Goal: Transaction & Acquisition: Purchase product/service

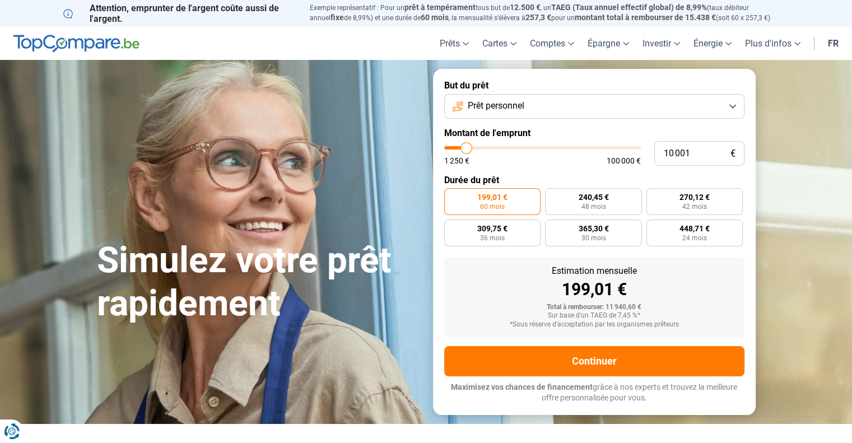
type input "11 500"
type input "11500"
type input "12 500"
type input "12500"
type input "13 750"
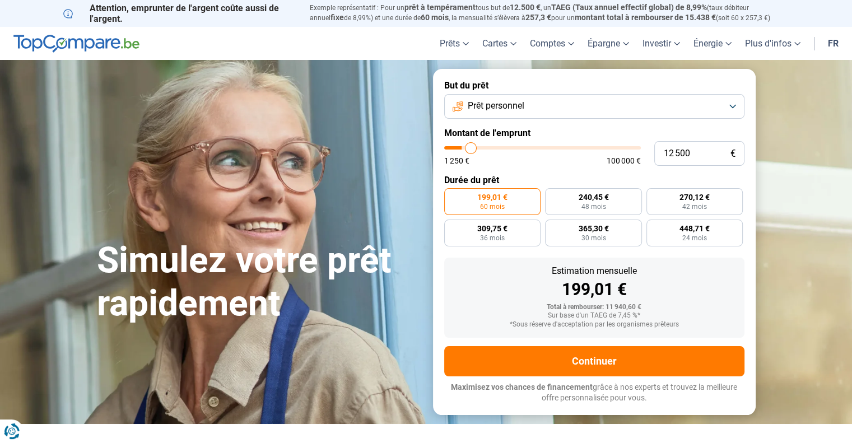
type input "13750"
type input "16 250"
type input "16250"
type input "18 000"
type input "18000"
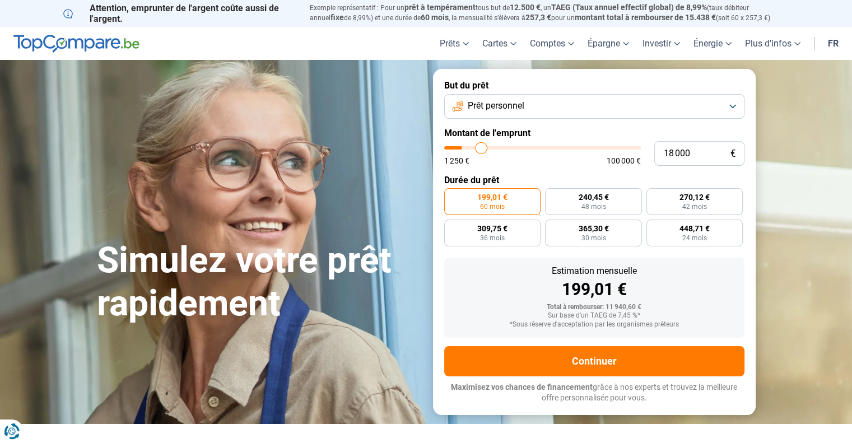
type input "19 000"
type input "19000"
type input "19 250"
type input "19250"
type input "19 500"
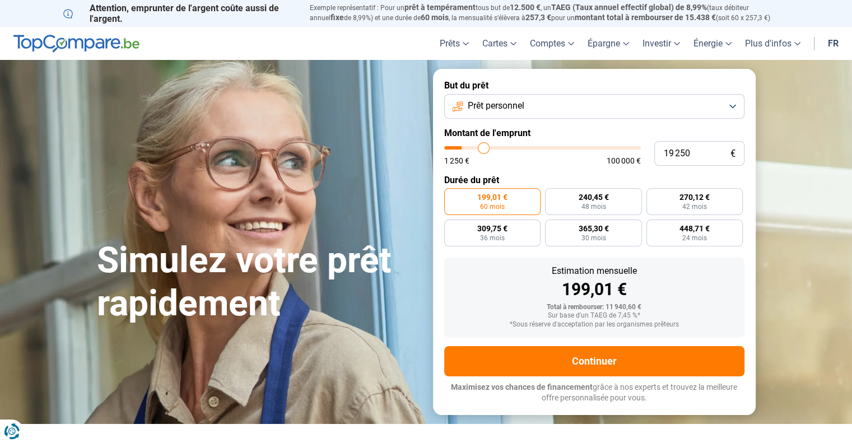
type input "19500"
type input "19 750"
type input "19750"
type input "20 000"
type input "20000"
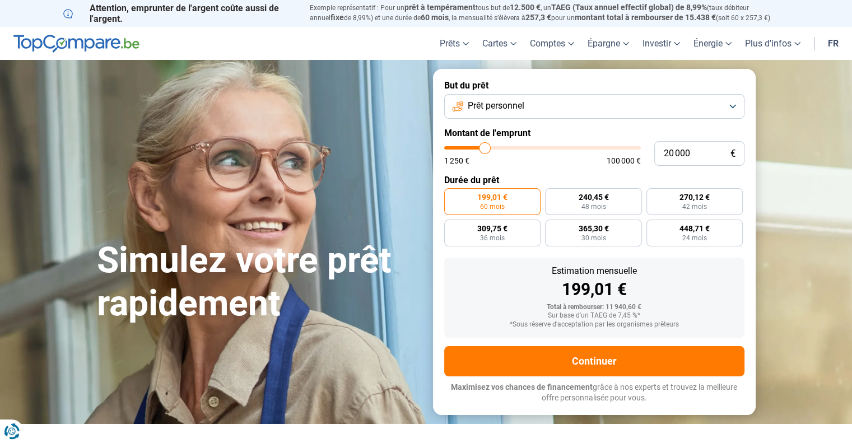
type input "20 500"
type input "20500"
type input "21 000"
type input "21000"
type input "21 250"
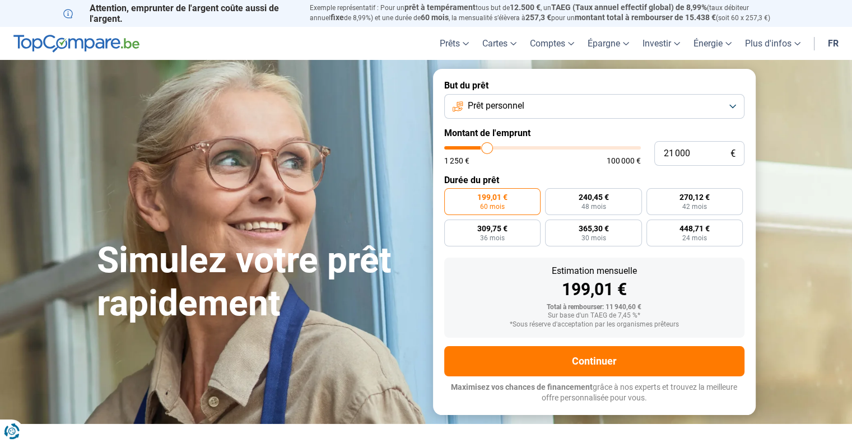
type input "21250"
type input "21 750"
type input "21750"
type input "22 000"
type input "22000"
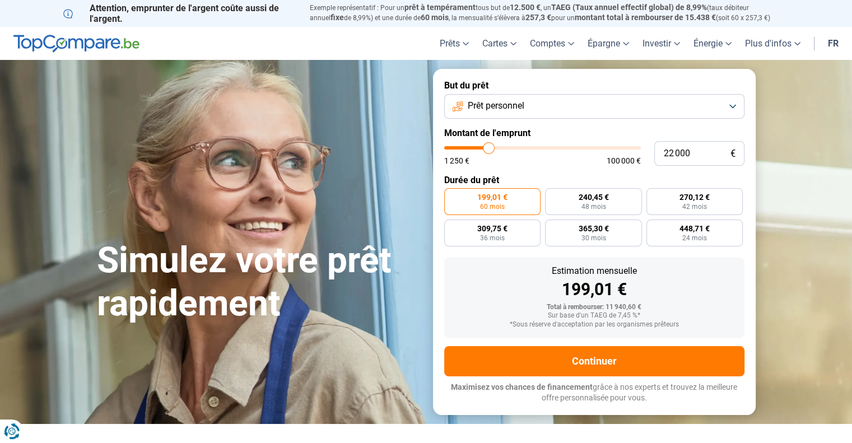
type input "22 750"
type input "22750"
type input "23 000"
type input "23000"
type input "23 250"
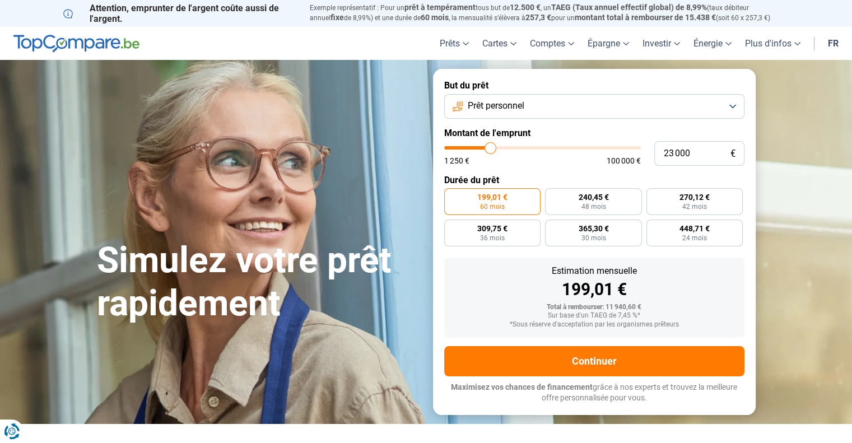
type input "23250"
type input "23 750"
type input "23750"
type input "24 000"
type input "24000"
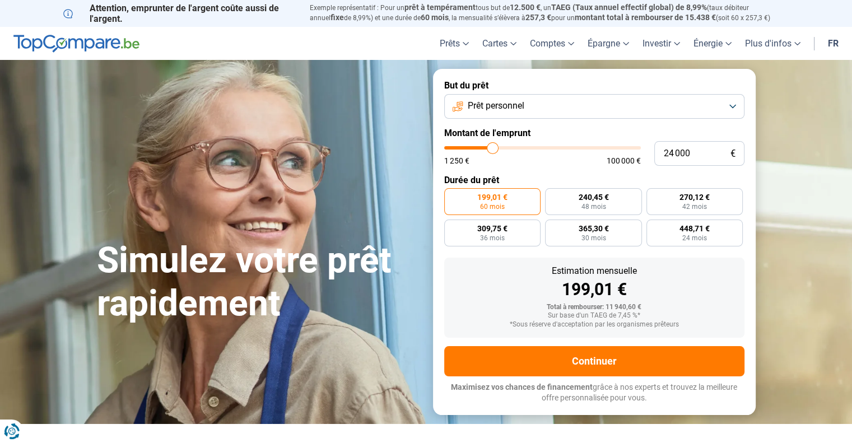
type input "24 250"
type input "24250"
type input "24 500"
type input "24500"
type input "25 000"
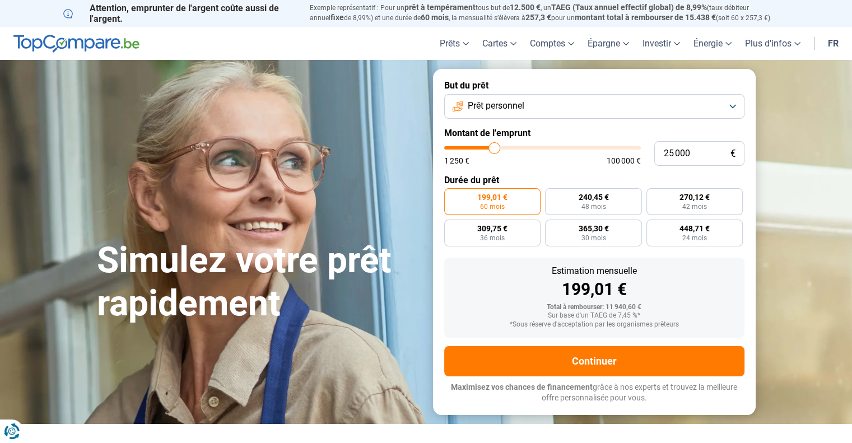
drag, startPoint x: 468, startPoint y: 143, endPoint x: 494, endPoint y: 139, distance: 26.0
type input "25000"
click at [494, 146] on input "range" at bounding box center [542, 147] width 197 height 3
radio input "false"
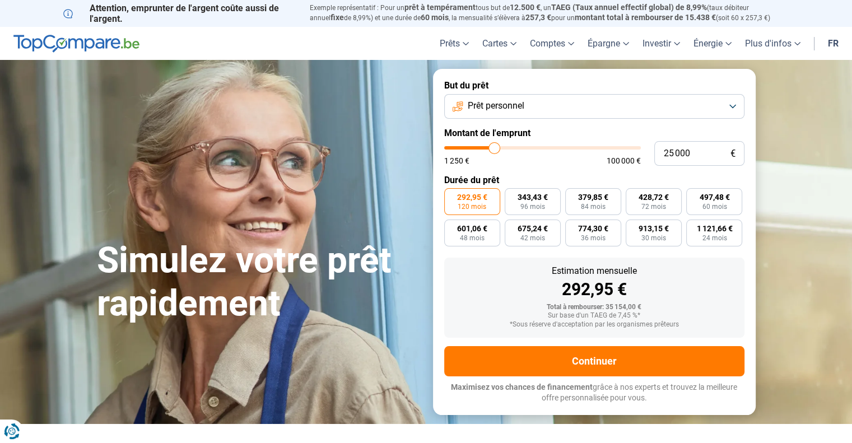
click at [518, 114] on button "Prêt personnel" at bounding box center [594, 106] width 300 height 25
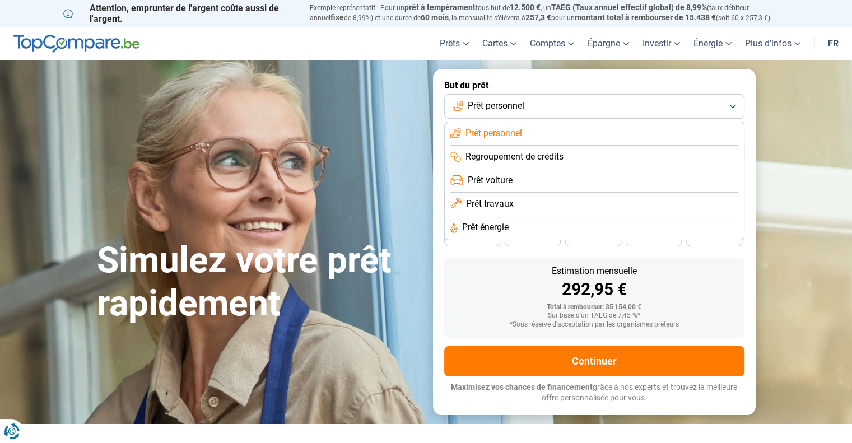
click at [487, 202] on span "Prêt travaux" at bounding box center [490, 204] width 48 height 12
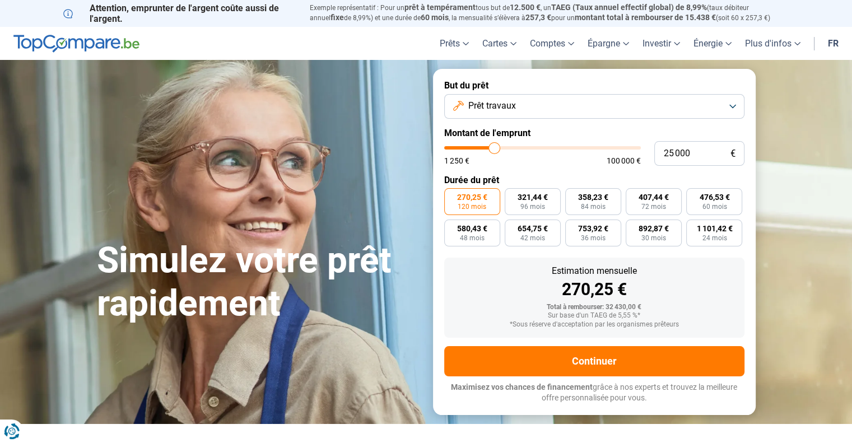
click at [488, 203] on label "270,25 € 120 mois" at bounding box center [472, 201] width 56 height 27
click at [451, 195] on input "270,25 € 120 mois" at bounding box center [447, 191] width 7 height 7
drag, startPoint x: 618, startPoint y: 318, endPoint x: 635, endPoint y: 318, distance: 17.4
click at [635, 318] on div "Sur base d'un TAEG de 5,55 %*" at bounding box center [594, 316] width 282 height 8
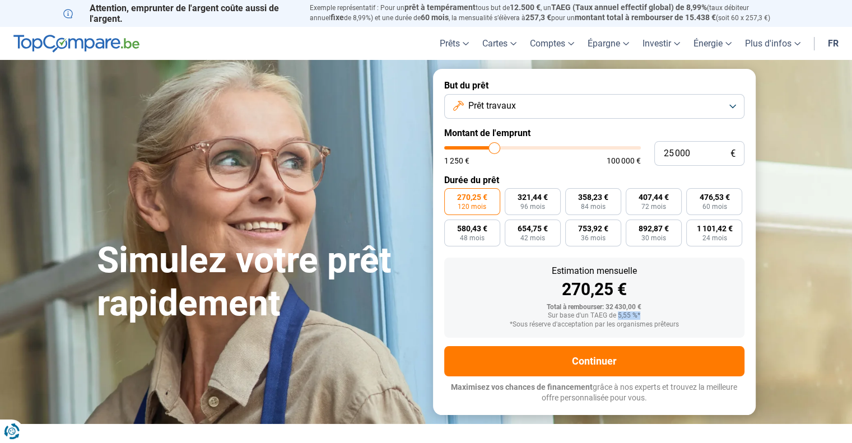
drag, startPoint x: 635, startPoint y: 318, endPoint x: 619, endPoint y: 318, distance: 15.7
click at [619, 318] on div "Sur base d'un TAEG de 5,55 %*" at bounding box center [594, 316] width 282 height 8
click at [479, 104] on span "Prêt travaux" at bounding box center [492, 106] width 48 height 12
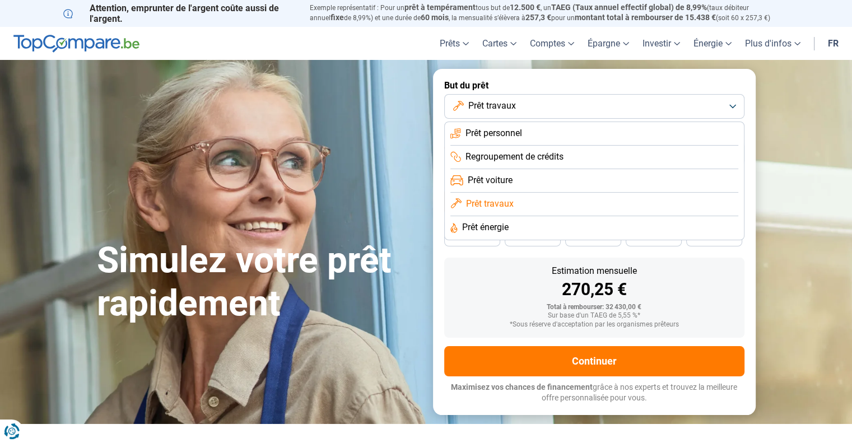
click at [489, 231] on span "Prêt énergie" at bounding box center [485, 227] width 46 height 12
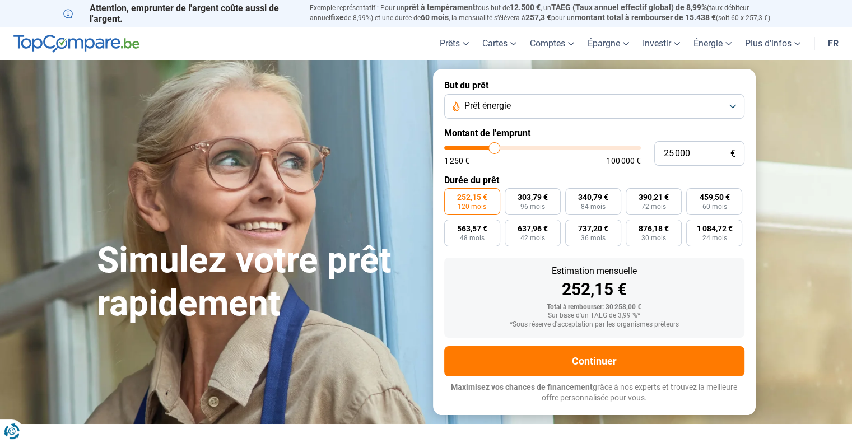
click at [607, 102] on button "Prêt énergie" at bounding box center [594, 106] width 300 height 25
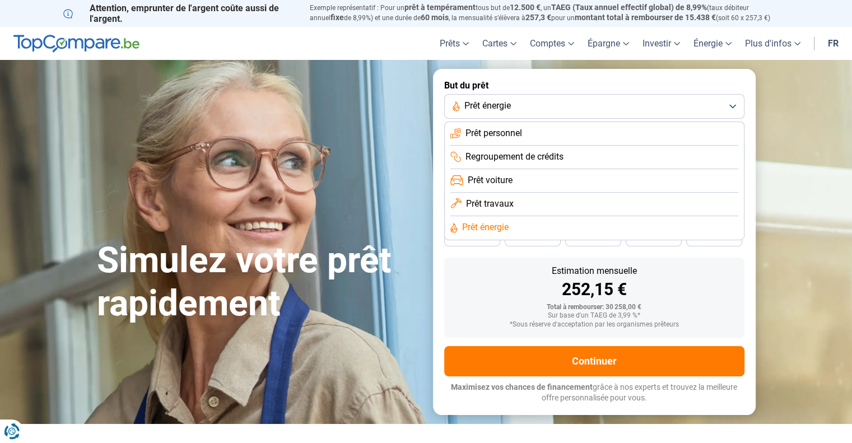
click at [559, 204] on li "Prêt travaux" at bounding box center [594, 205] width 288 height 24
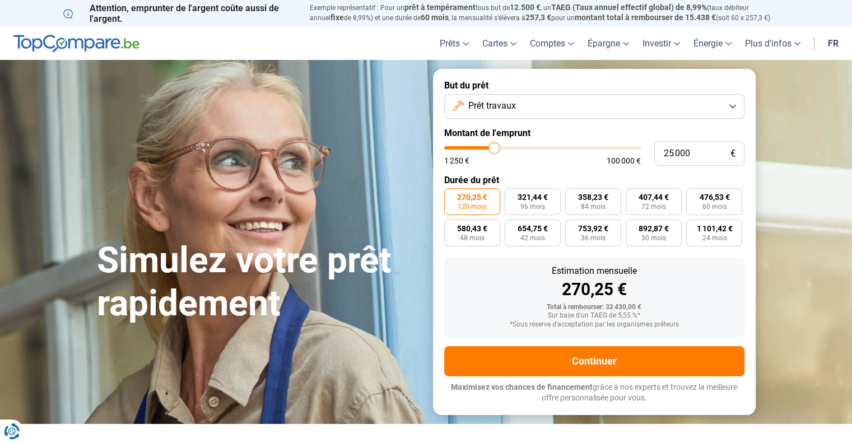
click at [565, 111] on button "Prêt travaux" at bounding box center [594, 106] width 300 height 25
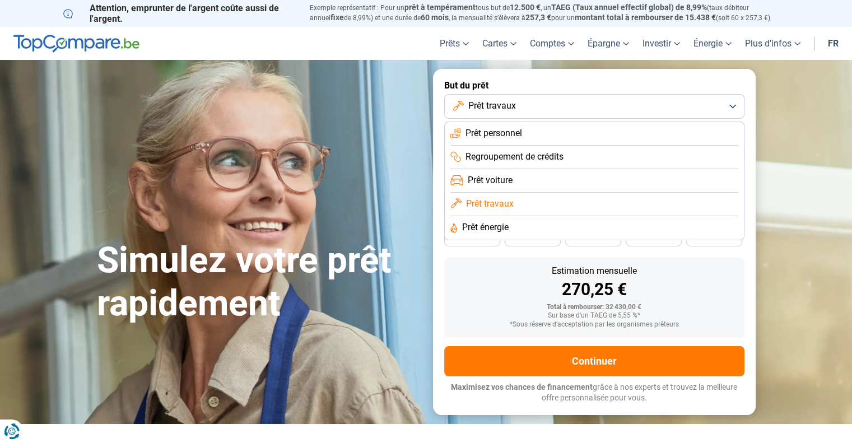
click at [542, 226] on li "Prêt énergie" at bounding box center [594, 228] width 288 height 24
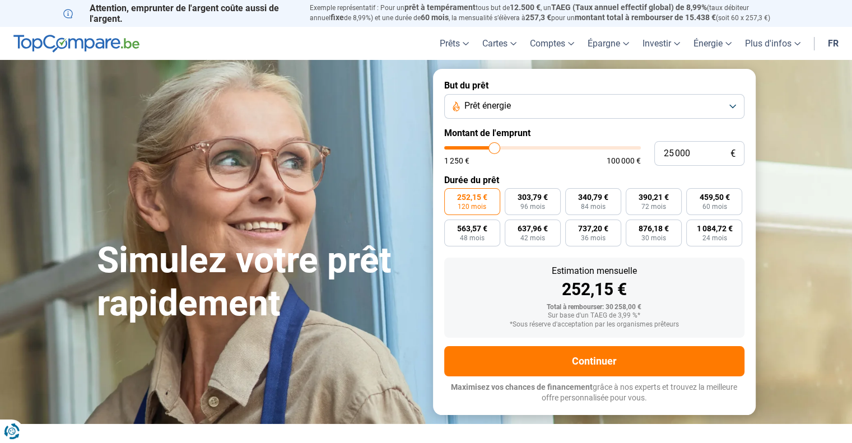
scroll to position [56, 0]
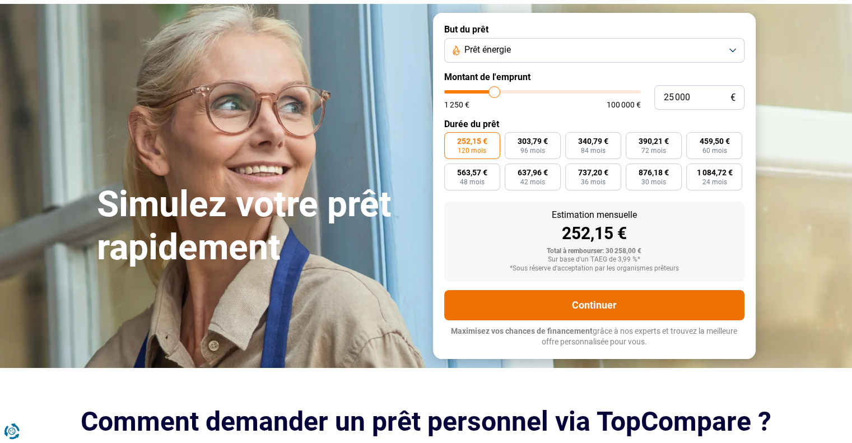
click at [635, 307] on button "Continuer" at bounding box center [594, 305] width 300 height 30
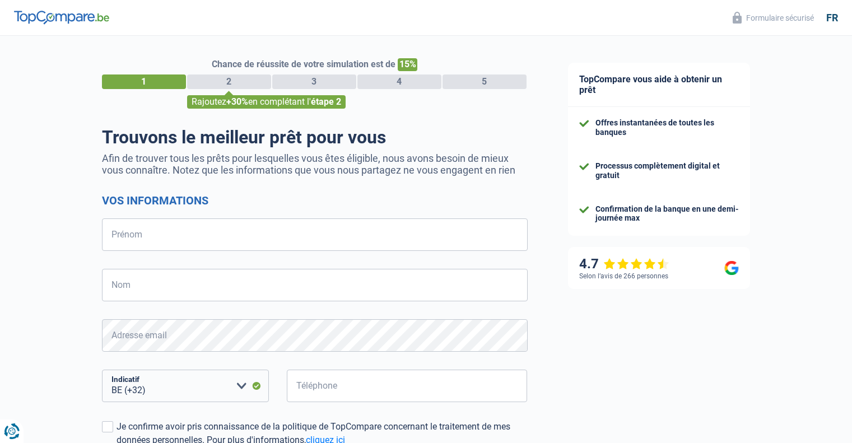
select select "32"
click at [293, 230] on input "Prénom" at bounding box center [314, 234] width 425 height 32
type input "amaury"
click at [287, 290] on input "Nom" at bounding box center [314, 285] width 425 height 32
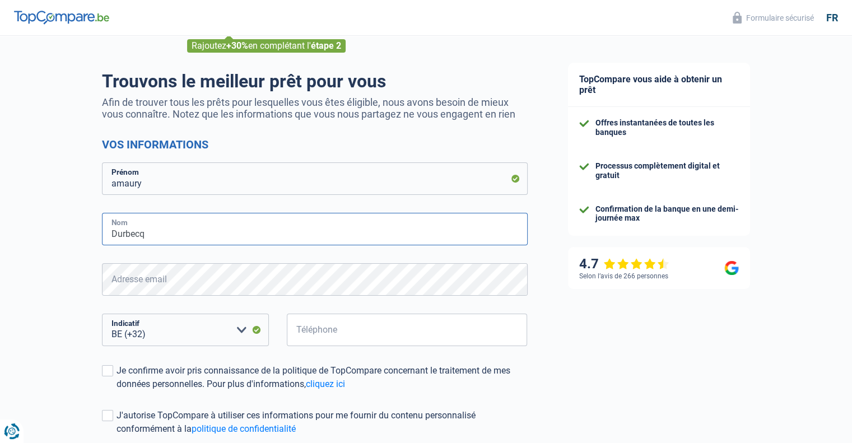
type input "Durbecq"
click at [233, 261] on form "Vos informations amaury Prénom Durbecq Nom Adresse email Tous les champs sont o…" at bounding box center [314, 312] width 425 height 348
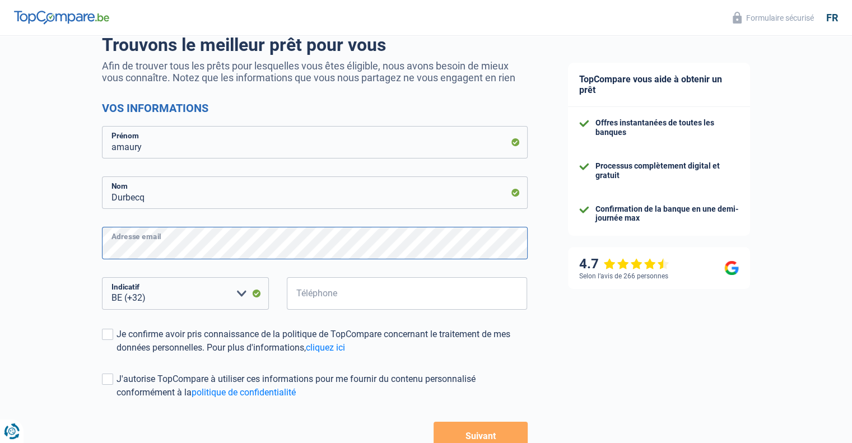
scroll to position [112, 0]
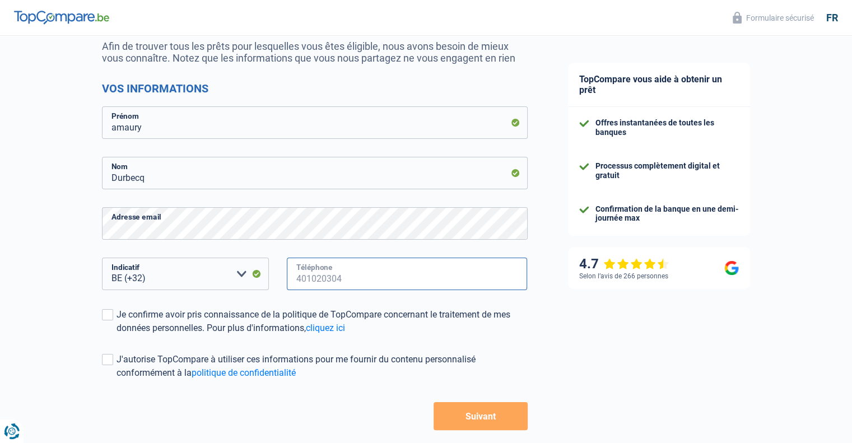
click at [366, 277] on input "Téléphone" at bounding box center [407, 274] width 241 height 32
type input "0477696152"
click at [102, 319] on span at bounding box center [107, 314] width 11 height 11
click at [116, 335] on input "Je confirme avoir pris connaissance de la politique de TopCompare concernant le…" at bounding box center [116, 335] width 0 height 0
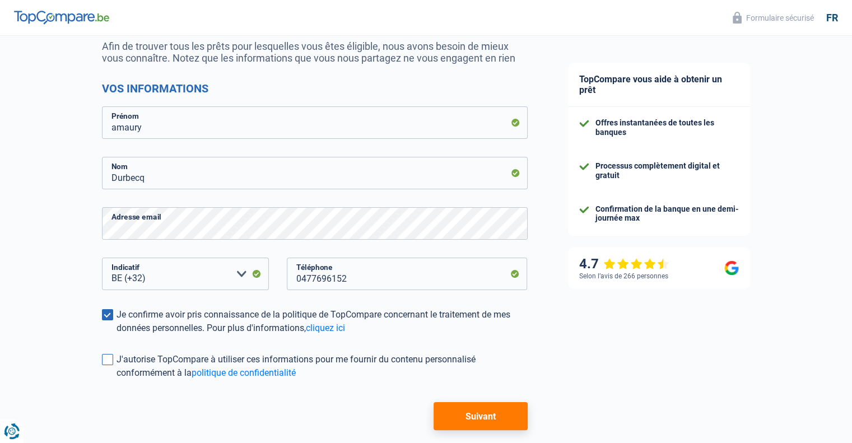
click at [110, 357] on span at bounding box center [107, 359] width 11 height 11
click at [116, 380] on input "J'autorise TopCompare à utiliser ces informations pour me fournir du contenu pe…" at bounding box center [116, 380] width 0 height 0
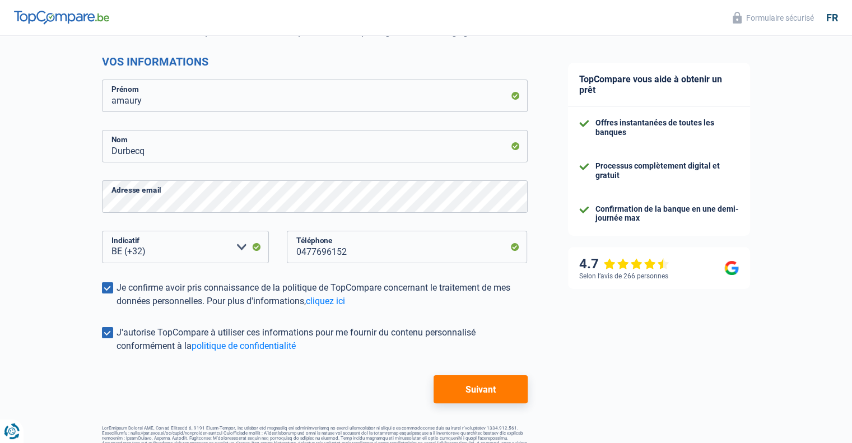
scroll to position [166, 0]
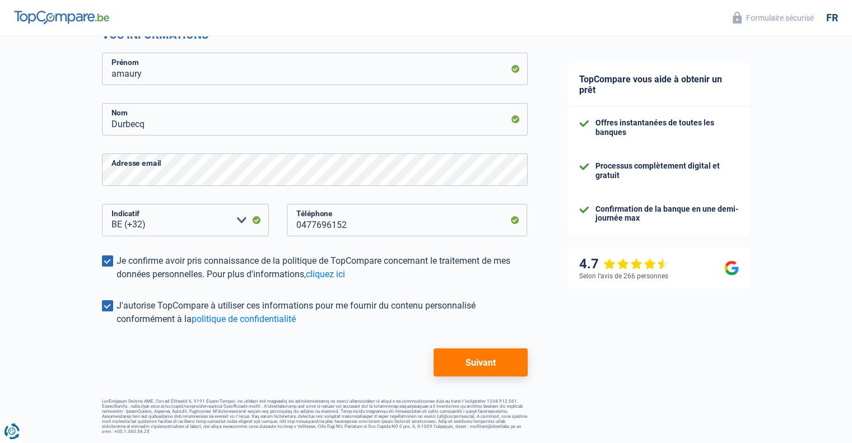
click at [477, 358] on button "Suivant" at bounding box center [479, 362] width 93 height 28
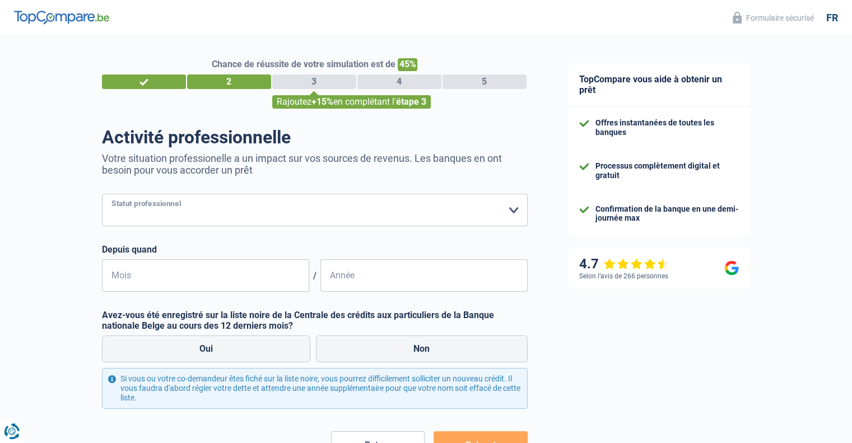
click at [293, 214] on select "Ouvrier Employé privé Employé public Invalide Indépendant Pensionné Chômeur Mut…" at bounding box center [314, 210] width 425 height 32
select select "publicEmployee"
click at [102, 194] on select "Ouvrier Employé privé Employé public Invalide Indépendant Pensionné Chômeur Mut…" at bounding box center [314, 210] width 425 height 32
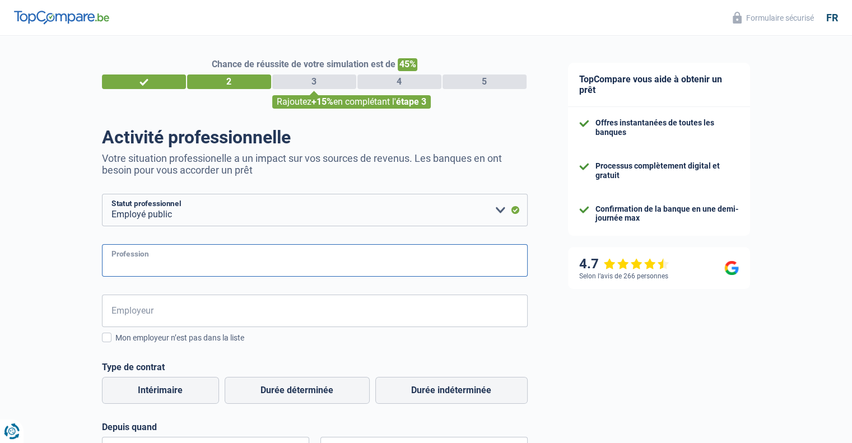
click at [295, 261] on input "Profession" at bounding box center [314, 260] width 425 height 32
click at [293, 268] on input "Profession" at bounding box center [314, 260] width 425 height 32
click at [291, 265] on input "Profession" at bounding box center [314, 260] width 425 height 32
click at [270, 263] on input "Profession" at bounding box center [314, 260] width 425 height 32
type input "certificateur"
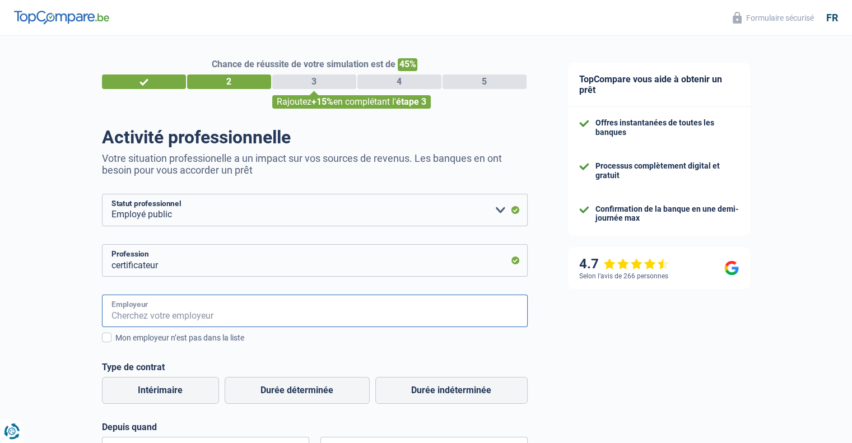
click at [143, 315] on input "Employeur" at bounding box center [314, 310] width 425 height 32
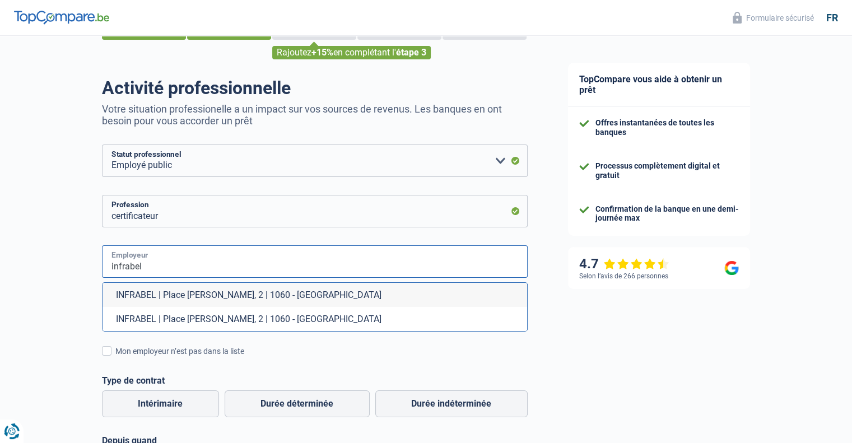
scroll to position [56, 0]
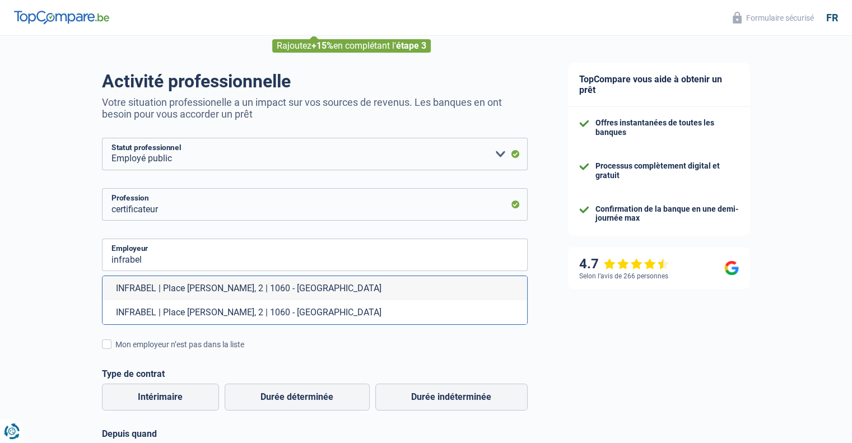
click at [249, 288] on li "INFRABEL | Place Marcel Broodthaers, 2 | 1060 - Saint-Gilles" at bounding box center [314, 288] width 424 height 24
type input "INFRABEL | Place Marcel Broodthaers, 2 | 1060 - Saint-Gilles"
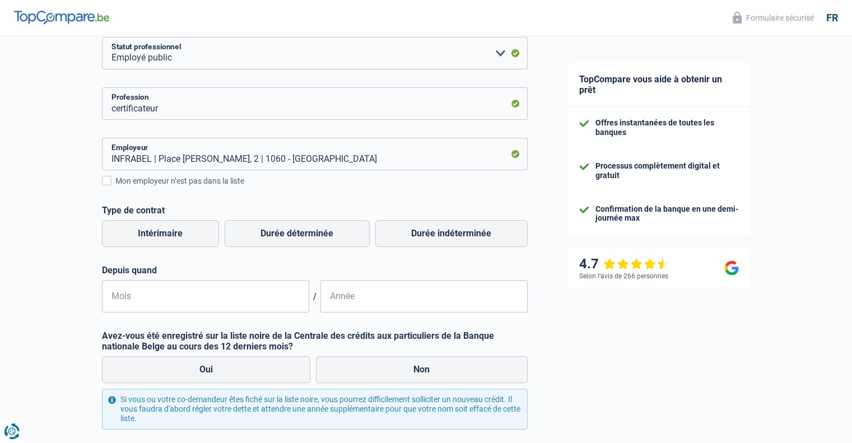
scroll to position [168, 0]
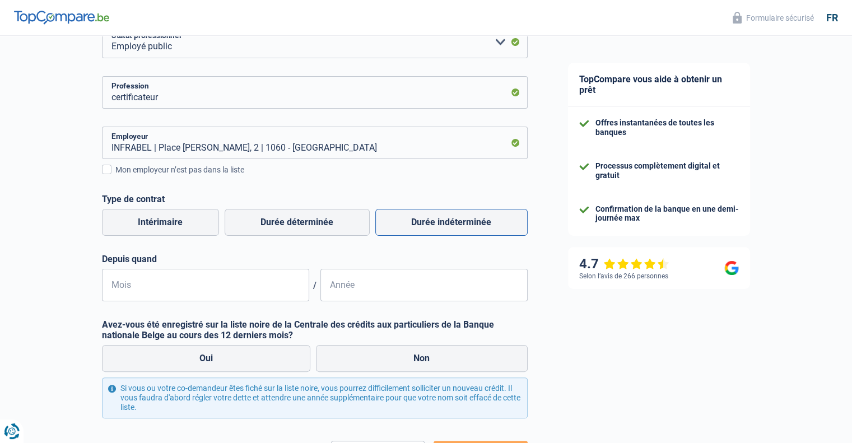
click at [486, 228] on label "Durée indéterminée" at bounding box center [451, 222] width 152 height 27
click at [486, 228] on input "Durée indéterminée" at bounding box center [451, 222] width 152 height 27
radio input "true"
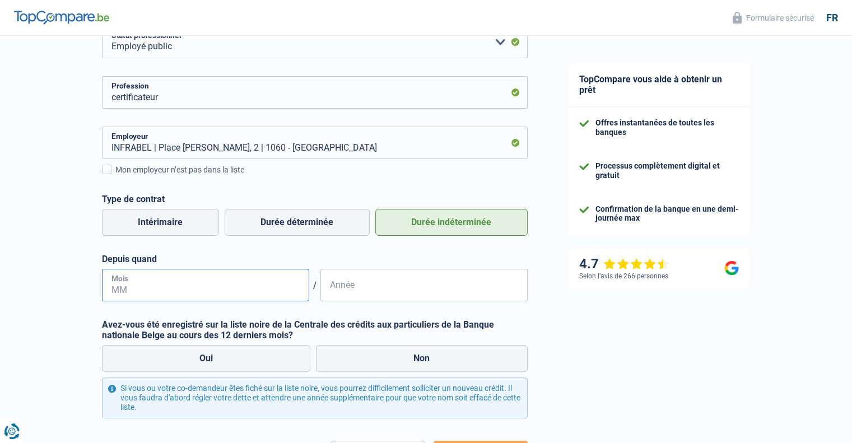
click at [156, 290] on input "Mois" at bounding box center [205, 285] width 207 height 32
click at [156, 289] on input "19" at bounding box center [205, 285] width 207 height 32
type input "1"
type input "05"
click at [399, 286] on input "Année" at bounding box center [423, 285] width 207 height 32
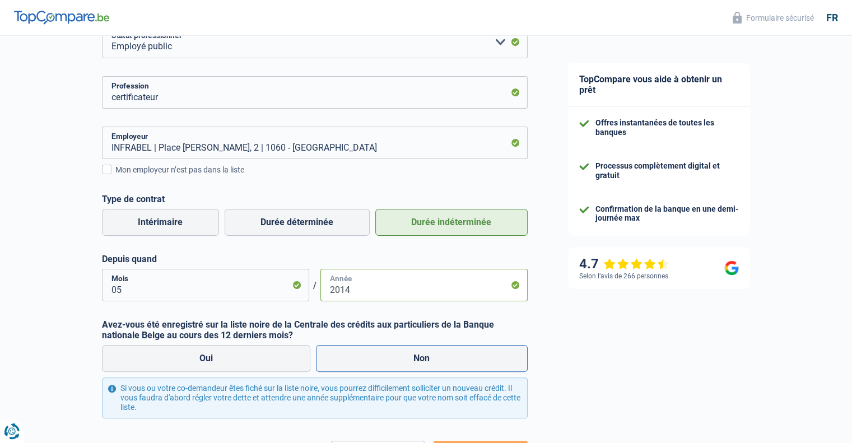
type input "2014"
click at [425, 360] on label "Non" at bounding box center [422, 358] width 212 height 27
click at [425, 360] on input "Non" at bounding box center [422, 358] width 212 height 27
radio input "true"
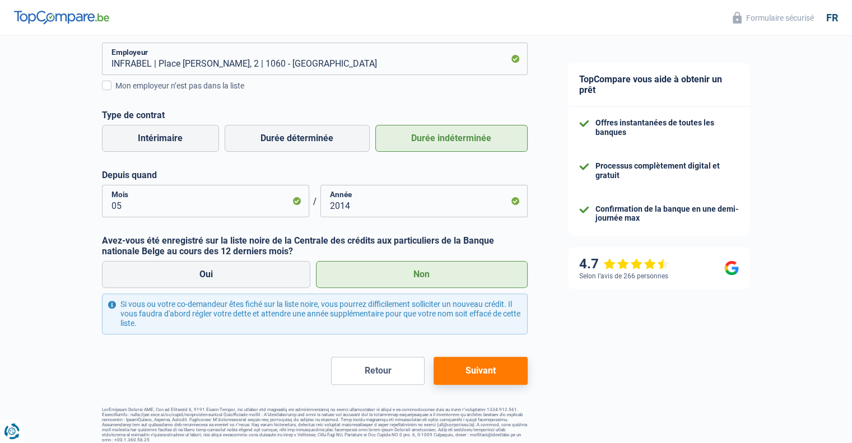
scroll to position [260, 0]
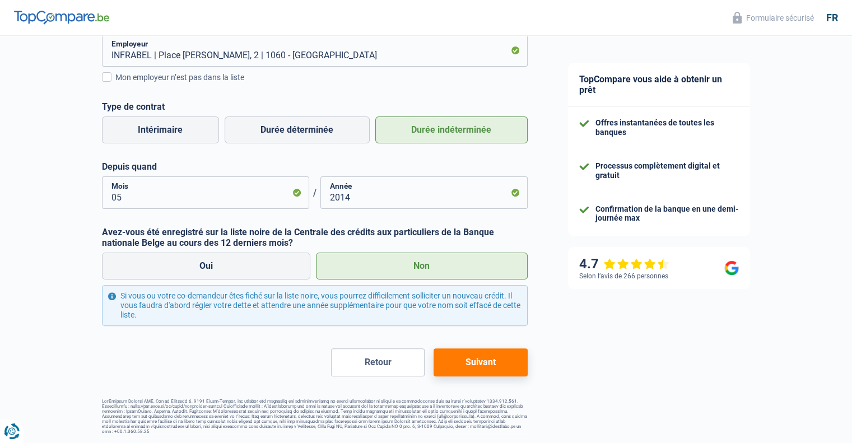
click at [494, 363] on button "Suivant" at bounding box center [479, 362] width 93 height 28
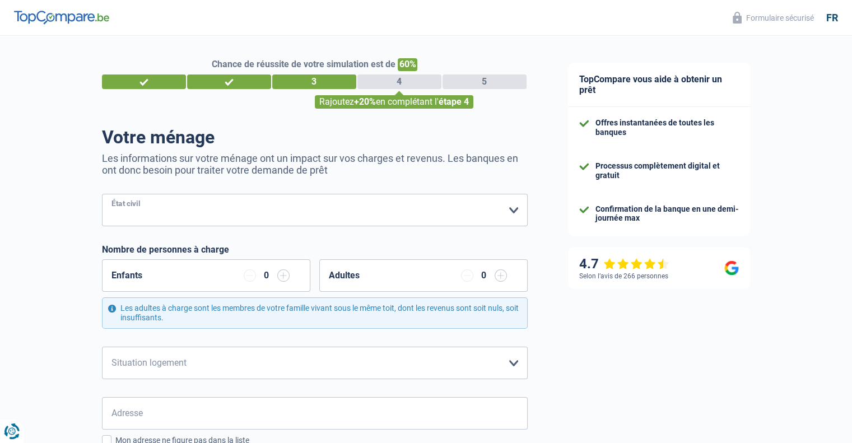
click at [266, 212] on select "Célibataire Marié(e) Cohabitant(e) légal(e) Divorcé(e) Veuf(ve) Séparé (de fait…" at bounding box center [314, 210] width 425 height 32
select select "married"
click at [102, 194] on select "Célibataire Marié(e) Cohabitant(e) légal(e) Divorcé(e) Veuf(ve) Séparé (de fait…" at bounding box center [314, 210] width 425 height 32
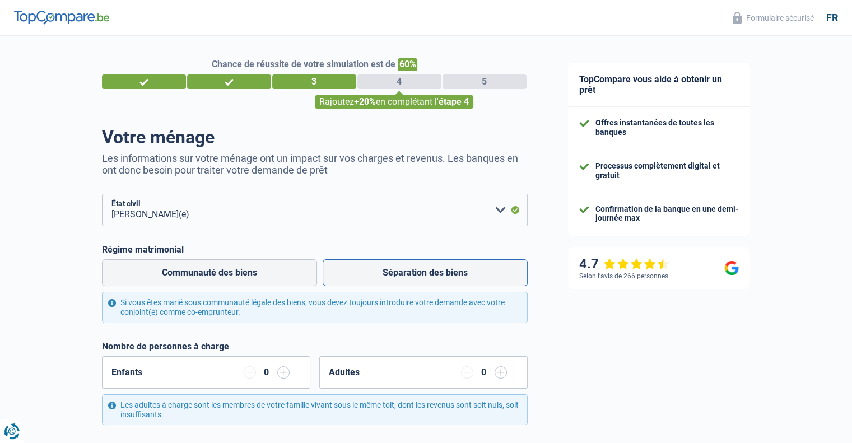
click at [369, 273] on label "Séparation des biens" at bounding box center [424, 272] width 205 height 27
click at [369, 273] on input "Séparation des biens" at bounding box center [424, 272] width 205 height 27
radio input "true"
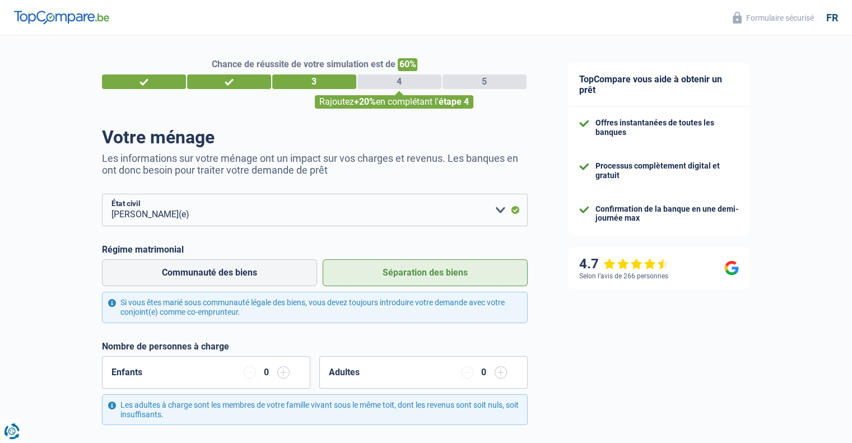
click at [282, 372] on input "button" at bounding box center [283, 372] width 12 height 12
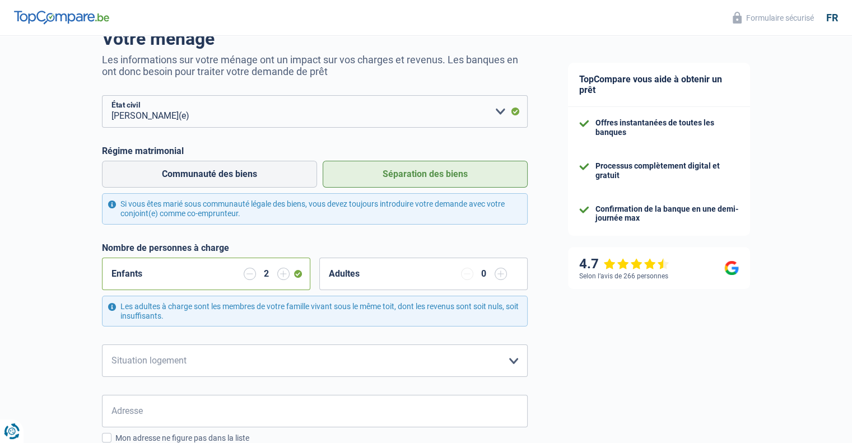
scroll to position [112, 0]
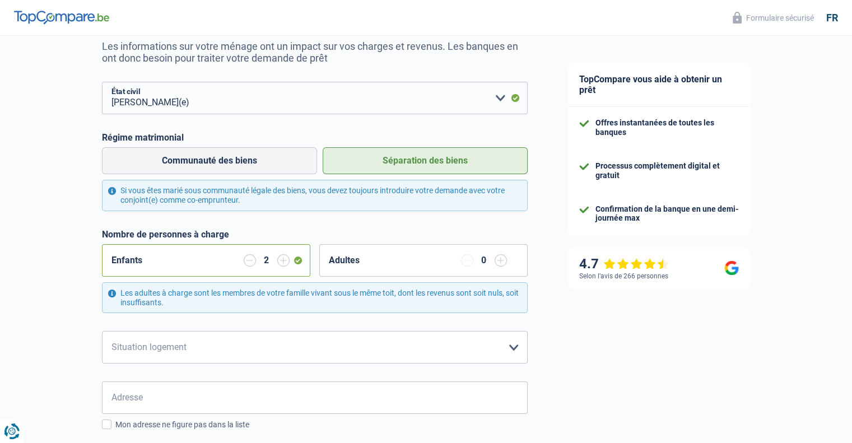
click at [504, 261] on input "button" at bounding box center [500, 260] width 12 height 12
click at [342, 353] on select "Locataire Propriétaire avec prêt hypothécaire Propriétaire sans prêt hypothécai…" at bounding box center [314, 347] width 425 height 32
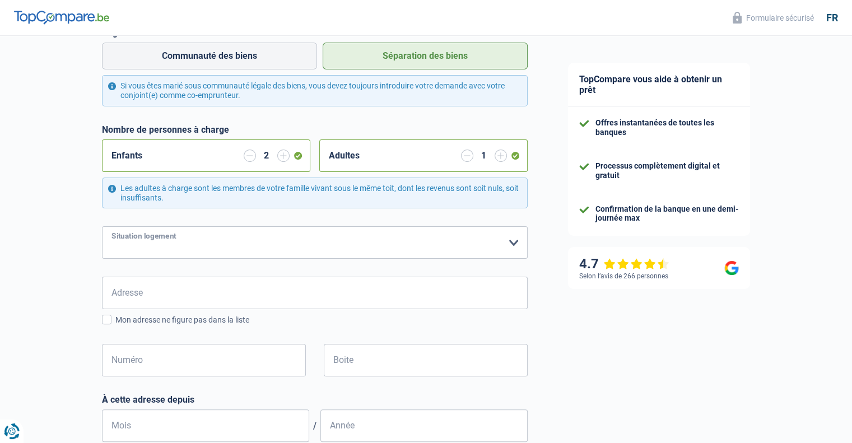
scroll to position [224, 0]
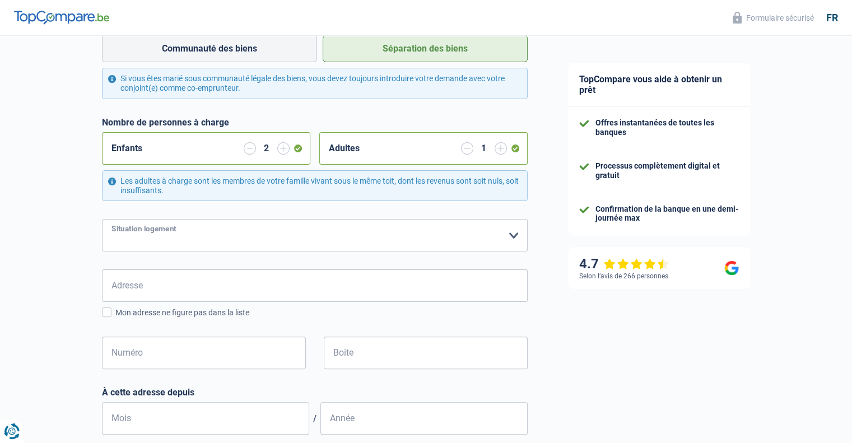
click at [320, 238] on select "Locataire Propriétaire avec prêt hypothécaire Propriétaire sans prêt hypothécai…" at bounding box center [314, 235] width 425 height 32
select select "ownerWithMortgage"
click at [102, 219] on select "Locataire Propriétaire avec prêt hypothécaire Propriétaire sans prêt hypothécai…" at bounding box center [314, 235] width 425 height 32
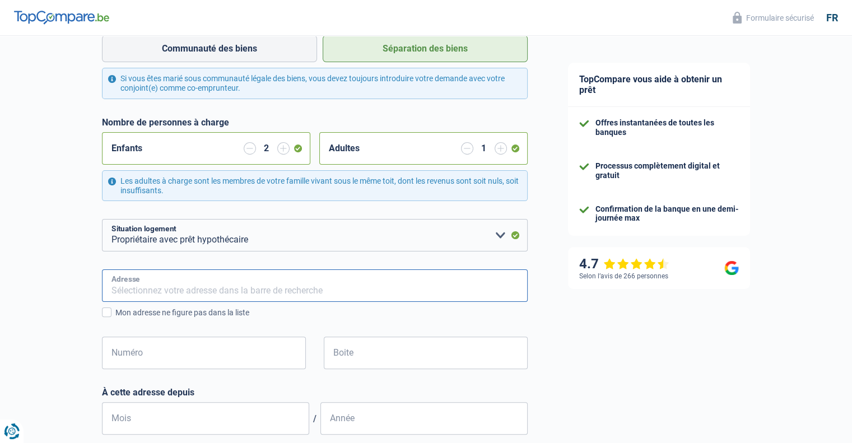
click at [282, 279] on input "Adresse" at bounding box center [314, 285] width 425 height 32
click at [199, 292] on input "Veldkantstraat, 1850, Grimbergen, BE" at bounding box center [314, 285] width 425 height 32
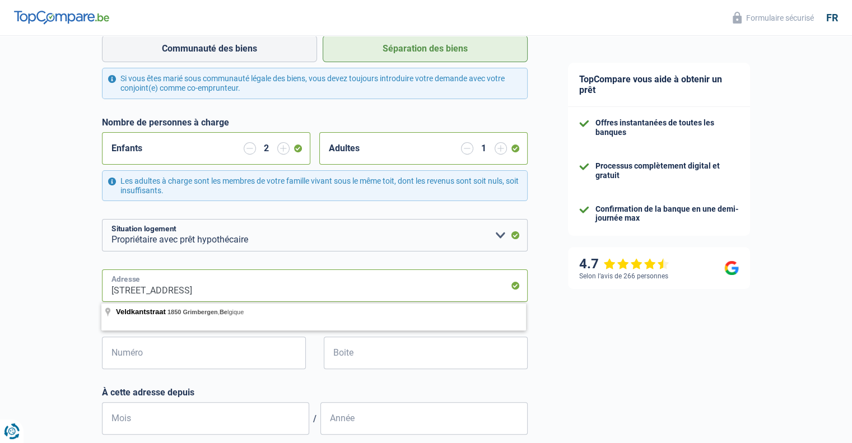
click at [111, 287] on input "Veldkantstraat, 1850, Grimbergen, BE" at bounding box center [314, 285] width 425 height 32
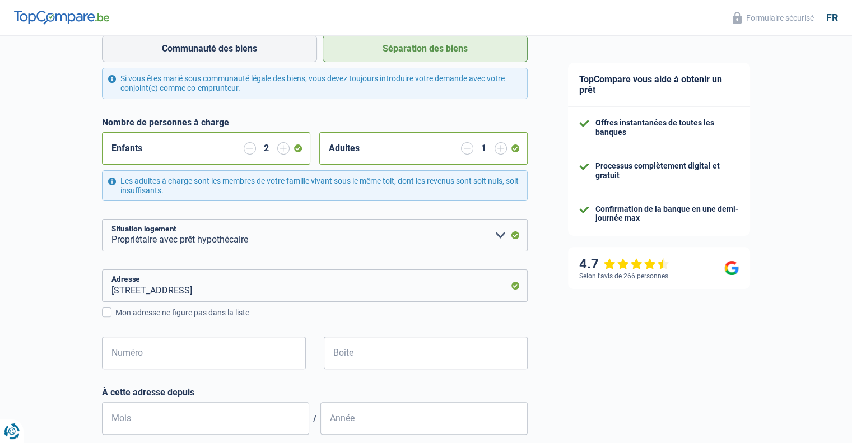
type input "Veldkantstraat, 1850, Grimbergen, BE"
type input "221"
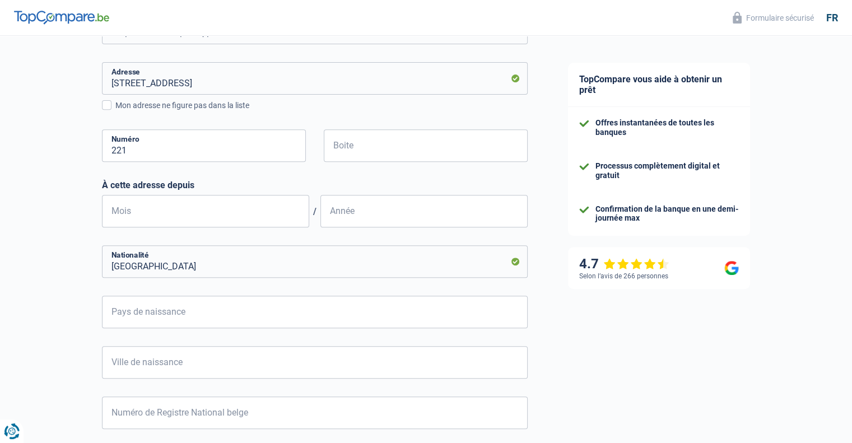
scroll to position [448, 0]
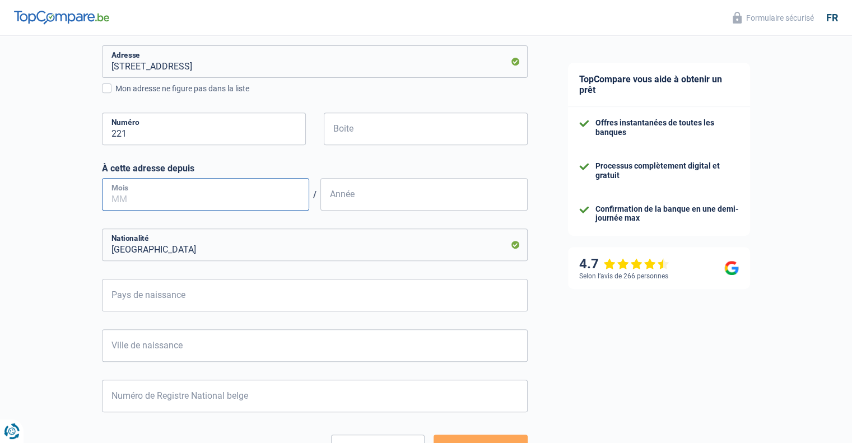
click at [226, 191] on input "Mois" at bounding box center [205, 194] width 207 height 32
type input "1"
click at [388, 194] on input "Année" at bounding box center [423, 194] width 207 height 32
type input "2020"
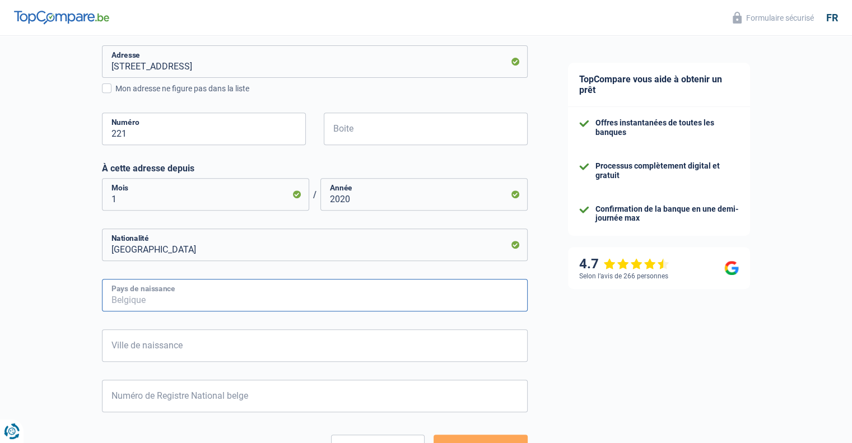
click at [333, 287] on input "Pays de naissance" at bounding box center [314, 295] width 425 height 32
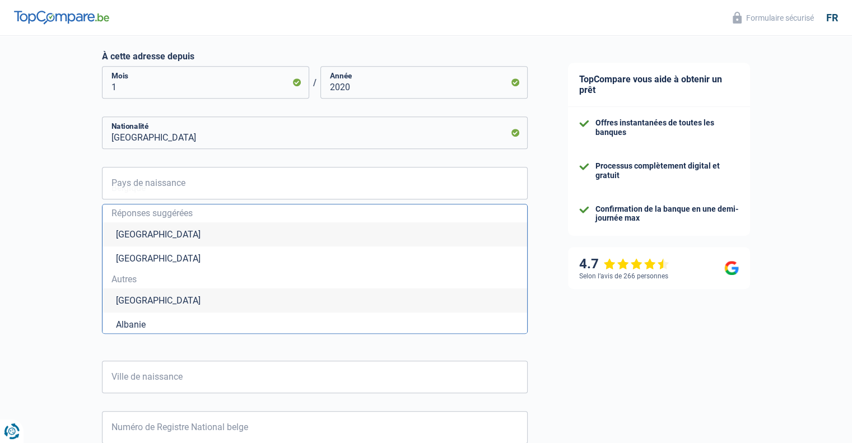
click at [268, 233] on li "Belgique" at bounding box center [314, 234] width 424 height 24
type input "Belgique"
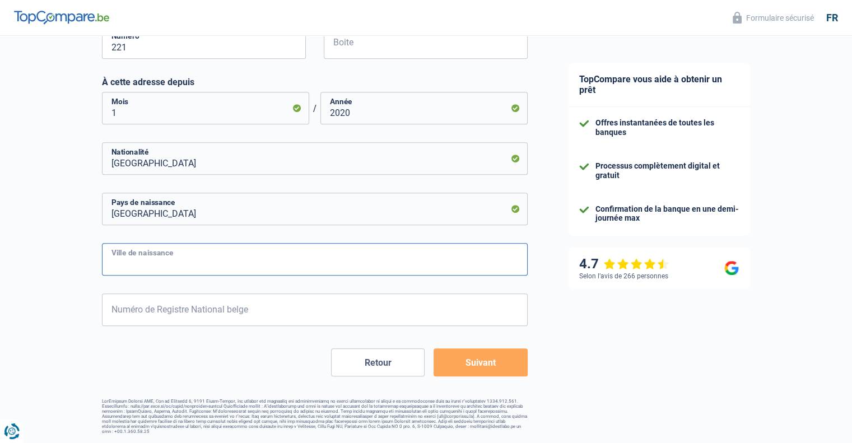
click at [272, 264] on input "Ville de naissance" at bounding box center [314, 259] width 425 height 32
type input "bruxelles"
click at [246, 315] on input "Numéro de Registre National belge" at bounding box center [314, 309] width 425 height 32
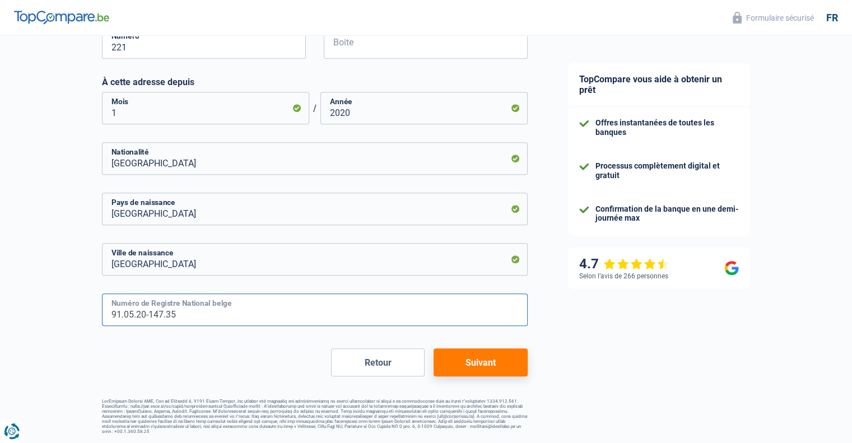
type input "91.05.20-147.35"
click at [497, 371] on button "Suivant" at bounding box center [479, 362] width 93 height 28
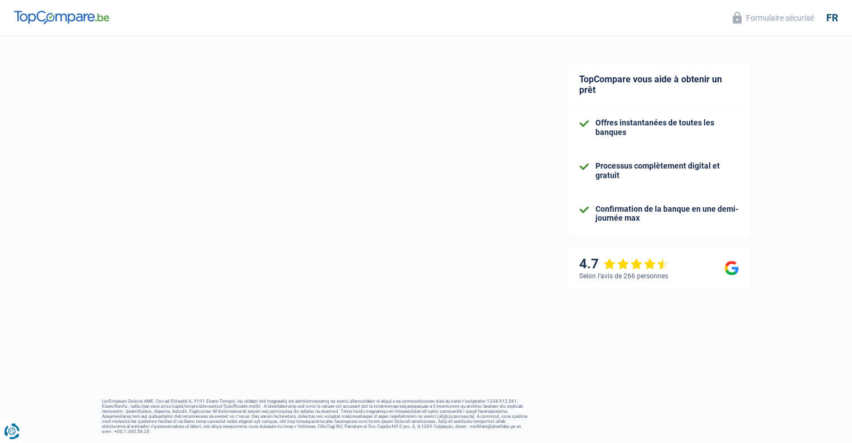
select select "familyAllowances"
select select "netSalary"
select select "mealVouchers"
select select "mortgage"
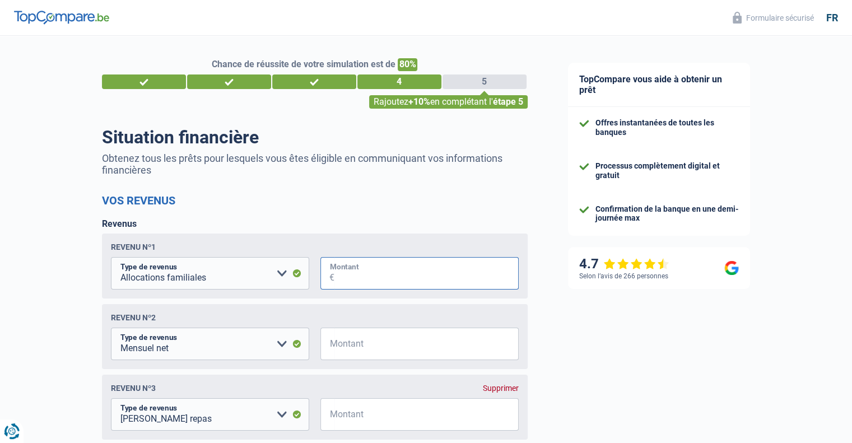
click at [404, 282] on input "Montant" at bounding box center [426, 273] width 184 height 32
click at [192, 280] on select "Allocation d'handicap Allocations chômage Allocations familiales Chèques repas …" at bounding box center [210, 273] width 198 height 32
click at [111, 258] on select "Allocation d'handicap Allocations chômage Allocations familiales Chèques repas …" at bounding box center [210, 273] width 198 height 32
click at [362, 257] on div "Revenu nº1 Allocation d'handicap Allocations chômage Allocations familiales Chè…" at bounding box center [314, 265] width 425 height 65
click at [365, 268] on input "Montant" at bounding box center [426, 273] width 184 height 32
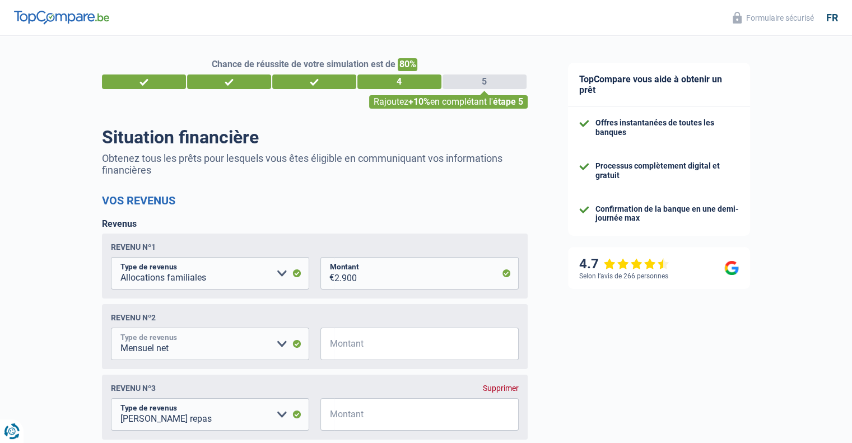
click at [246, 343] on select "Allocation d'handicap Allocations chômage Allocations familiales Chèques repas …" at bounding box center [210, 344] width 198 height 32
click at [391, 274] on input "2.900" at bounding box center [426, 273] width 184 height 32
drag, startPoint x: 392, startPoint y: 271, endPoint x: 346, endPoint y: 278, distance: 47.0
click at [393, 272] on input "2.900" at bounding box center [426, 273] width 184 height 32
click at [205, 279] on select "Allocation d'handicap Allocations chômage Allocations familiales Chèques repas …" at bounding box center [210, 273] width 198 height 32
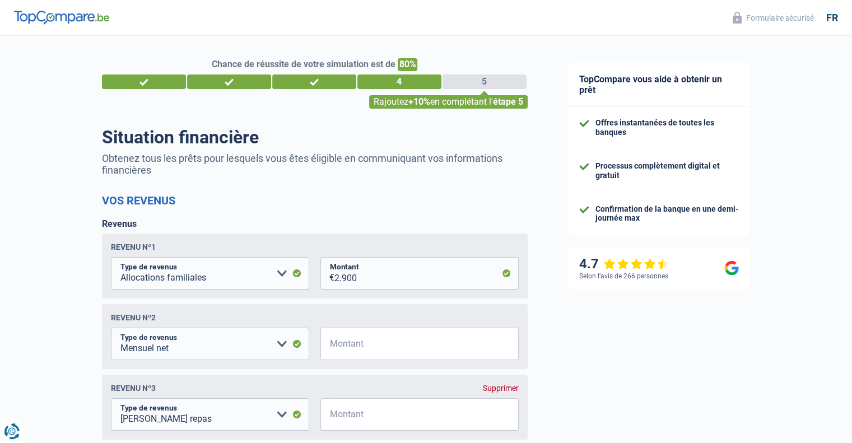
click at [363, 163] on p "Obtenez tous les prêts pour lesquels vous êtes éligible en communiquant vos inf…" at bounding box center [314, 164] width 425 height 24
drag, startPoint x: 370, startPoint y: 286, endPoint x: 322, endPoint y: 283, distance: 47.7
click at [322, 283] on div "2.900 € Montant" at bounding box center [419, 273] width 198 height 32
type input "390"
click at [190, 354] on select "Allocation d'handicap Allocations chômage Allocations familiales Chèques repas …" at bounding box center [210, 344] width 198 height 32
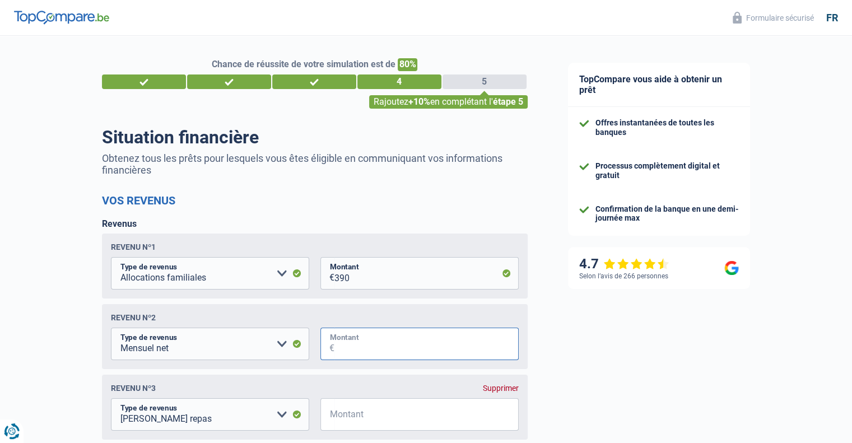
click at [345, 346] on input "Montant" at bounding box center [426, 344] width 184 height 32
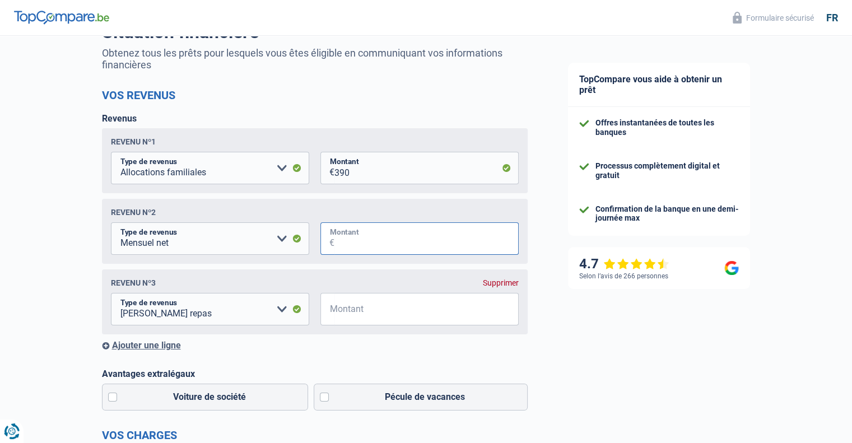
scroll to position [112, 0]
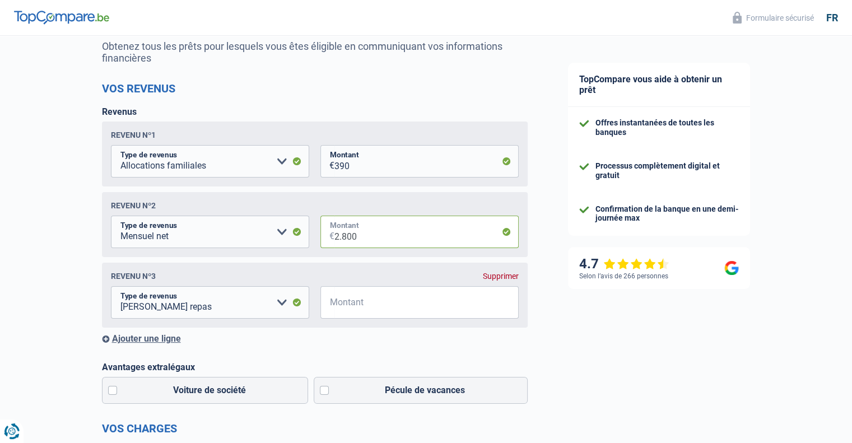
type input "2.800"
click at [382, 300] on input "Montant" at bounding box center [426, 302] width 184 height 32
click at [196, 170] on select "Allocation d'handicap Allocations chômage Allocations familiales Chèques repas …" at bounding box center [210, 161] width 198 height 32
select select "rentalIncome"
click at [111, 146] on select "Allocation d'handicap Allocations chômage Allocations familiales Chèques repas …" at bounding box center [210, 161] width 198 height 32
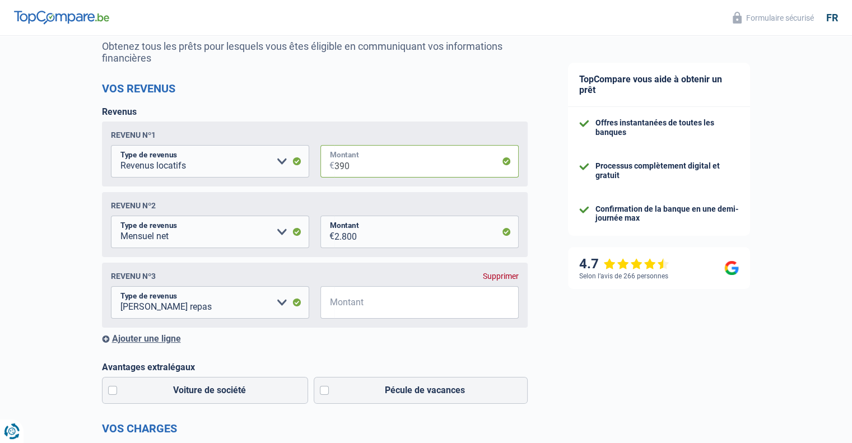
drag, startPoint x: 354, startPoint y: 170, endPoint x: 313, endPoint y: 173, distance: 41.0
click at [313, 173] on fieldset "Allocation d'handicap Allocations chômage Allocations familiales Chèques repas …" at bounding box center [315, 161] width 408 height 32
type input "500"
click at [369, 311] on input "Montant" at bounding box center [426, 302] width 184 height 32
type input "5"
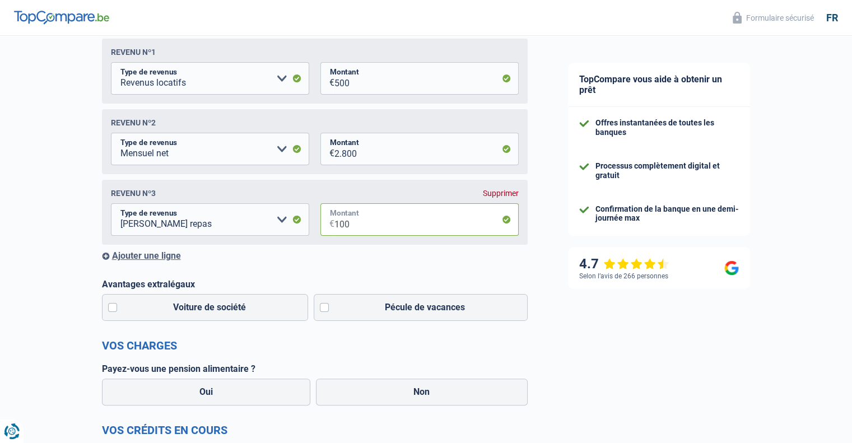
scroll to position [224, 0]
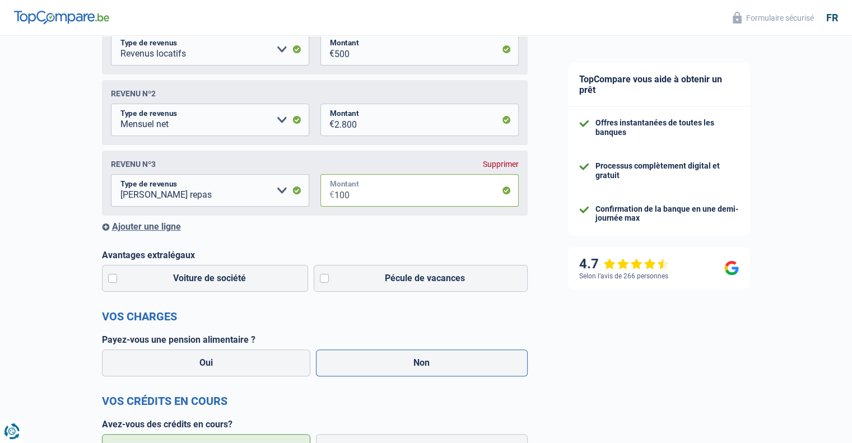
type input "100"
click at [394, 361] on label "Non" at bounding box center [422, 362] width 212 height 27
click at [394, 361] on input "Non" at bounding box center [422, 362] width 212 height 27
radio input "true"
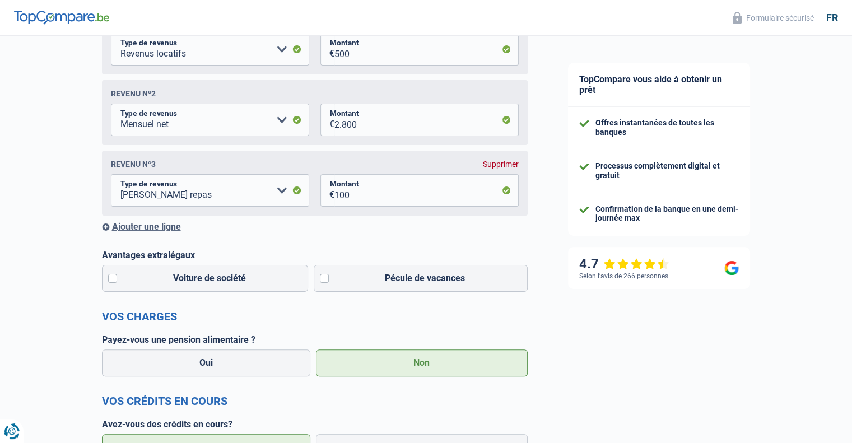
select select "familyAllowances"
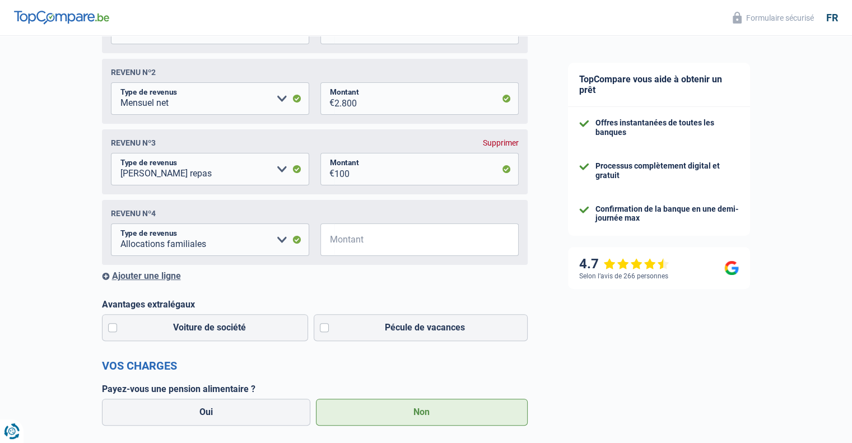
scroll to position [280, 0]
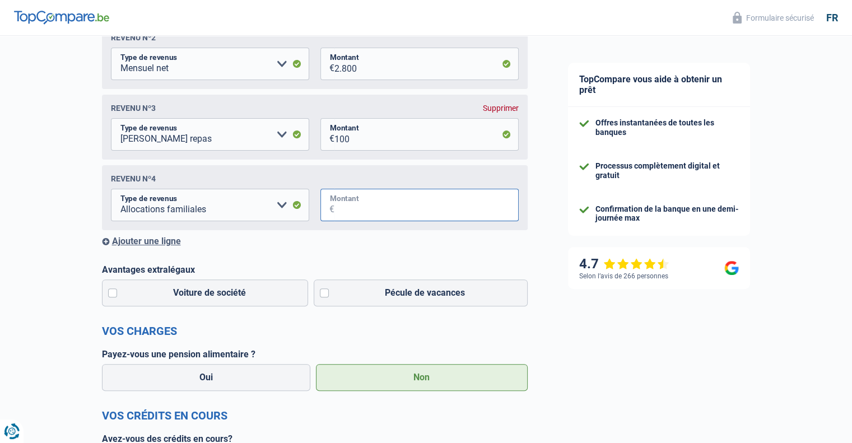
click at [362, 207] on input "Montant" at bounding box center [426, 205] width 184 height 32
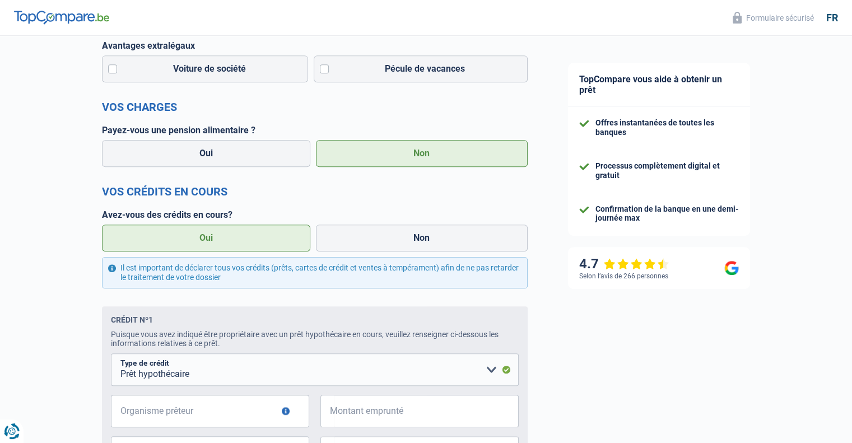
scroll to position [560, 0]
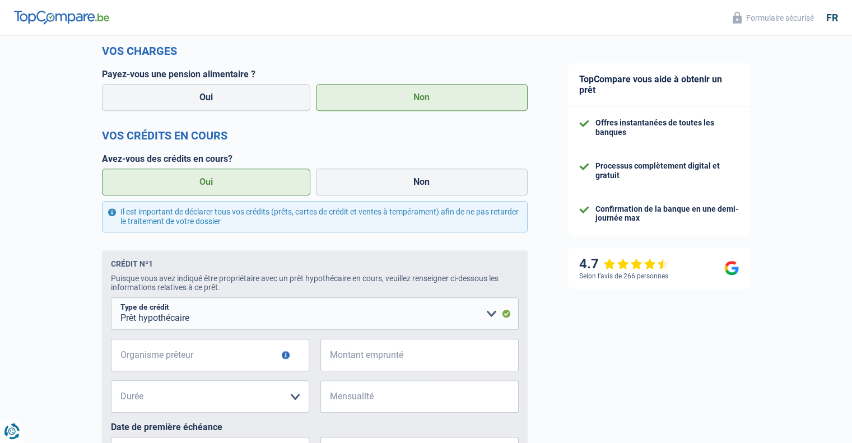
type input "290"
click at [188, 364] on input "Organisme prêteur" at bounding box center [210, 355] width 198 height 32
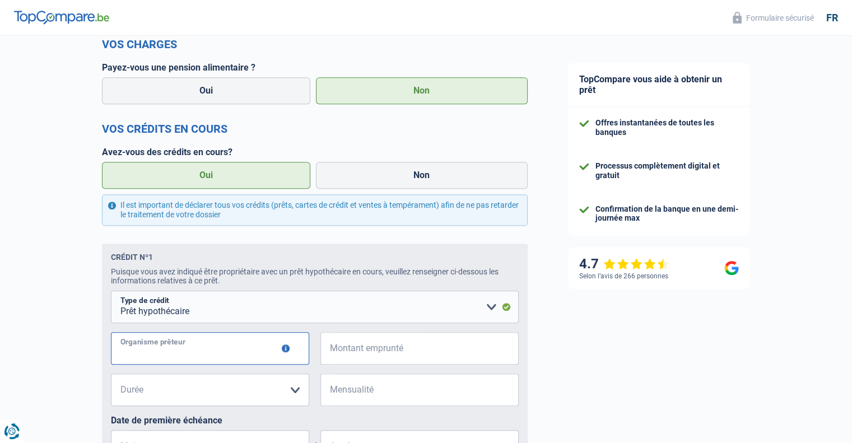
scroll to position [616, 0]
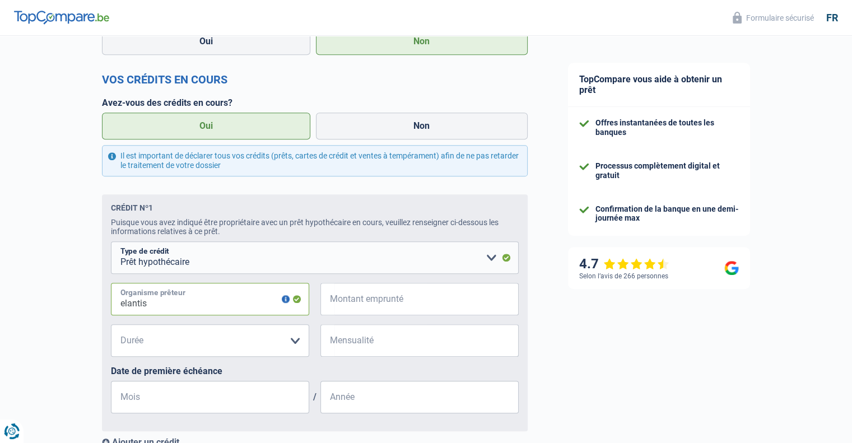
type input "elantis"
click at [379, 309] on input "Montant emprunté" at bounding box center [426, 299] width 184 height 32
click at [385, 305] on input "Montant emprunté" at bounding box center [426, 299] width 184 height 32
type input "2"
type input "200.000"
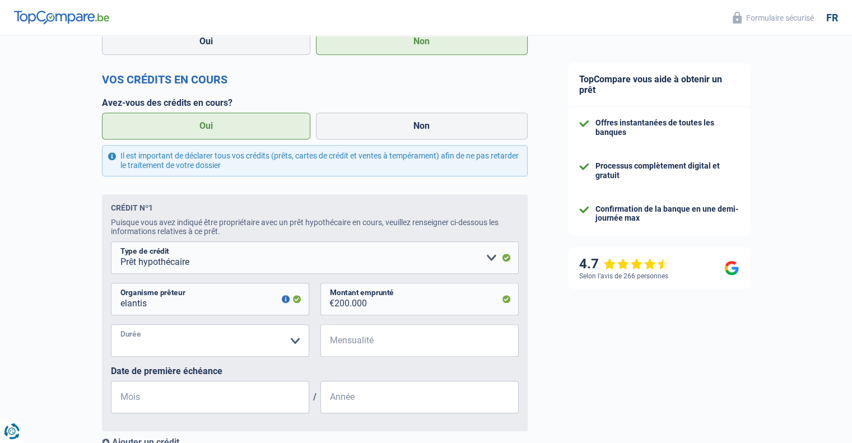
click at [236, 342] on select "120 mois 180 mois 240 mois 300 mois 360 mois 420 mois Veuillez sélectionner une…" at bounding box center [210, 340] width 198 height 32
click at [554, 327] on div "TopCompare vous aide à obtenir un prêt Offres instantanées de toutes les banque…" at bounding box center [700, 52] width 305 height 1264
click at [241, 341] on select "120 mois 180 mois 240 mois 300 mois 360 mois 420 mois Veuillez sélectionner une…" at bounding box center [210, 340] width 198 height 32
click at [221, 345] on select "120 mois 180 mois 240 mois 300 mois 360 mois 420 mois Veuillez sélectionner une…" at bounding box center [210, 340] width 198 height 32
select select "240"
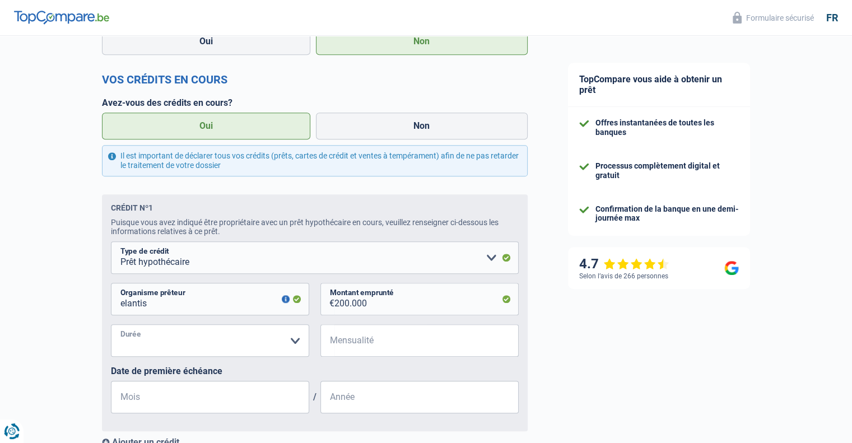
click at [111, 328] on select "120 mois 180 mois 240 mois 300 mois 360 mois 420 mois Veuillez sélectionner une…" at bounding box center [210, 340] width 198 height 32
click at [379, 352] on input "Mensualité" at bounding box center [426, 340] width 184 height 32
type input "1.200"
click at [270, 398] on input "Mois" at bounding box center [210, 397] width 198 height 32
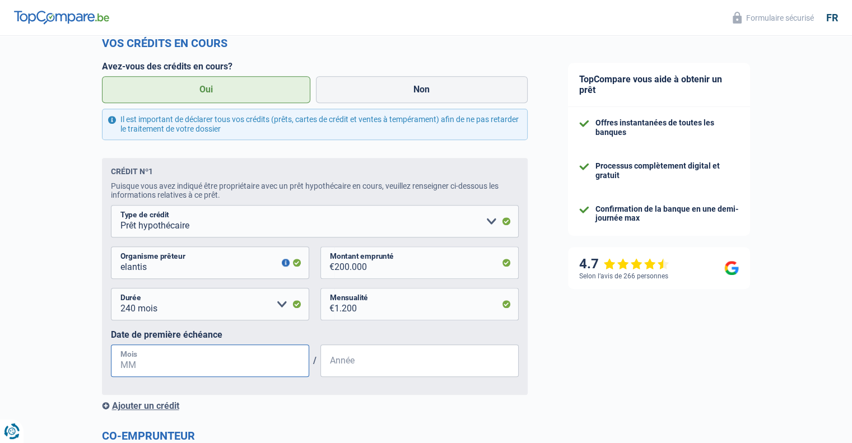
scroll to position [672, 0]
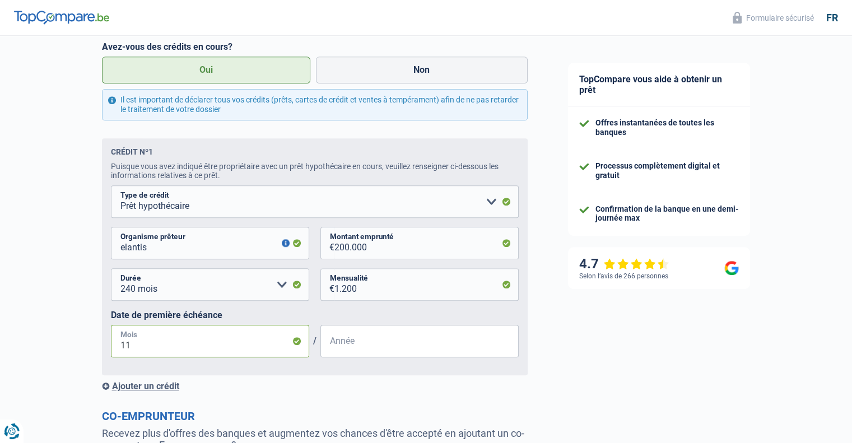
click at [146, 351] on input "11" at bounding box center [210, 341] width 198 height 32
type input "1"
click at [334, 353] on input "Année" at bounding box center [419, 341] width 198 height 32
type input "2020"
click at [399, 366] on fieldset "Carte ou ouverture de crédit Prêt hypothécaire Vente à tempérament Prêt à tempé…" at bounding box center [315, 275] width 408 height 181
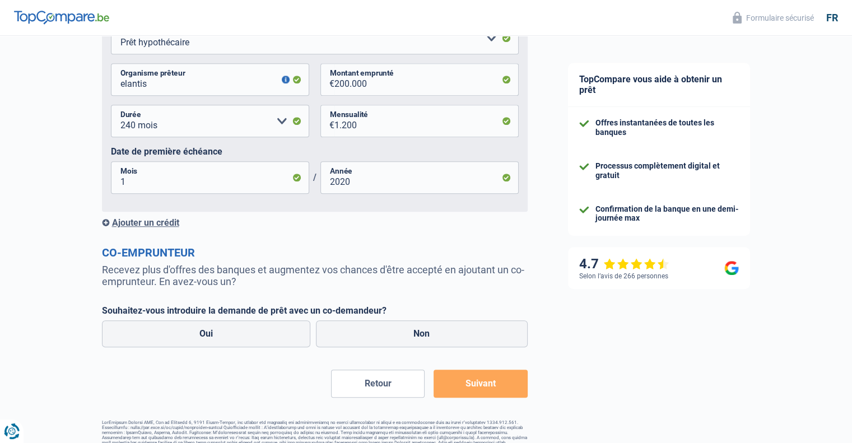
scroll to position [840, 0]
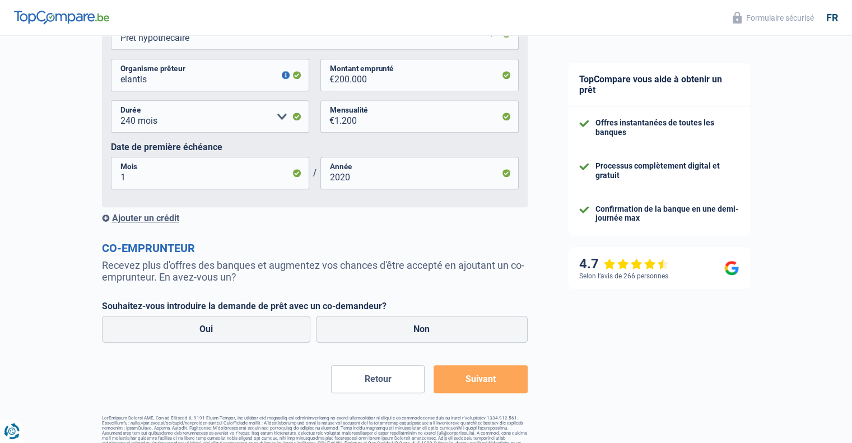
click at [127, 221] on div "Ajouter un crédit" at bounding box center [314, 218] width 425 height 11
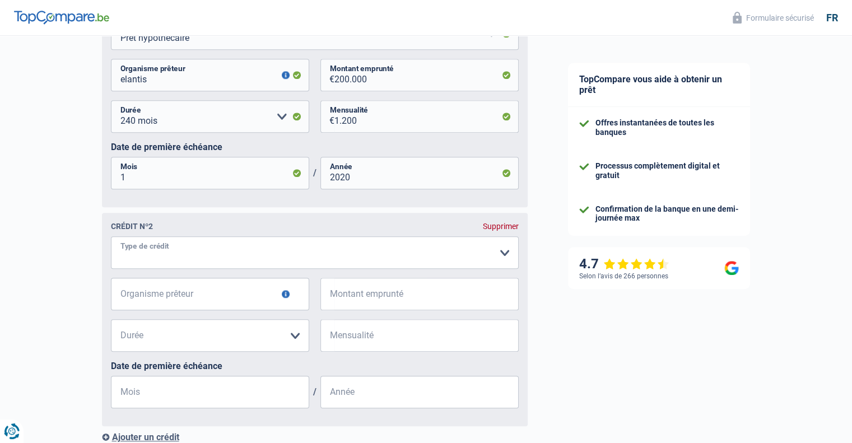
click at [169, 255] on select "Carte ou ouverture de crédit Prêt hypothécaire Vente à tempérament Prêt à tempé…" at bounding box center [315, 252] width 408 height 32
select select "carLoan"
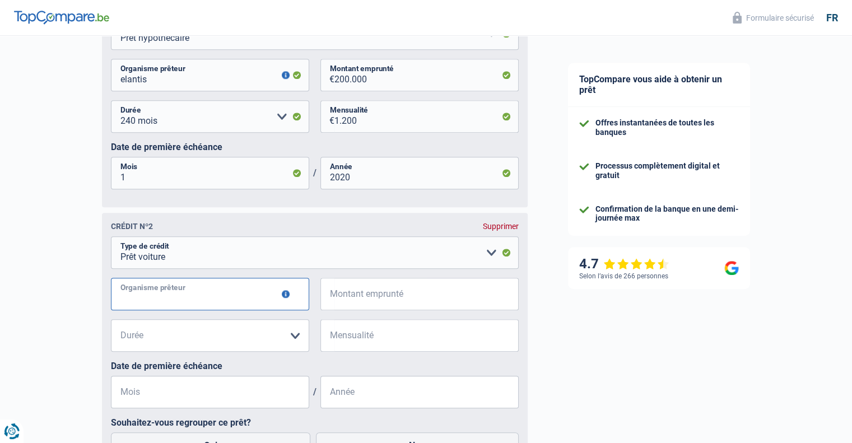
click at [172, 302] on input "Organisme prêteur" at bounding box center [210, 294] width 198 height 32
type input "belfius"
click at [414, 306] on input "Montant emprunté" at bounding box center [426, 294] width 184 height 32
type input "20.000"
click at [222, 333] on select "12 mois 18 mois 24 mois 30 mois 36 mois 42 mois 48 mois 60 mois 72 mois 84 mois…" at bounding box center [210, 335] width 198 height 32
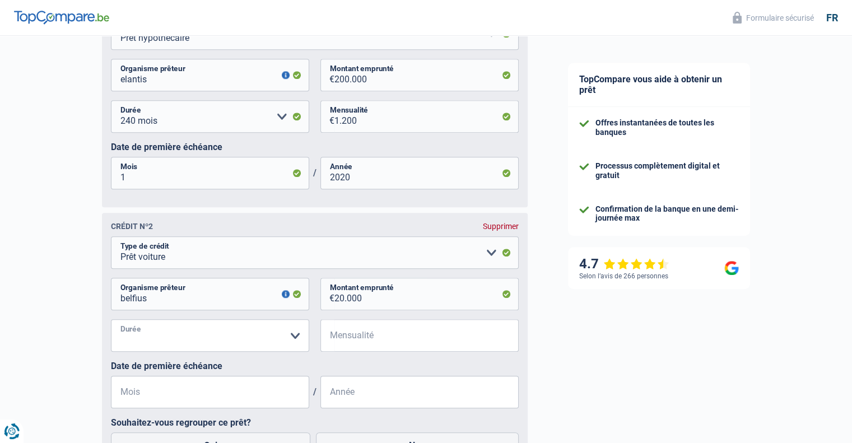
select select "48"
click at [111, 324] on select "12 mois 18 mois 24 mois 30 mois 36 mois 42 mois 48 mois 60 mois 72 mois 84 mois…" at bounding box center [210, 335] width 198 height 32
click at [384, 339] on input "Mensualité" at bounding box center [426, 335] width 184 height 32
type input "420"
click at [199, 390] on input "Mois" at bounding box center [210, 392] width 198 height 32
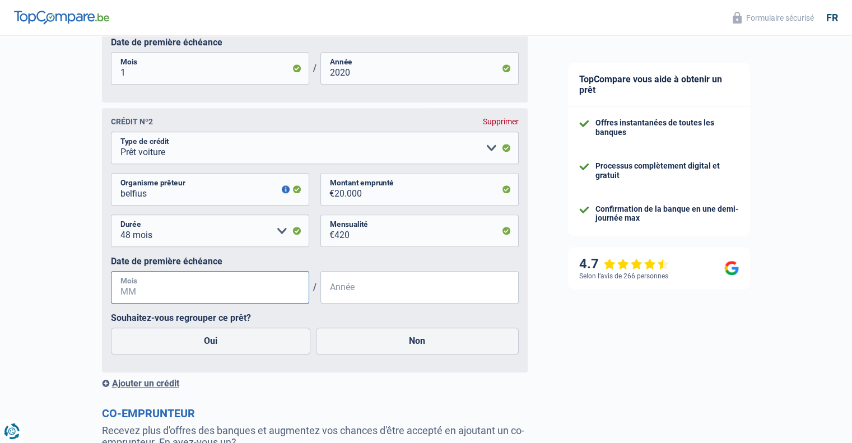
scroll to position [952, 0]
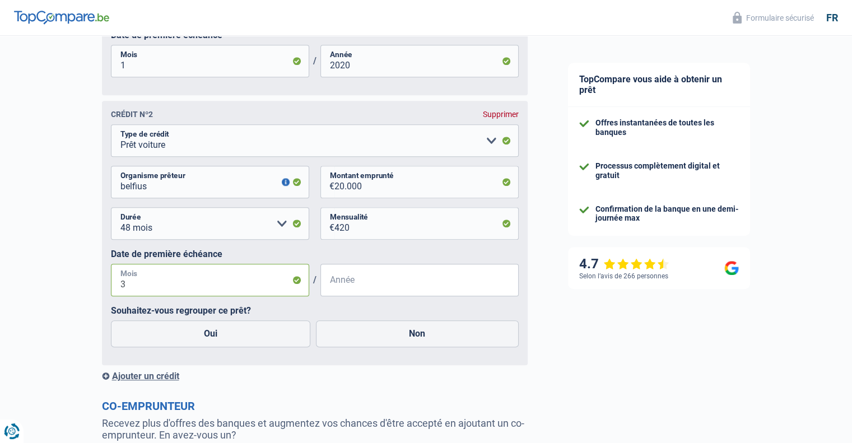
type input "3"
click at [386, 291] on input "Année" at bounding box center [419, 280] width 198 height 32
type input "2022"
click at [354, 316] on label "Souhaitez-vous regrouper ce prêt?" at bounding box center [315, 310] width 408 height 11
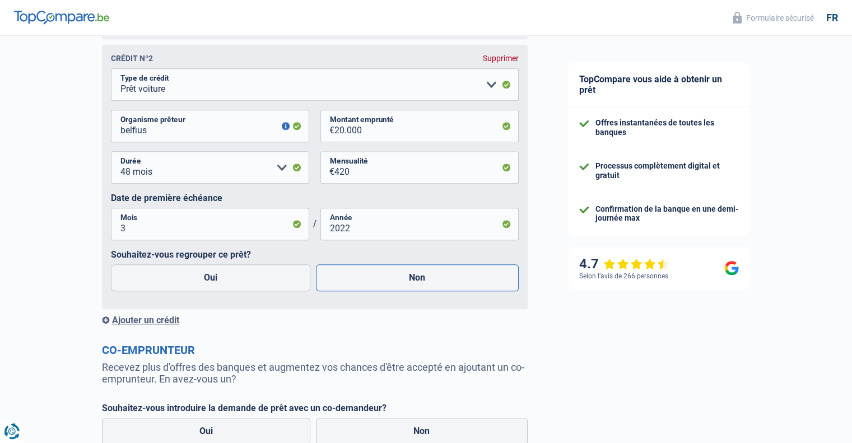
click at [439, 284] on label "Non" at bounding box center [417, 277] width 203 height 27
click at [439, 284] on input "Non" at bounding box center [417, 277] width 203 height 27
radio input "true"
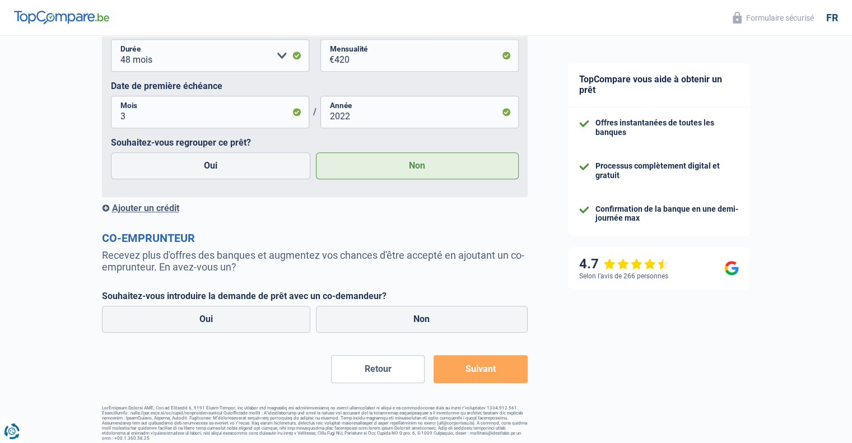
scroll to position [1131, 0]
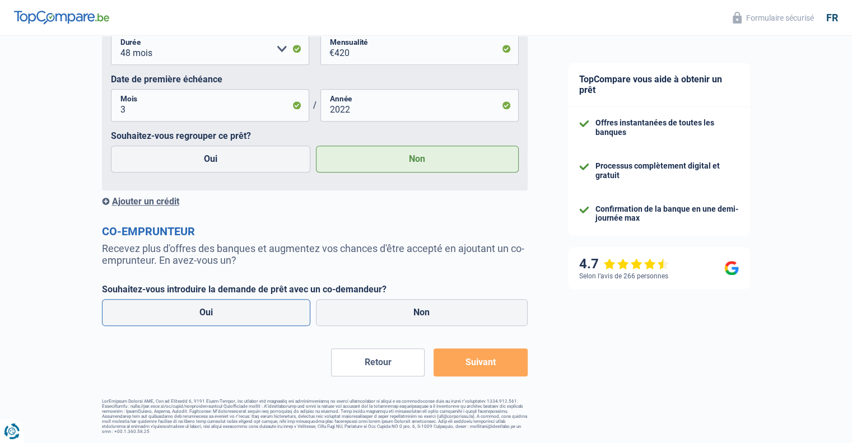
click at [256, 314] on label "Oui" at bounding box center [206, 312] width 209 height 27
click at [256, 314] on input "Oui" at bounding box center [206, 312] width 209 height 27
radio input "true"
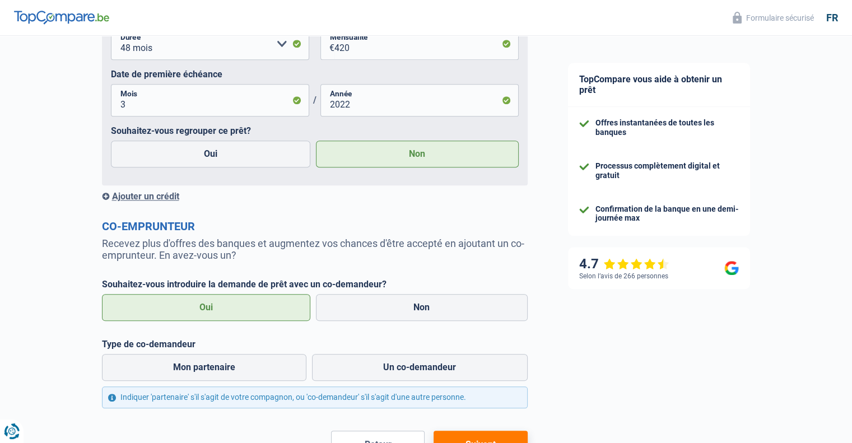
scroll to position [1187, 0]
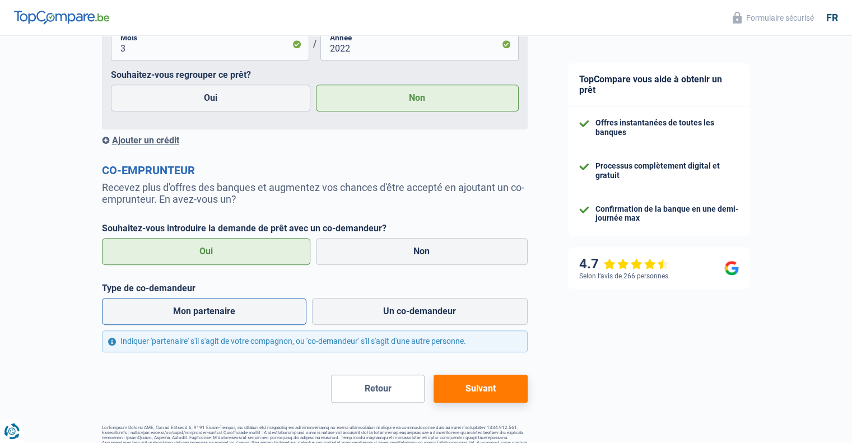
click at [228, 324] on label "Mon partenaire" at bounding box center [204, 311] width 205 height 27
click at [228, 324] on input "Mon partenaire" at bounding box center [204, 311] width 205 height 27
radio input "true"
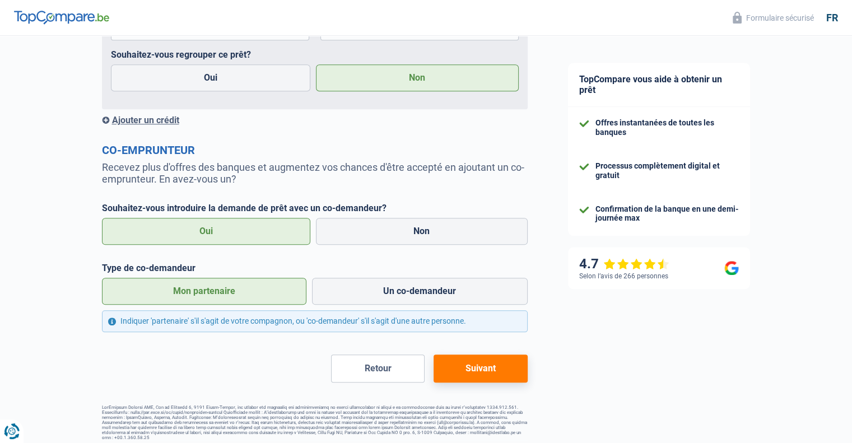
scroll to position [1218, 0]
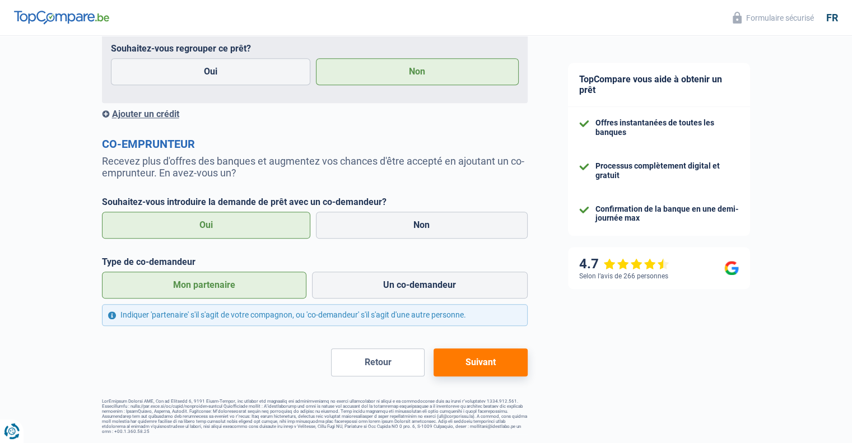
click at [479, 371] on button "Suivant" at bounding box center [479, 362] width 93 height 28
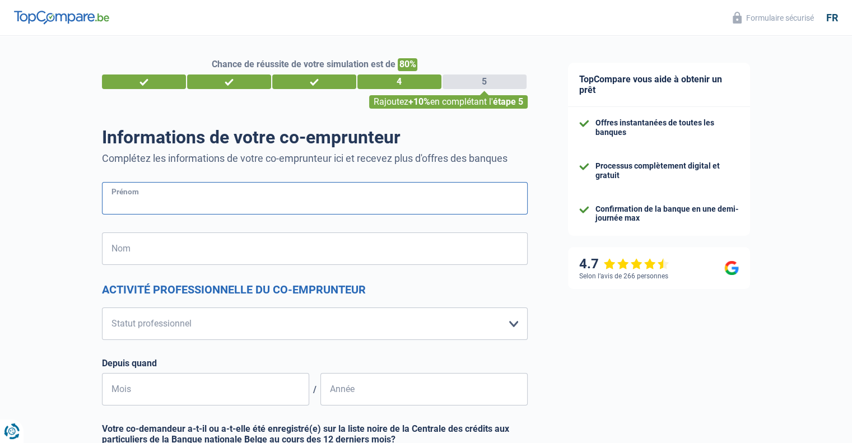
click at [273, 205] on input "Prénom" at bounding box center [314, 198] width 425 height 32
type input "aurelie"
click at [248, 244] on input "Nom" at bounding box center [314, 248] width 425 height 32
type input "Myaux"
click at [237, 330] on select "Ouvrier Employé privé Employé public Invalide Indépendant Pensionné Chômeur Mut…" at bounding box center [314, 323] width 425 height 32
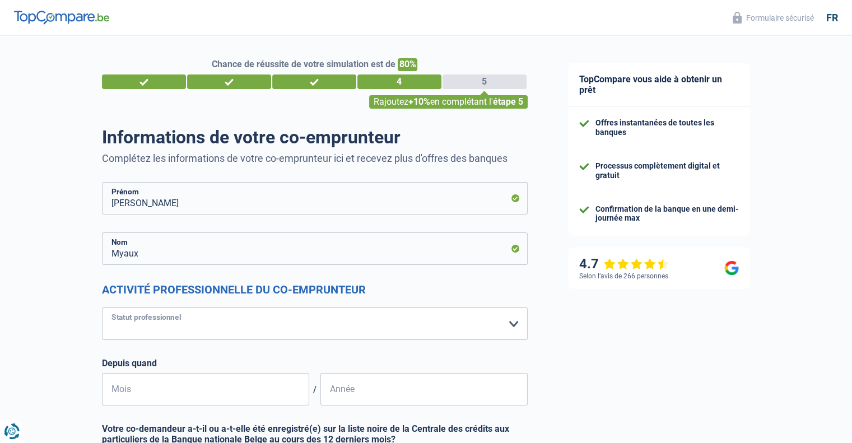
select select "liberal"
click at [102, 307] on select "Ouvrier Employé privé Employé public Invalide Indépendant Pensionné Chômeur Mut…" at bounding box center [314, 323] width 425 height 32
select select "netSalary"
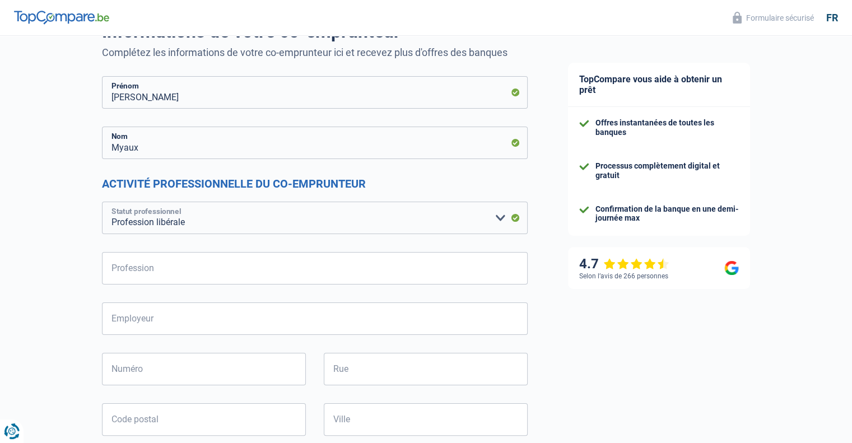
scroll to position [112, 0]
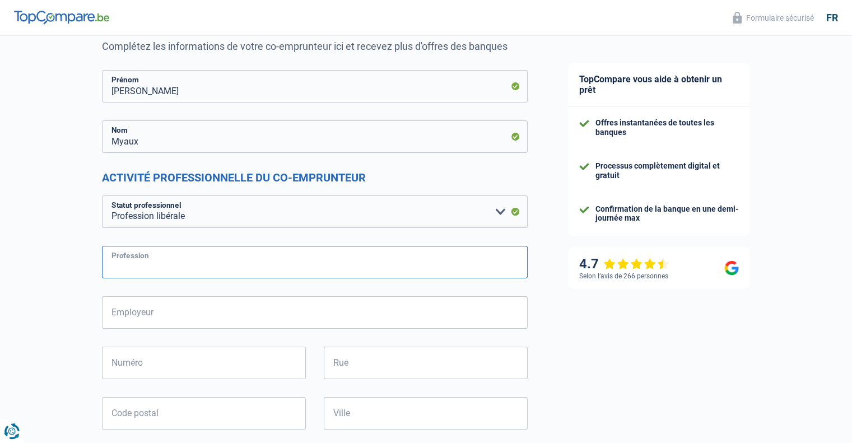
click at [242, 261] on input "Profession" at bounding box center [314, 262] width 425 height 32
type input "kiné"
click at [234, 312] on input "Employeur" at bounding box center [314, 312] width 425 height 32
click at [227, 369] on input "Numéro" at bounding box center [204, 363] width 204 height 32
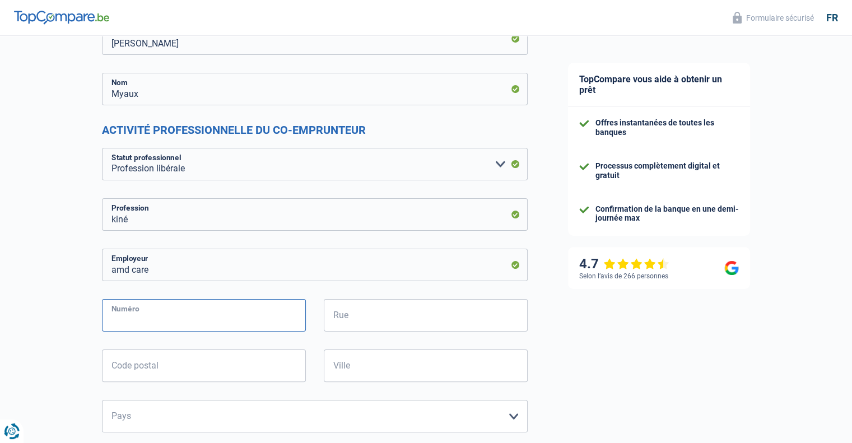
scroll to position [224, 0]
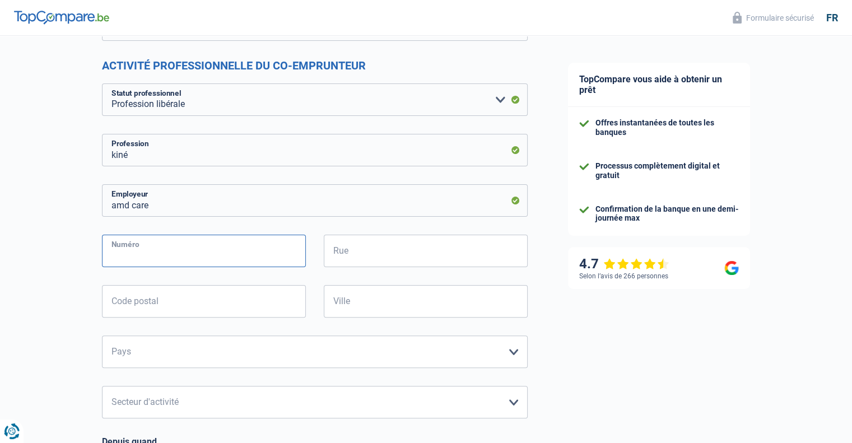
click at [207, 253] on input "Numéro" at bounding box center [204, 251] width 204 height 32
click at [199, 207] on input "amd care" at bounding box center [314, 200] width 425 height 32
click at [189, 256] on input "Numéro" at bounding box center [204, 251] width 204 height 32
click at [195, 209] on input "amd car" at bounding box center [314, 200] width 425 height 32
type input "amd care"
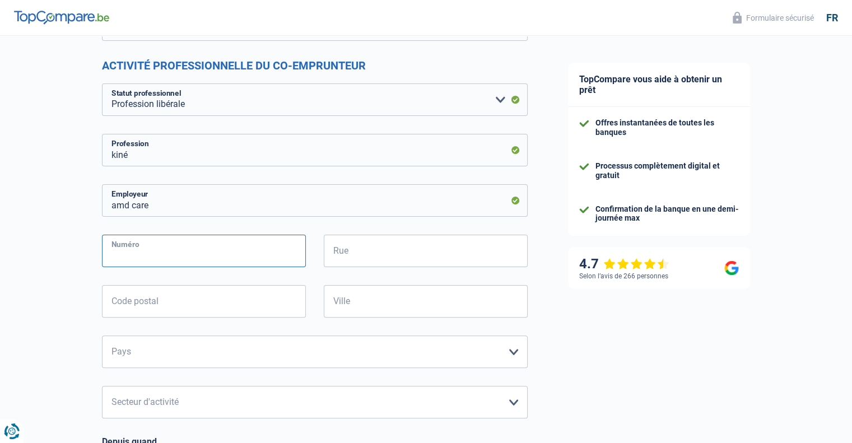
click at [178, 251] on input "Numéro" at bounding box center [204, 251] width 204 height 32
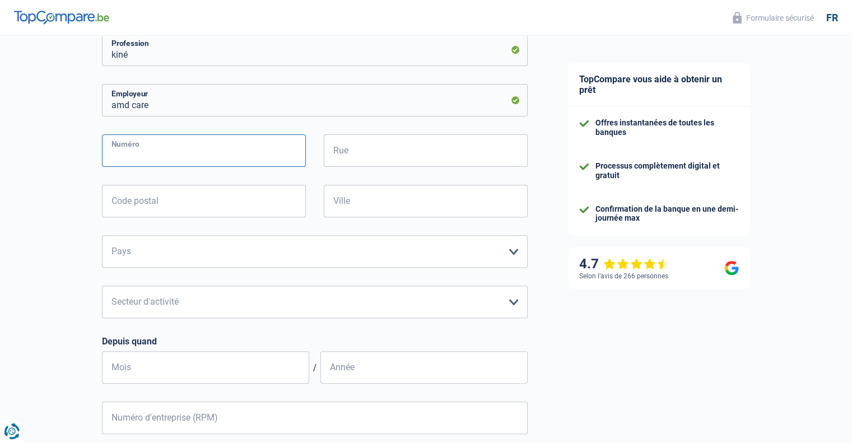
scroll to position [336, 0]
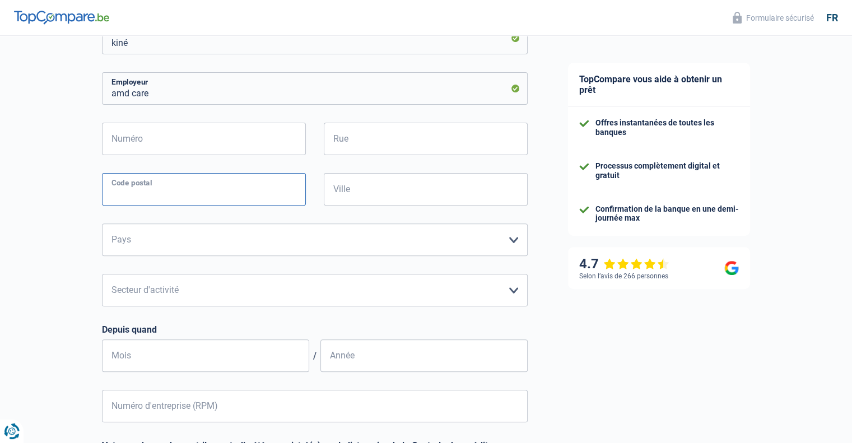
click at [142, 190] on input "Code postal" at bounding box center [204, 189] width 204 height 32
type input "1850"
click at [390, 191] on input "Ville" at bounding box center [426, 189] width 204 height 32
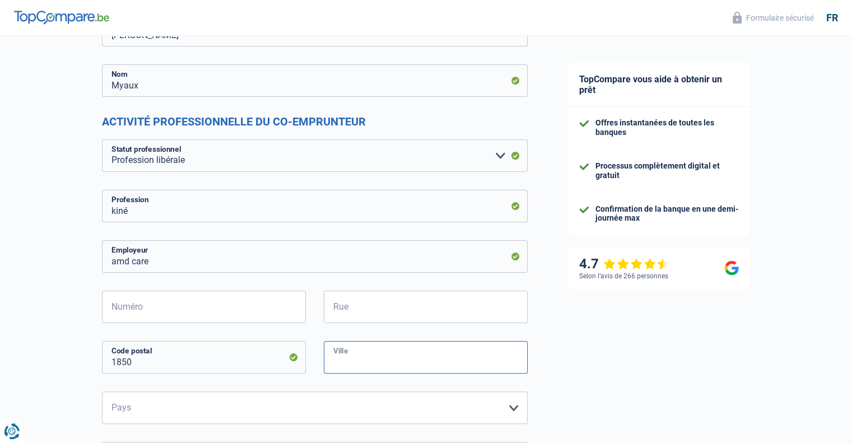
scroll to position [224, 0]
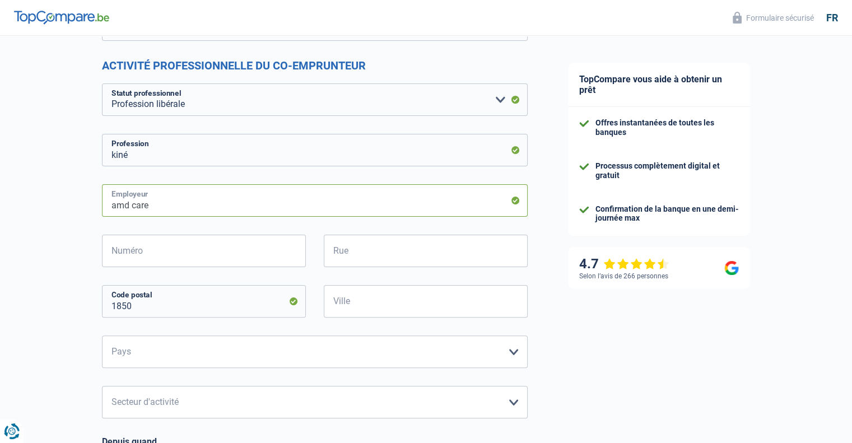
click at [256, 207] on input "amd care" at bounding box center [314, 200] width 425 height 32
click at [376, 253] on input "Rue" at bounding box center [426, 251] width 204 height 32
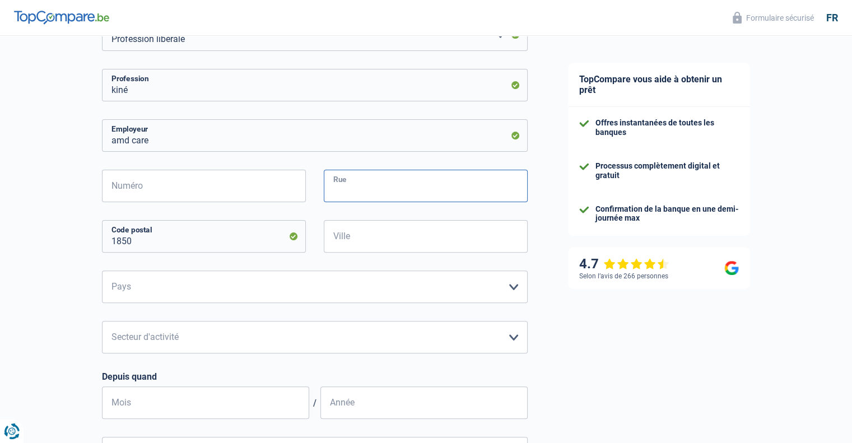
scroll to position [336, 0]
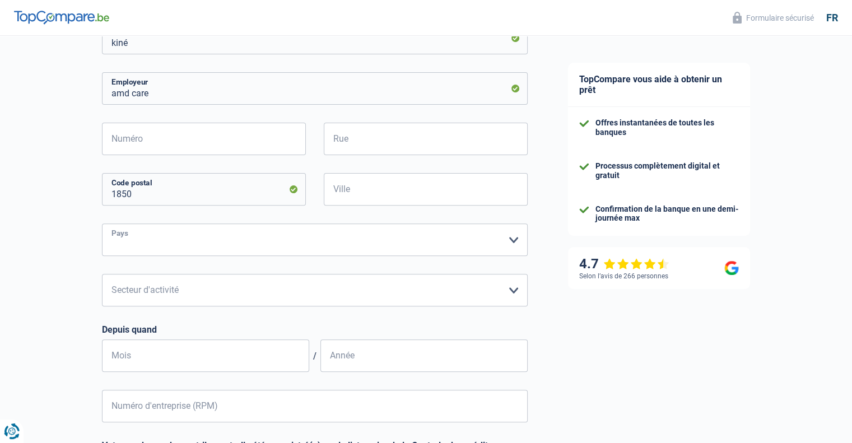
click at [185, 242] on select "Belgique Luxembourg Veuillez sélectionner une option" at bounding box center [314, 239] width 425 height 32
select select "BE"
click at [102, 223] on select "Belgique Luxembourg Veuillez sélectionner une option" at bounding box center [314, 239] width 425 height 32
click at [181, 291] on select "Agriculture/Pêche Industrie Horeca Courier/Fitness/Taxi Construction Banques/As…" at bounding box center [314, 290] width 425 height 32
select select "smallCompanies"
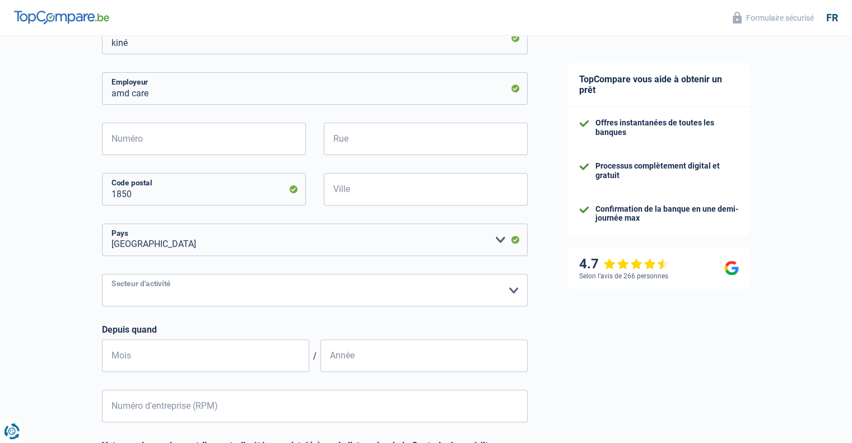
click at [102, 274] on select "Agriculture/Pêche Industrie Horeca Courier/Fitness/Taxi Construction Banques/As…" at bounding box center [314, 290] width 425 height 32
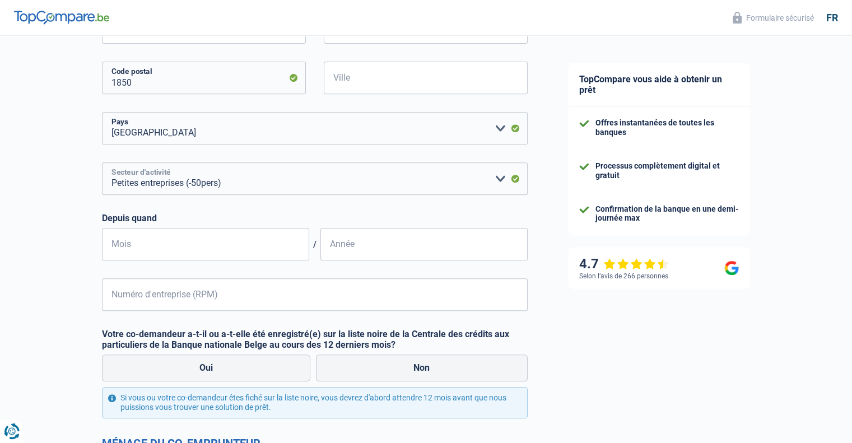
scroll to position [448, 0]
click at [203, 253] on input "Mois" at bounding box center [205, 243] width 207 height 32
click at [200, 252] on input "Mois" at bounding box center [205, 243] width 207 height 32
type input "6"
click at [359, 241] on input "Année" at bounding box center [423, 243] width 207 height 32
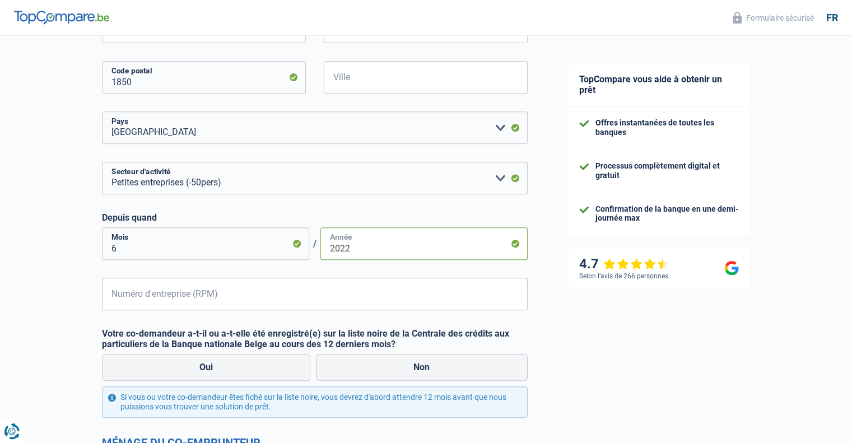
type input "2022"
click at [311, 294] on input "Numéro d'entreprise (RPM)" at bounding box center [314, 294] width 425 height 32
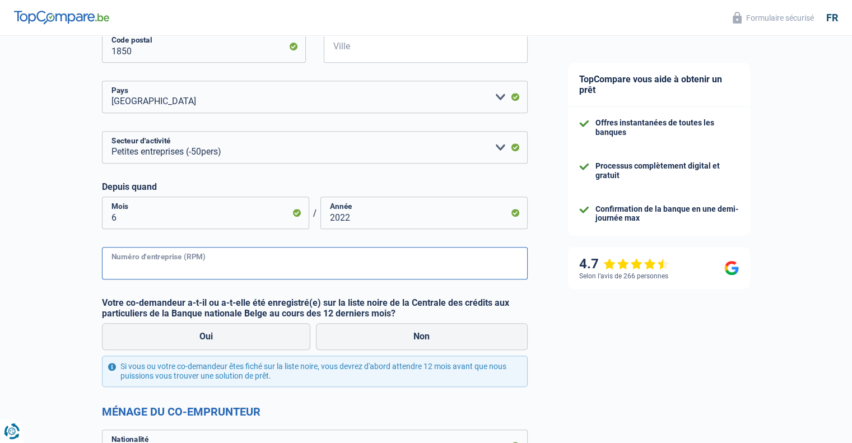
scroll to position [504, 0]
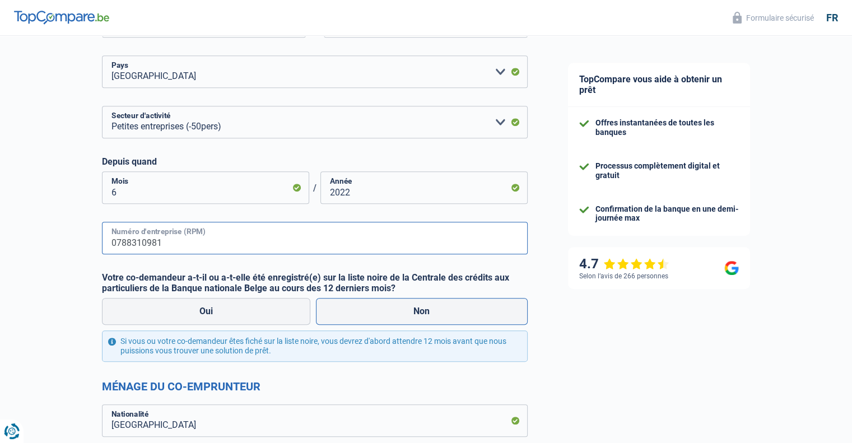
type input "0788310981"
click at [437, 314] on label "Non" at bounding box center [422, 311] width 212 height 27
click at [437, 314] on input "Non" at bounding box center [422, 311] width 212 height 27
radio input "true"
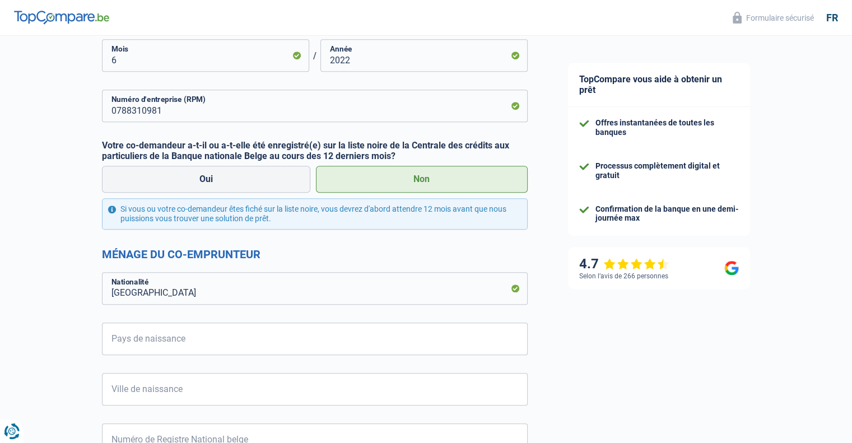
scroll to position [672, 0]
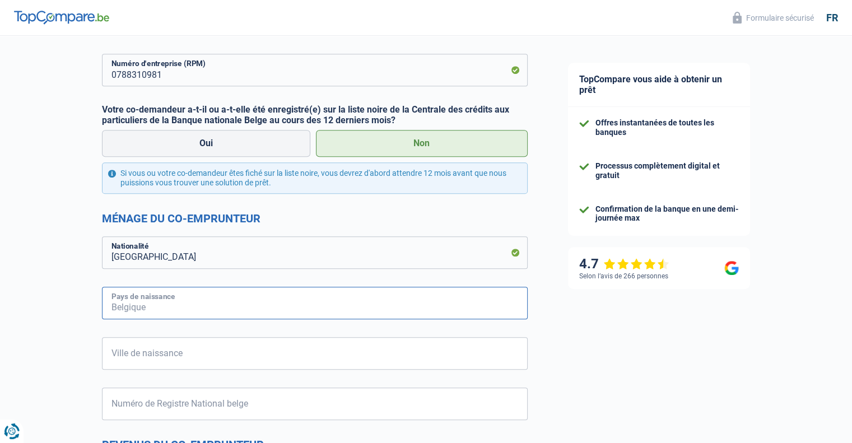
click at [380, 306] on input "Pays de naissance" at bounding box center [314, 303] width 425 height 32
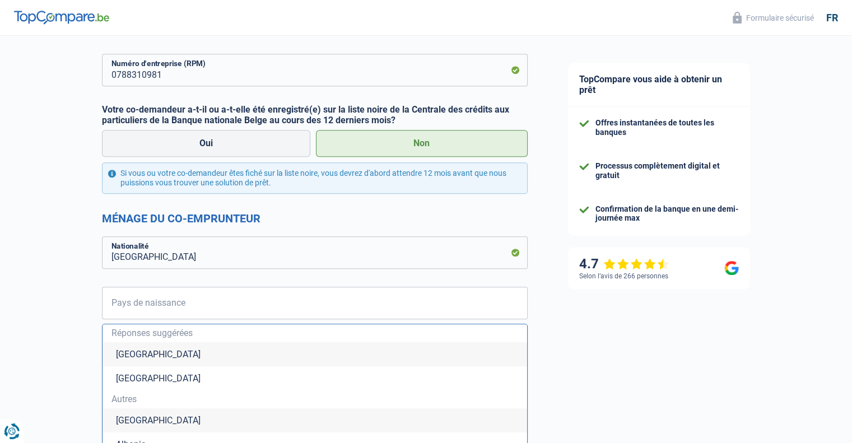
click at [362, 352] on li "Belgique" at bounding box center [314, 354] width 424 height 24
type input "Belgique"
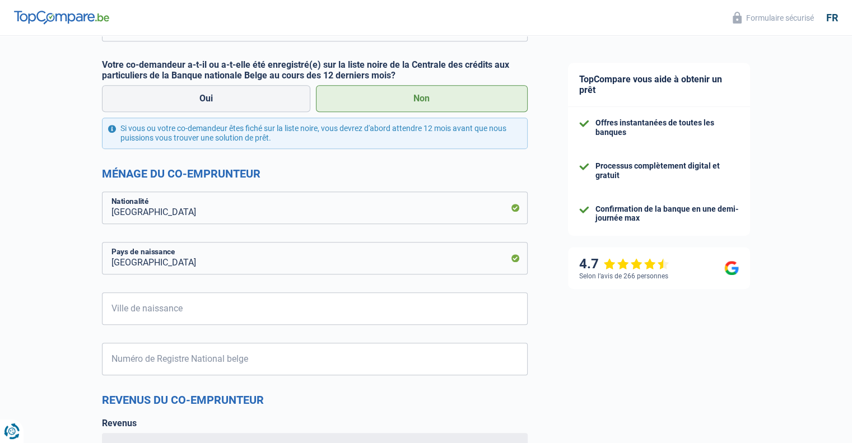
scroll to position [784, 0]
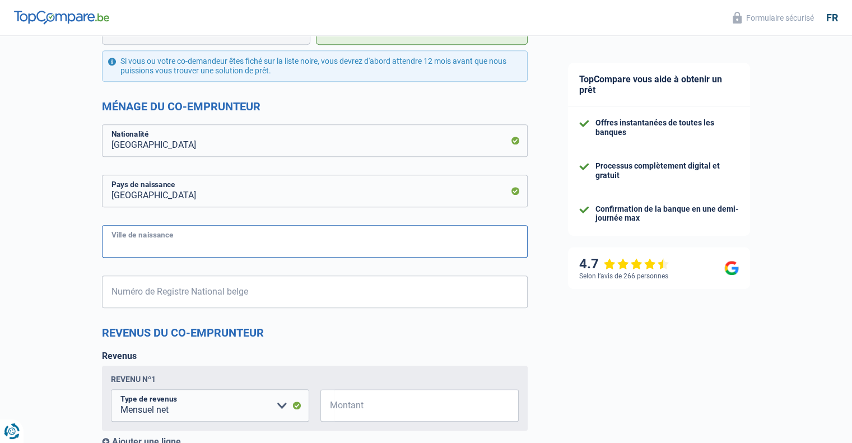
click at [317, 239] on input "Ville de naissance" at bounding box center [314, 241] width 425 height 32
type input "bruxelles"
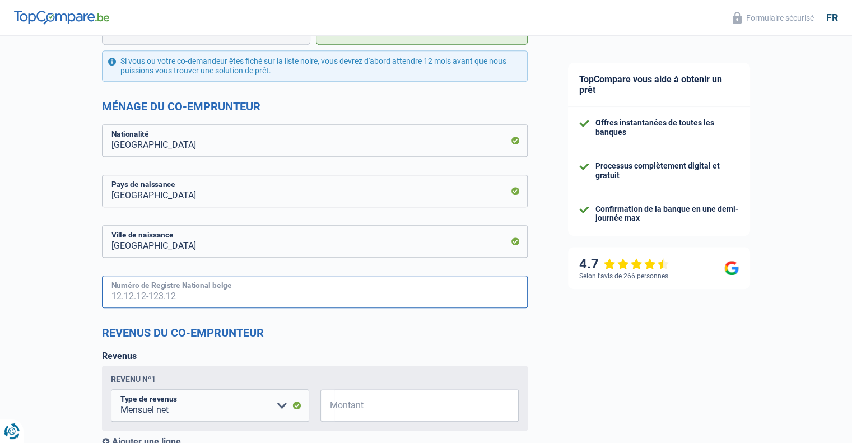
click at [289, 292] on input "Numéro de Registre National belge" at bounding box center [314, 291] width 425 height 32
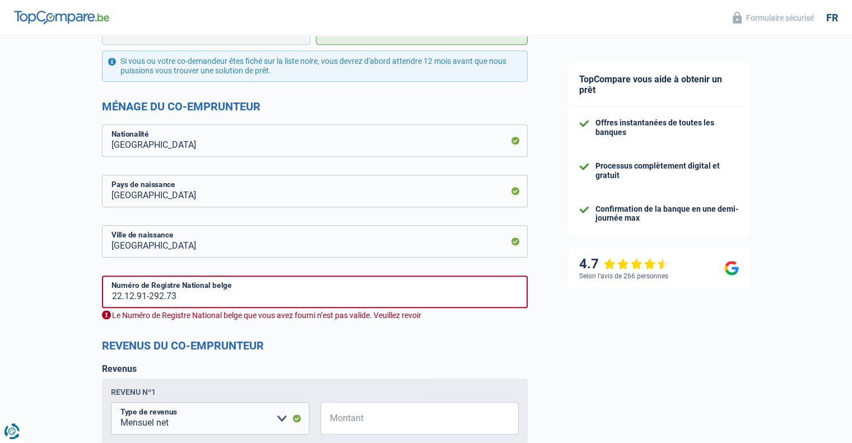
click at [636, 378] on div "TopCompare vous aide à obtenir un prêt Offres instantanées de toutes les banque…" at bounding box center [700, 17] width 305 height 1530
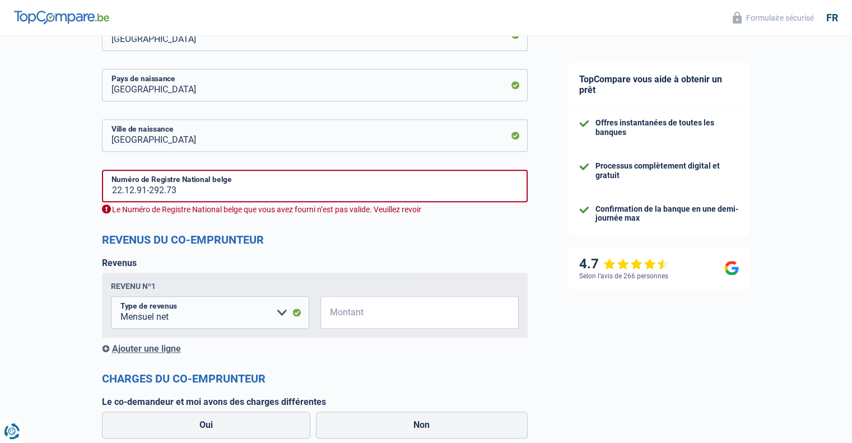
scroll to position [896, 0]
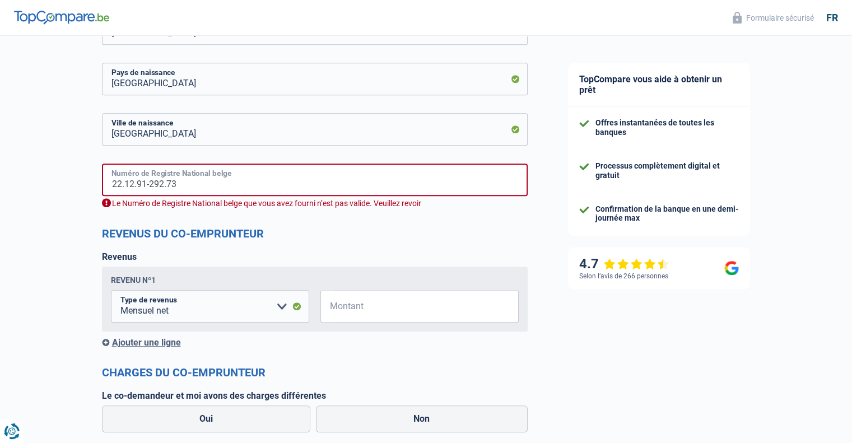
drag, startPoint x: 147, startPoint y: 184, endPoint x: 110, endPoint y: 191, distance: 38.2
click at [110, 191] on input "22.12.91-292.73" at bounding box center [314, 179] width 425 height 32
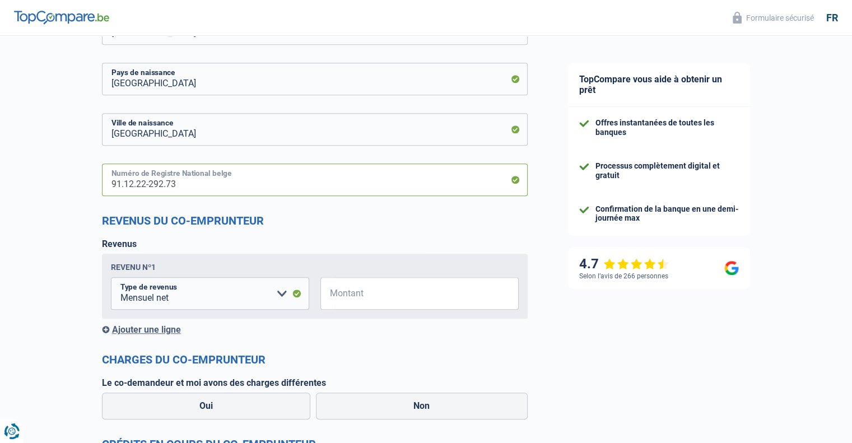
type input "91.12.22-292.73"
click at [186, 240] on div "Revenus Revenu nº1 Allocation d'handicap Allocations chômage Allocations famili…" at bounding box center [314, 286] width 425 height 96
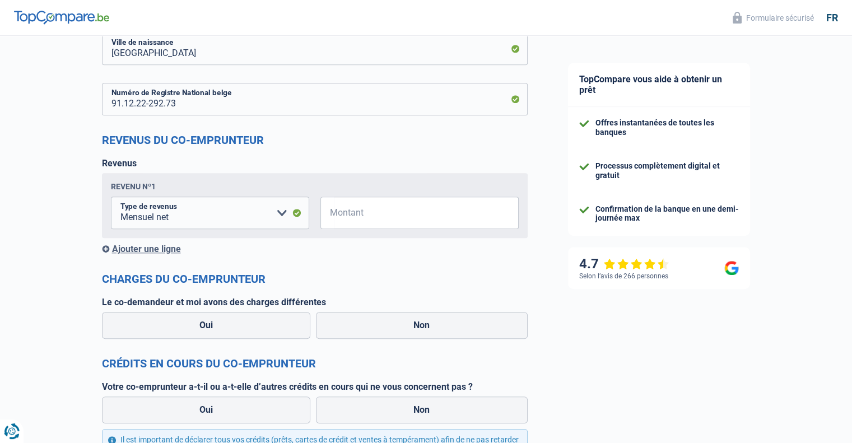
scroll to position [1008, 0]
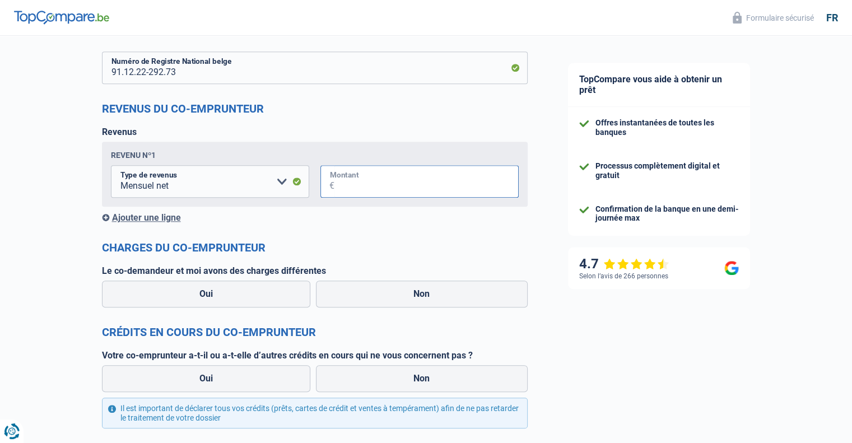
click at [352, 173] on input "Montant" at bounding box center [426, 181] width 184 height 32
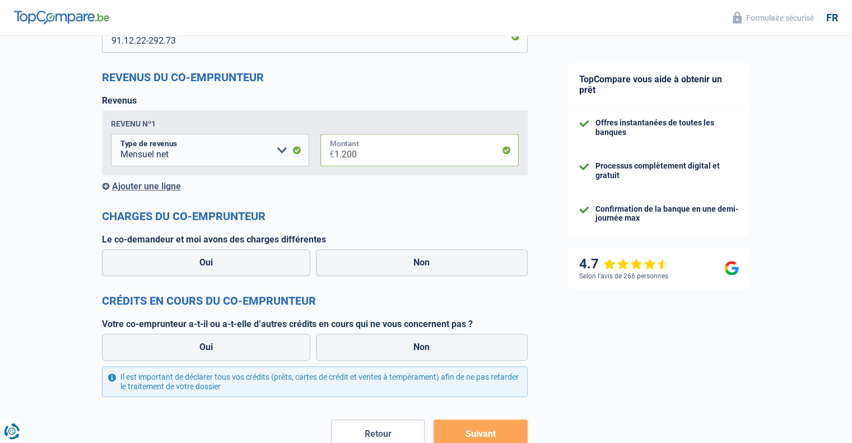
scroll to position [1064, 0]
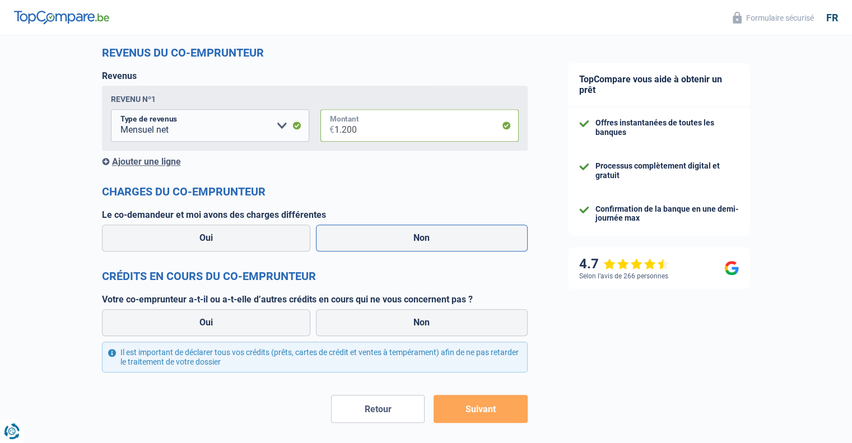
type input "1.200"
click at [405, 236] on label "Non" at bounding box center [422, 237] width 212 height 27
click at [405, 236] on input "Non" at bounding box center [422, 237] width 212 height 27
radio input "true"
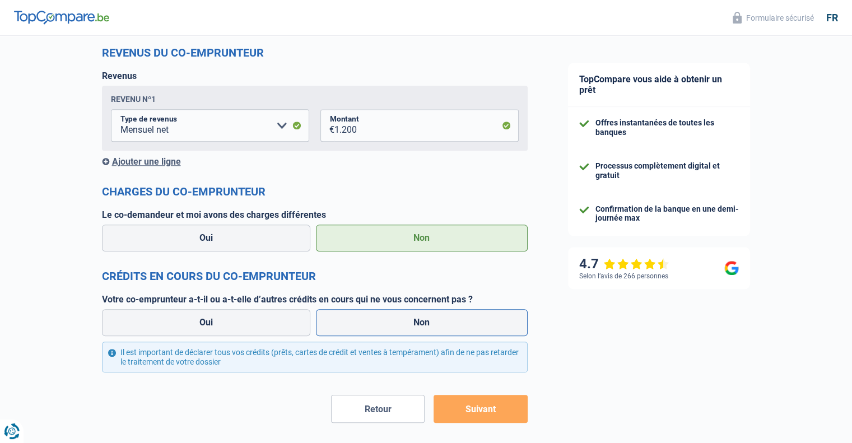
click at [395, 324] on label "Non" at bounding box center [422, 322] width 212 height 27
click at [395, 324] on input "Non" at bounding box center [422, 322] width 212 height 27
radio input "true"
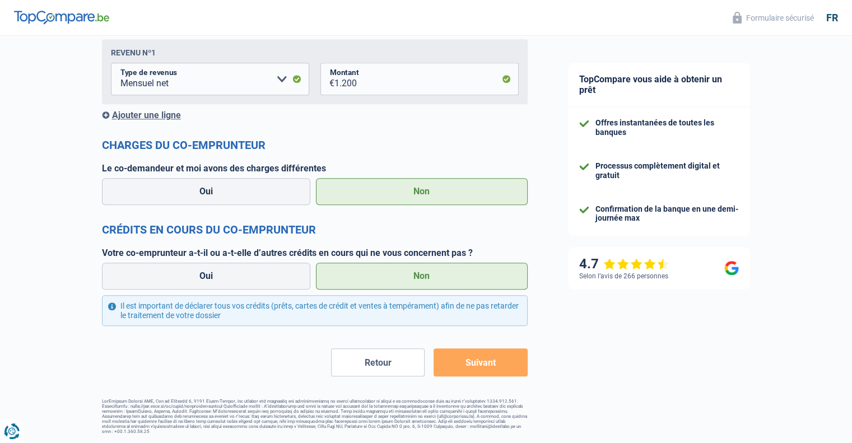
click at [471, 364] on button "Suivant" at bounding box center [479, 362] width 93 height 28
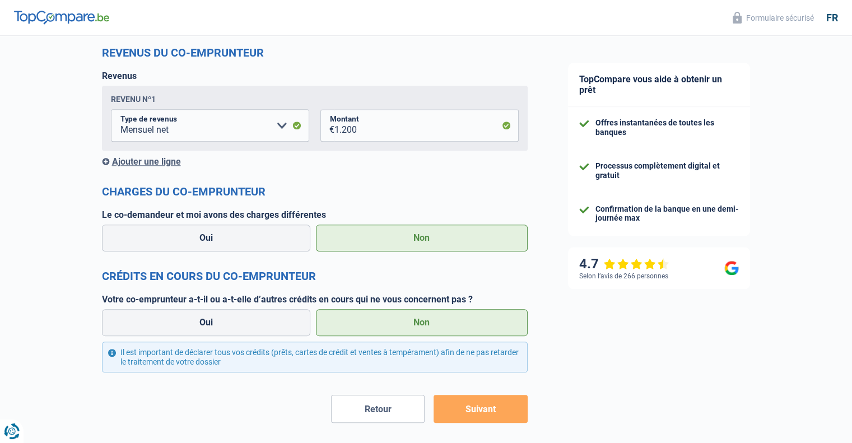
scroll to position [1158, 0]
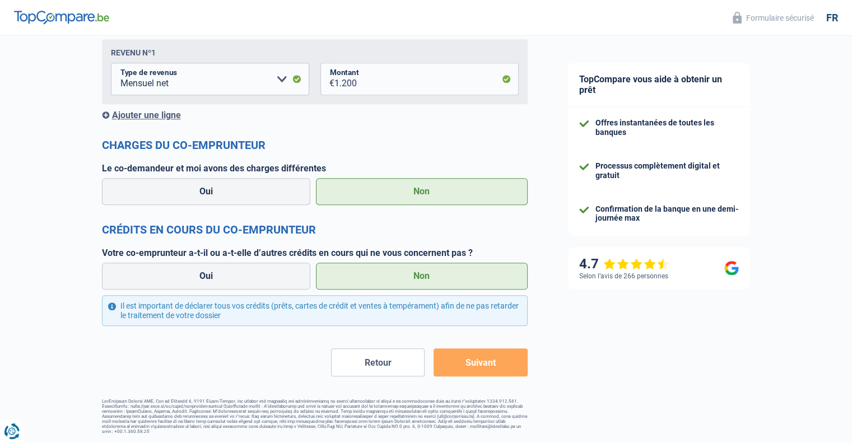
click at [479, 363] on button "Suivant" at bounding box center [479, 362] width 93 height 28
click at [464, 355] on button "Suivant" at bounding box center [479, 362] width 93 height 28
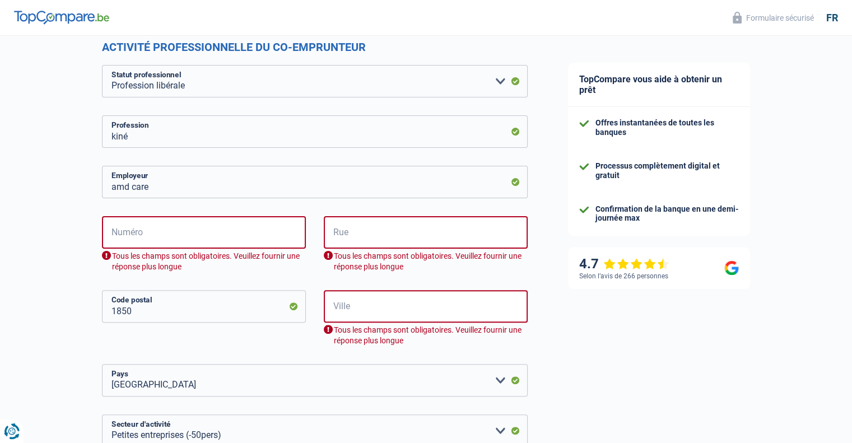
scroll to position [262, 0]
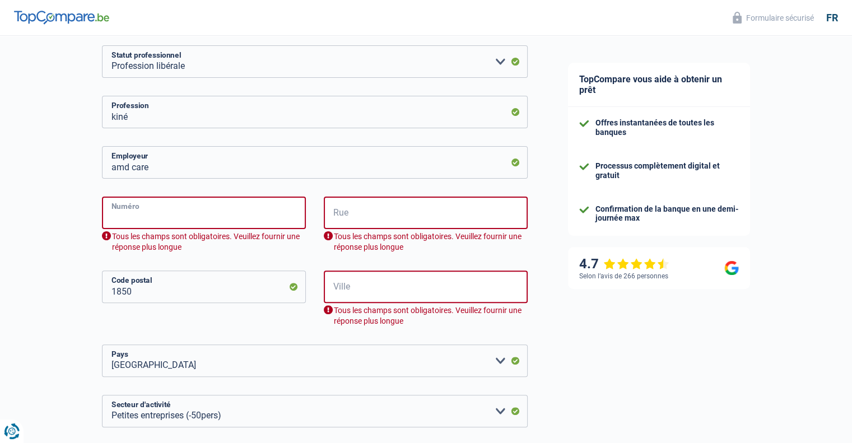
click at [194, 222] on input "Numéro" at bounding box center [204, 213] width 204 height 32
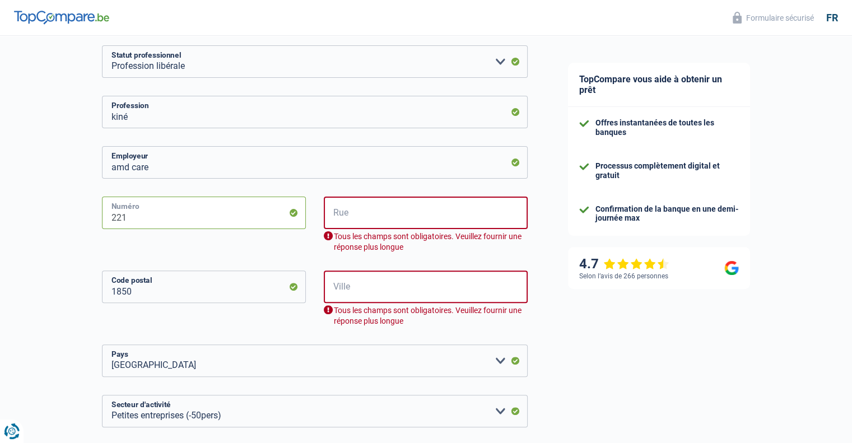
type input "221"
click at [437, 207] on input "Rue" at bounding box center [426, 213] width 204 height 32
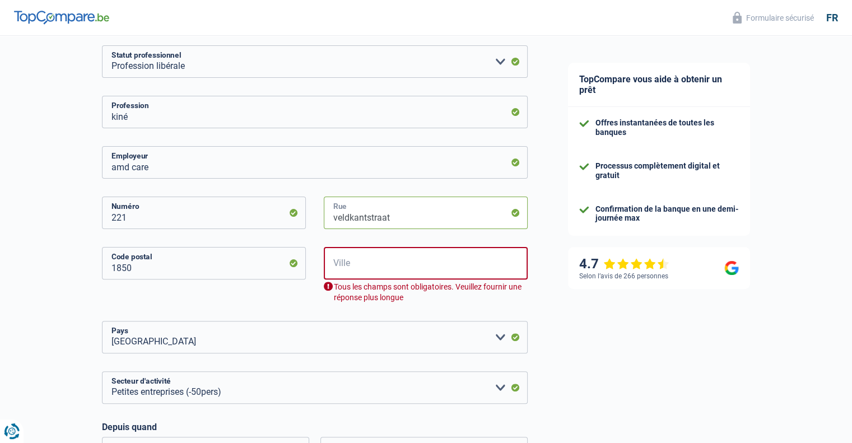
type input "veldkantstraat"
click at [410, 264] on input "Ville" at bounding box center [426, 263] width 204 height 32
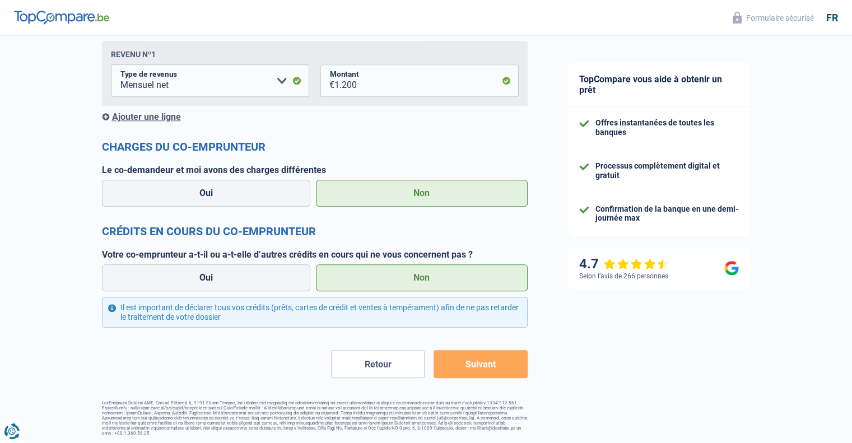
scroll to position [1111, 0]
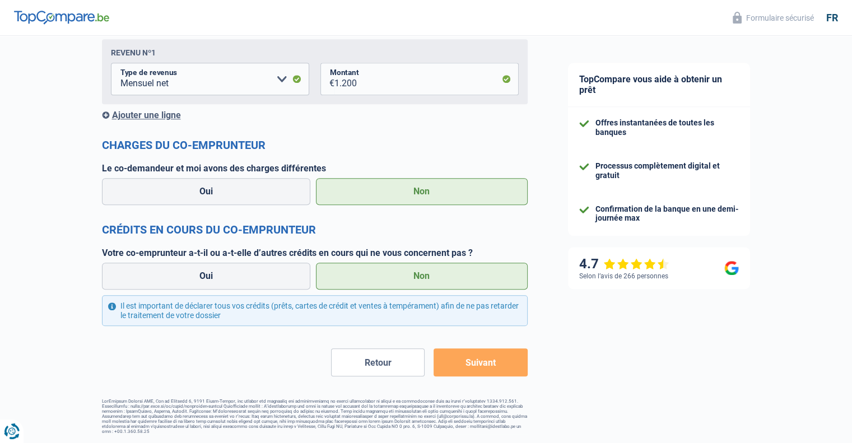
type input "grimbergen"
click at [478, 364] on button "Suivant" at bounding box center [479, 362] width 93 height 28
click at [513, 367] on button "Suivant" at bounding box center [479, 362] width 93 height 28
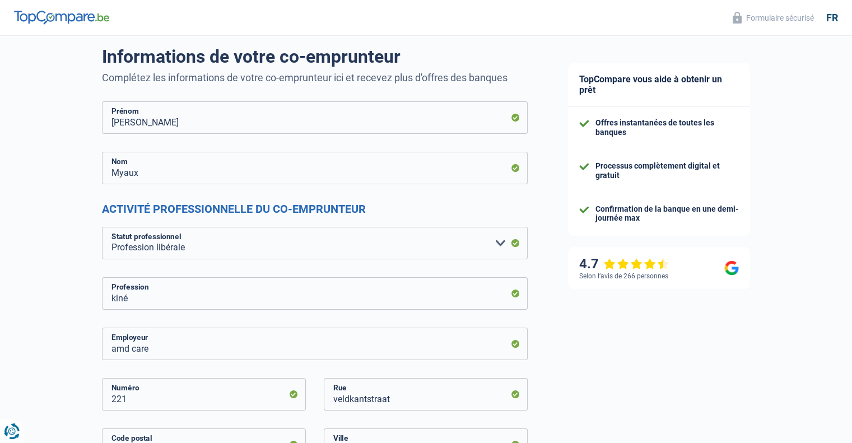
scroll to position [0, 0]
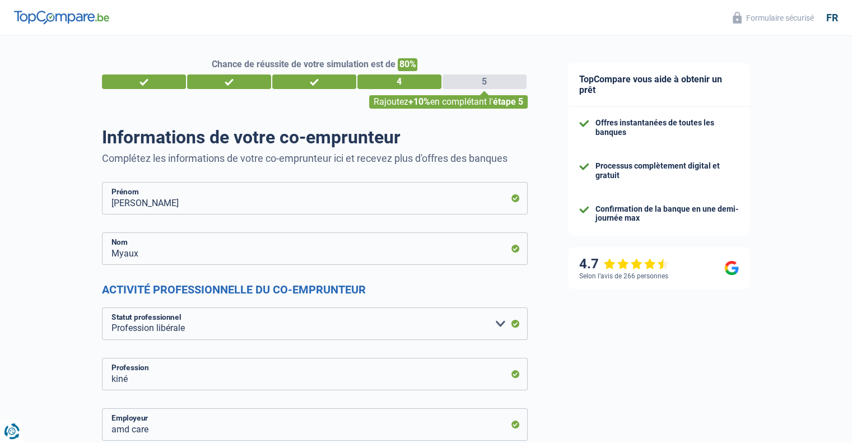
click at [458, 84] on div "5" at bounding box center [484, 81] width 84 height 15
click at [311, 69] on span "Chance de réussite de votre simulation est de" at bounding box center [304, 64] width 184 height 11
drag, startPoint x: 410, startPoint y: 95, endPoint x: 473, endPoint y: 105, distance: 64.2
click at [473, 105] on div "Rajoutez +10% en complétant l' étape 5" at bounding box center [448, 101] width 158 height 13
drag, startPoint x: 470, startPoint y: 106, endPoint x: 540, endPoint y: 97, distance: 70.6
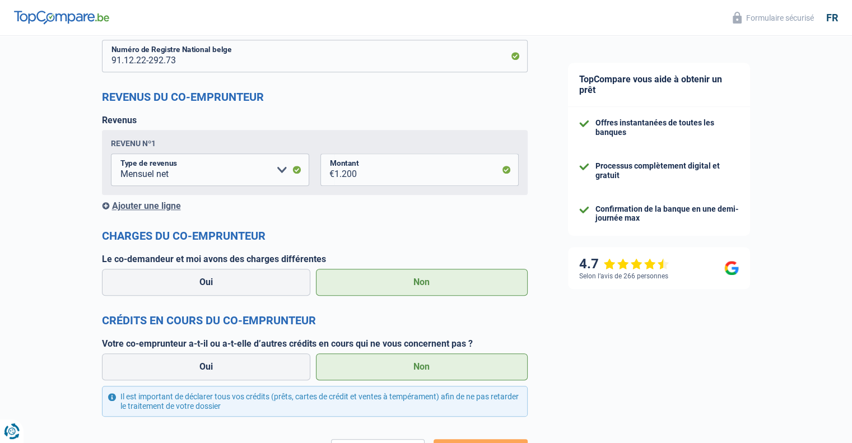
scroll to position [1111, 0]
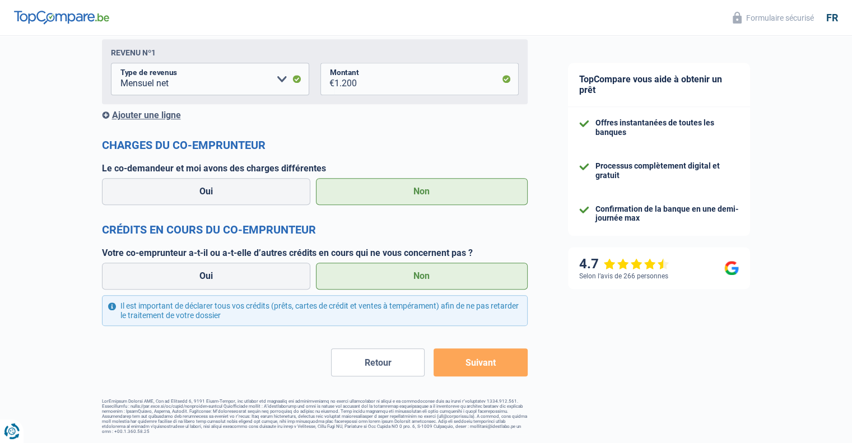
click at [193, 316] on div "Il est important de déclarer tous vos crédits (prêts, cartes de crédit et vente…" at bounding box center [314, 310] width 425 height 31
click at [216, 315] on div "Il est important de déclarer tous vos crédits (prêts, cartes de crédit et vente…" at bounding box center [314, 310] width 425 height 31
click at [277, 309] on div "Il est important de déclarer tous vos crédits (prêts, cartes de crédit et vente…" at bounding box center [314, 310] width 425 height 31
click at [275, 318] on div "Il est important de déclarer tous vos crédits (prêts, cartes de crédit et vente…" at bounding box center [314, 310] width 425 height 31
click at [354, 260] on div "Oui Non" at bounding box center [314, 276] width 431 height 32
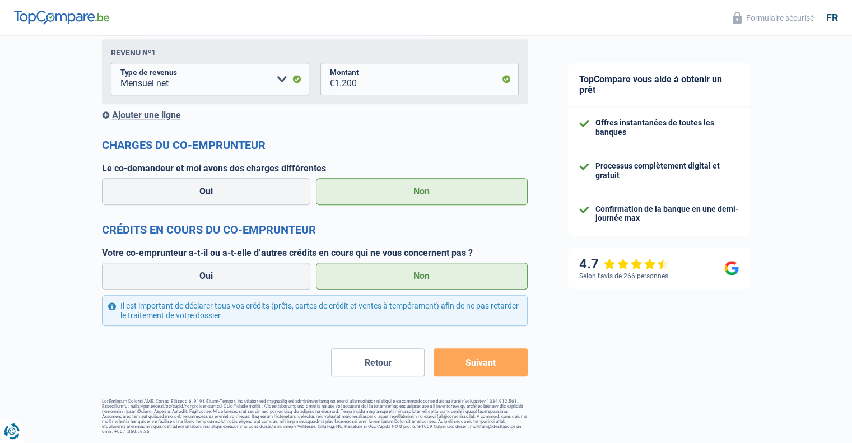
click at [362, 270] on label "Non" at bounding box center [422, 276] width 212 height 27
click at [362, 270] on input "Non" at bounding box center [422, 276] width 212 height 27
drag, startPoint x: 362, startPoint y: 270, endPoint x: 365, endPoint y: 278, distance: 8.0
click at [365, 278] on label "Non" at bounding box center [422, 276] width 212 height 27
click at [365, 278] on input "Non" at bounding box center [422, 276] width 212 height 27
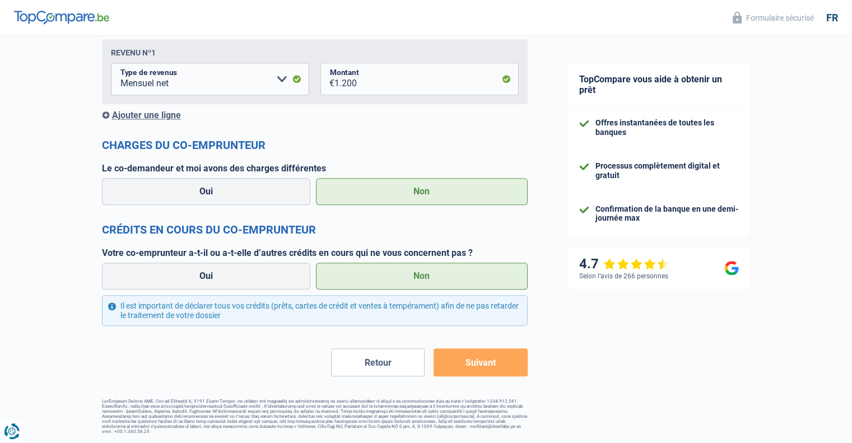
click at [356, 200] on label "Non" at bounding box center [422, 191] width 212 height 27
click at [356, 200] on input "Non" at bounding box center [422, 191] width 212 height 27
click at [213, 270] on label "Oui" at bounding box center [206, 276] width 209 height 27
click at [213, 270] on input "Oui" at bounding box center [206, 276] width 209 height 27
radio input "true"
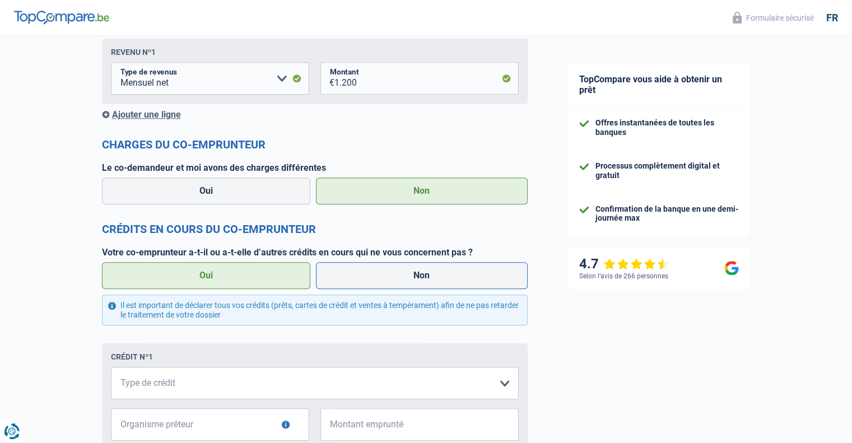
click at [350, 283] on label "Non" at bounding box center [422, 275] width 212 height 27
click at [350, 283] on input "Non" at bounding box center [422, 275] width 212 height 27
radio input "true"
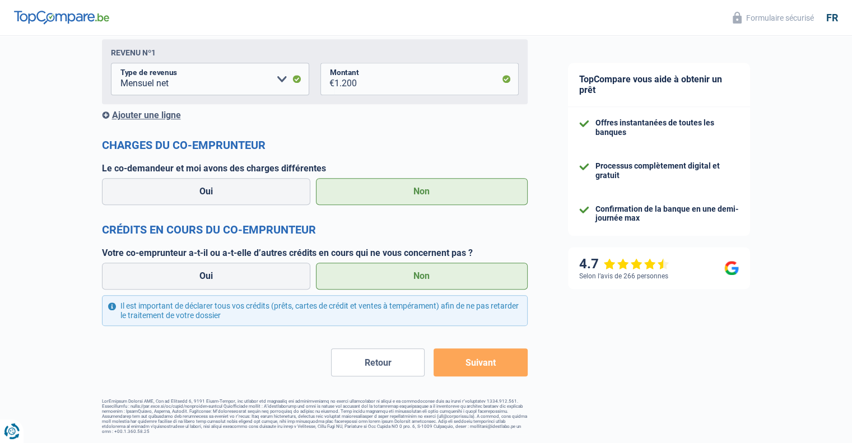
click at [481, 357] on button "Suivant" at bounding box center [479, 362] width 93 height 28
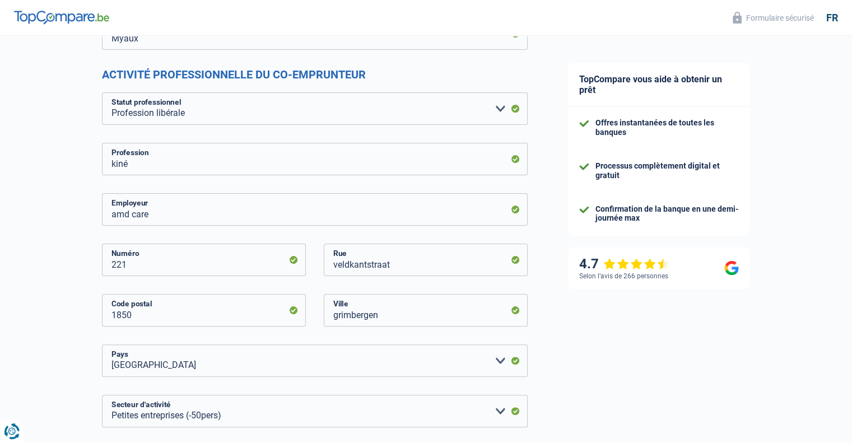
scroll to position [0, 0]
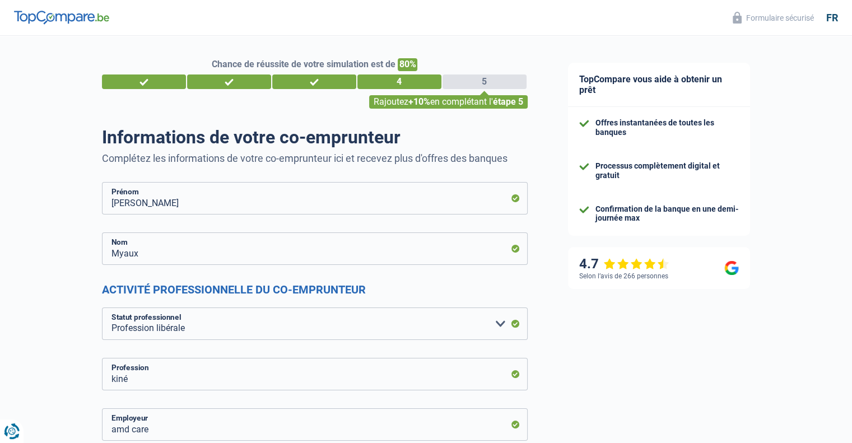
click at [447, 100] on div "Rajoutez +10% en complétant l' étape 5" at bounding box center [448, 101] width 158 height 13
click at [402, 60] on span "80%" at bounding box center [407, 64] width 20 height 13
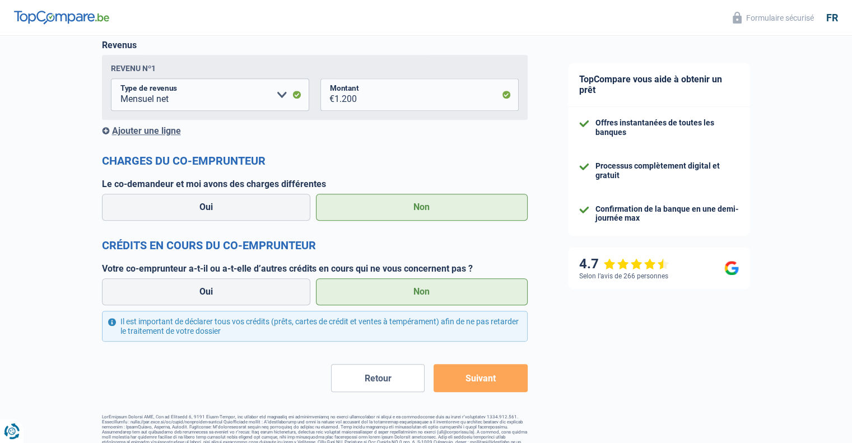
scroll to position [1111, 0]
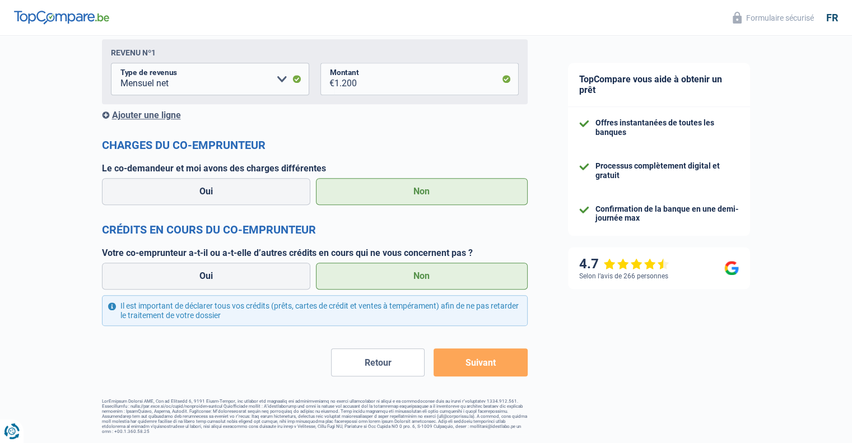
click at [359, 200] on label "Non" at bounding box center [422, 191] width 212 height 27
click at [359, 200] on input "Non" at bounding box center [422, 191] width 212 height 27
click at [376, 275] on label "Non" at bounding box center [422, 276] width 212 height 27
click at [376, 275] on input "Non" at bounding box center [422, 276] width 212 height 27
click at [490, 356] on button "Suivant" at bounding box center [479, 362] width 93 height 28
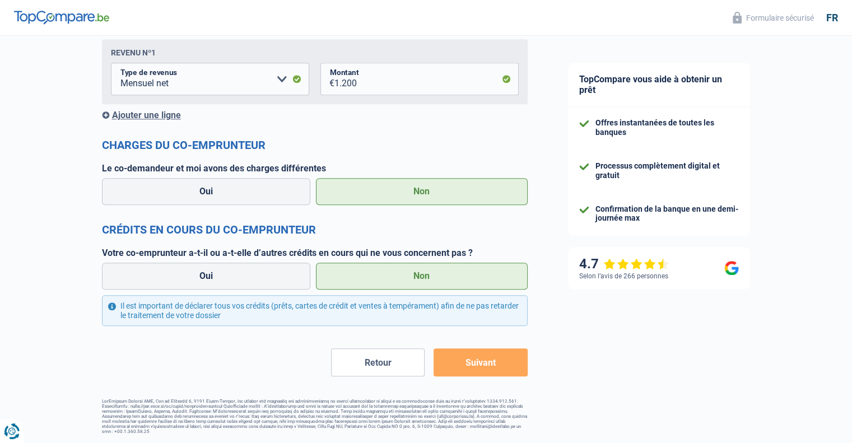
click at [480, 366] on button "Suivant" at bounding box center [479, 362] width 93 height 28
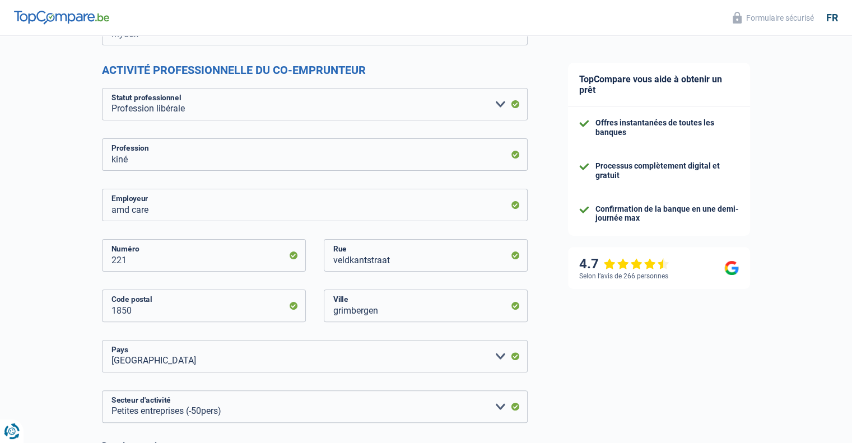
scroll to position [0, 0]
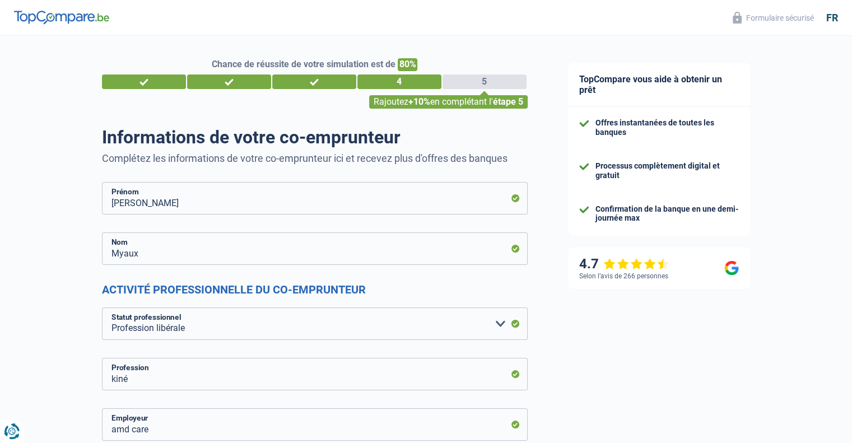
drag, startPoint x: 558, startPoint y: 263, endPoint x: 487, endPoint y: 82, distance: 193.8
click at [499, 87] on div "5" at bounding box center [484, 81] width 84 height 15
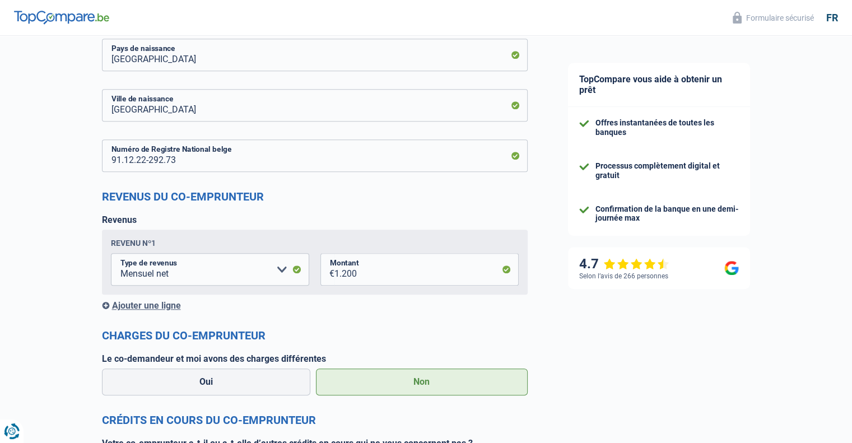
scroll to position [1111, 0]
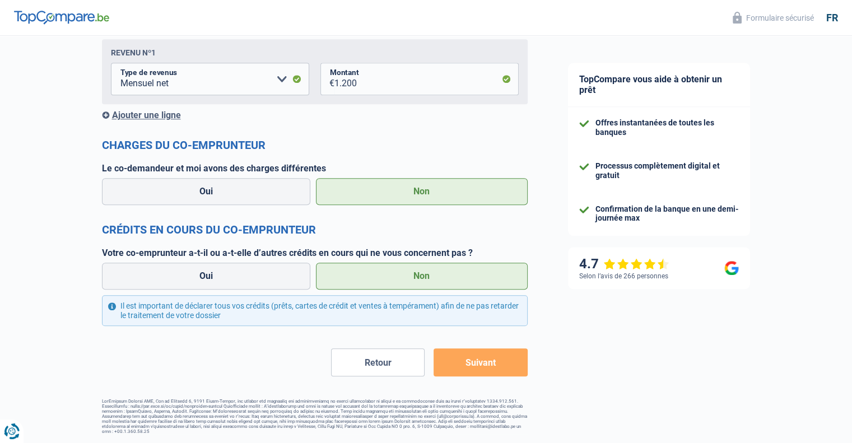
drag, startPoint x: 480, startPoint y: 127, endPoint x: 463, endPoint y: 300, distance: 173.2
click at [476, 352] on button "Suivant" at bounding box center [479, 362] width 93 height 28
drag, startPoint x: 432, startPoint y: 339, endPoint x: 508, endPoint y: 371, distance: 82.0
click at [512, 369] on button "Suivant" at bounding box center [479, 362] width 93 height 28
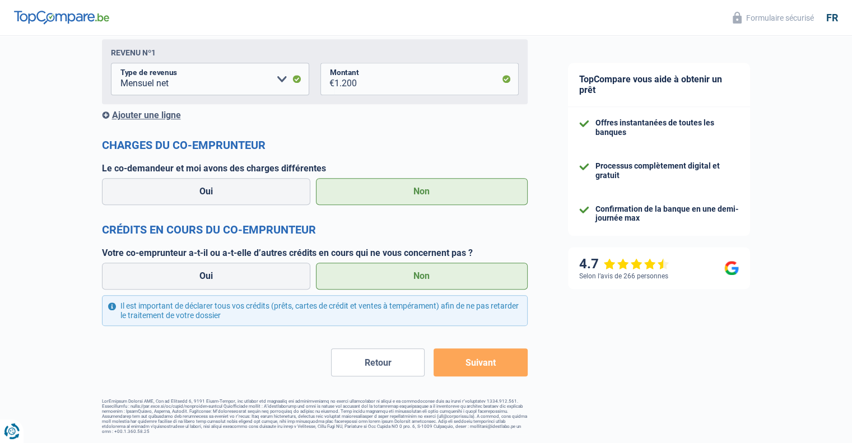
drag, startPoint x: 550, startPoint y: 369, endPoint x: 452, endPoint y: 361, distance: 98.8
click at [449, 360] on button "Suivant" at bounding box center [479, 362] width 93 height 28
drag, startPoint x: 428, startPoint y: 344, endPoint x: 532, endPoint y: 391, distance: 113.7
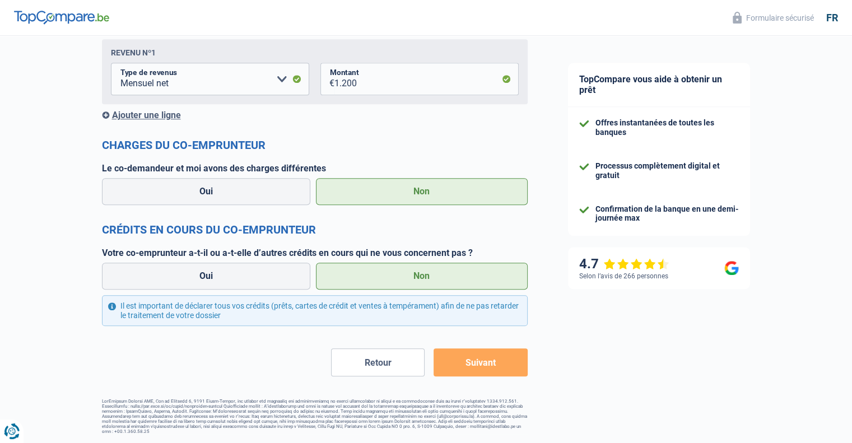
click at [514, 375] on button "Suivant" at bounding box center [479, 362] width 93 height 28
click at [504, 366] on button "Suivant" at bounding box center [479, 362] width 93 height 28
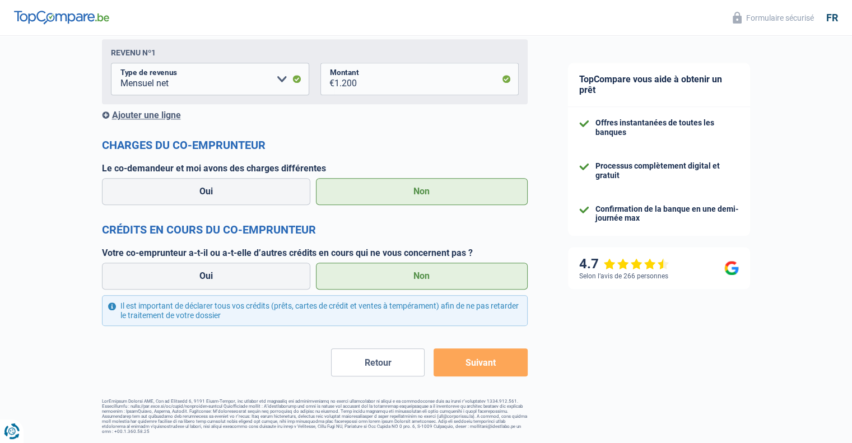
click at [469, 353] on button "Suivant" at bounding box center [479, 362] width 93 height 28
click at [465, 353] on button "Suivant" at bounding box center [479, 362] width 93 height 28
drag, startPoint x: 406, startPoint y: 81, endPoint x: 307, endPoint y: 89, distance: 99.4
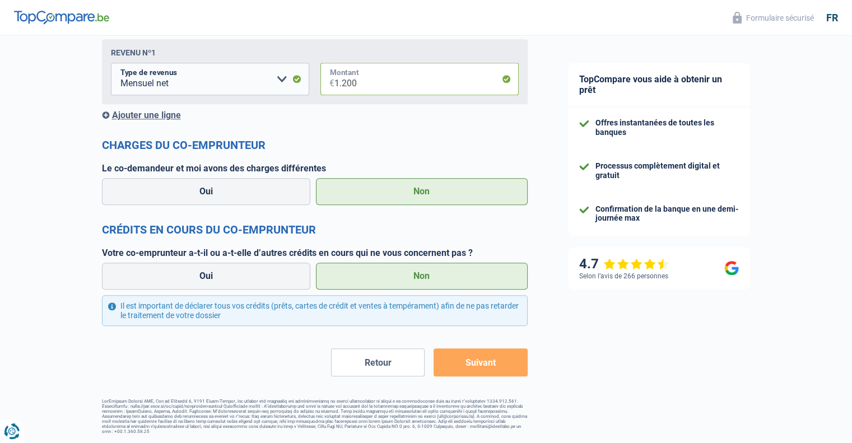
click at [307, 89] on fieldset "Allocation d'handicap Allocations chômage Allocations familiales Chèques repas …" at bounding box center [315, 79] width 408 height 32
type input "1.600"
click at [463, 358] on button "Suivant" at bounding box center [479, 362] width 93 height 28
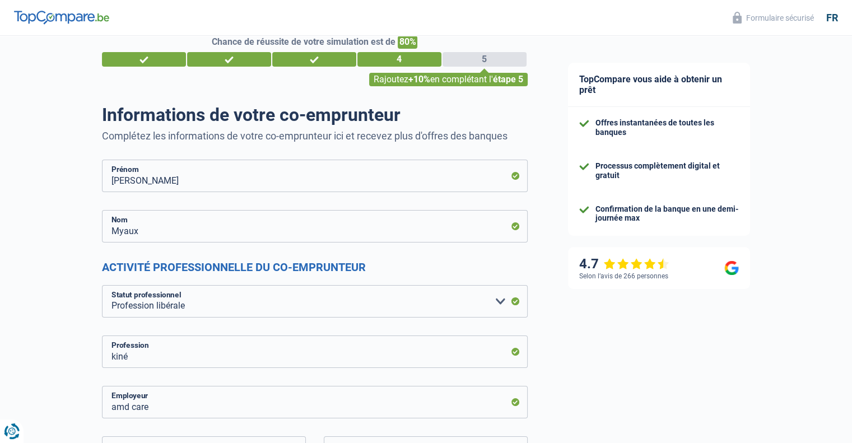
scroll to position [0, 0]
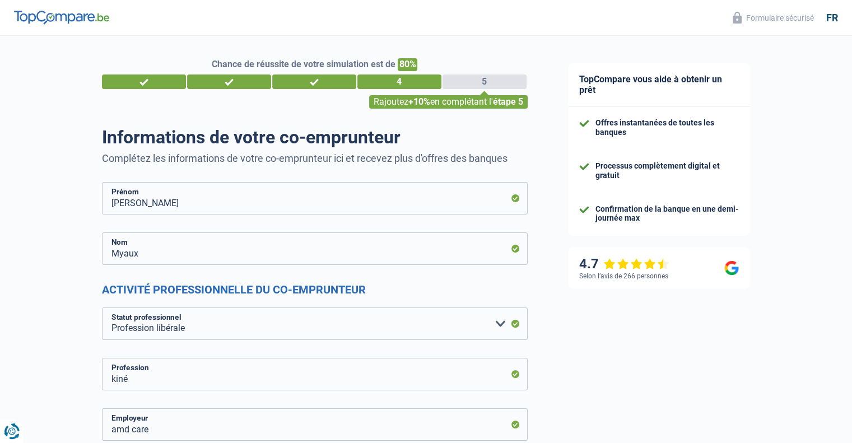
click at [407, 141] on h1 "Informations de votre co-emprunteur" at bounding box center [314, 137] width 425 height 21
click at [385, 78] on div "4" at bounding box center [399, 81] width 84 height 15
drag, startPoint x: 474, startPoint y: 91, endPoint x: 492, endPoint y: 100, distance: 20.0
click at [487, 89] on div "Chance de réussite de votre simulation est de 80% 1 2 3 4 5 Rajoutez +10% en co…" at bounding box center [314, 73] width 425 height 31
click at [495, 102] on span "étape 5" at bounding box center [508, 101] width 30 height 11
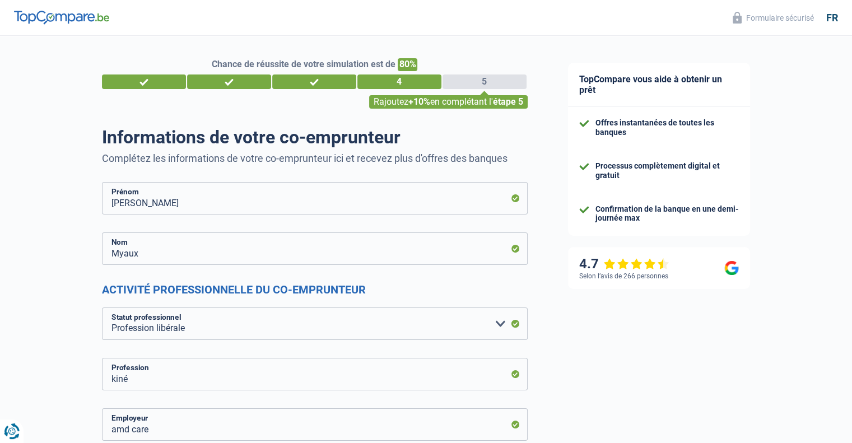
drag, startPoint x: 443, startPoint y: 105, endPoint x: 511, endPoint y: 110, distance: 67.9
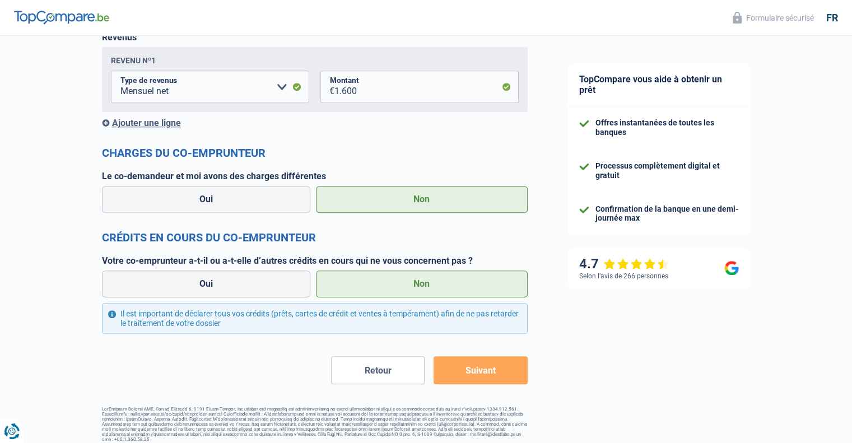
scroll to position [1111, 0]
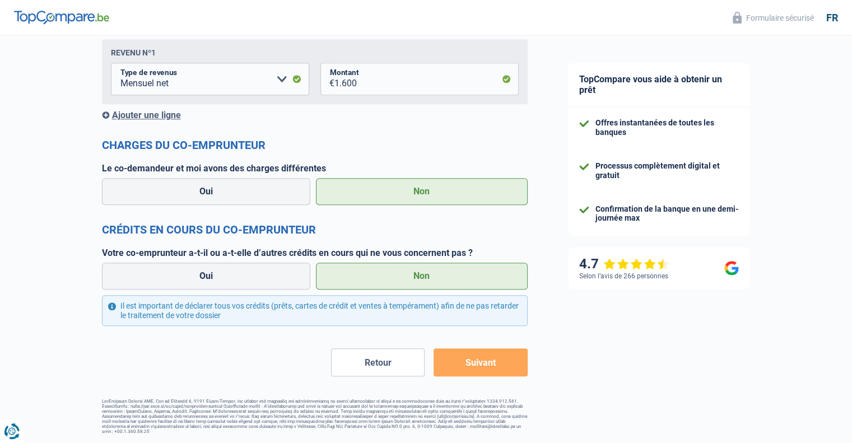
click at [470, 120] on div "Ajouter une ligne" at bounding box center [314, 115] width 425 height 11
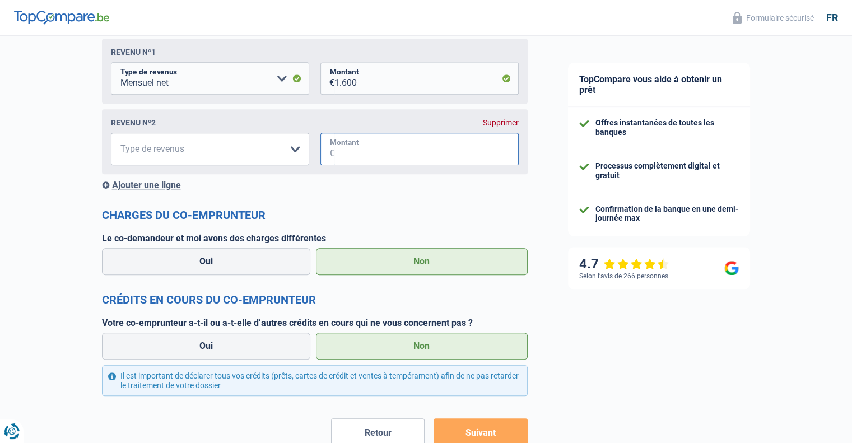
click at [397, 153] on input "Montant" at bounding box center [426, 149] width 184 height 32
type input "500"
click at [237, 154] on select "Allocation d'handicap Allocations chômage Allocations familiales Chèques repas …" at bounding box center [210, 149] width 198 height 32
select select "rentalIncome"
click at [111, 133] on select "Allocation d'handicap Allocations chômage Allocations familiales Chèques repas …" at bounding box center [210, 149] width 198 height 32
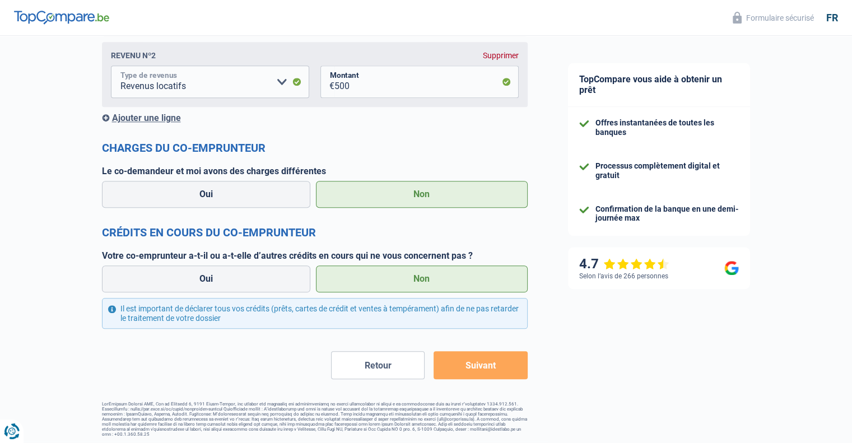
scroll to position [1182, 0]
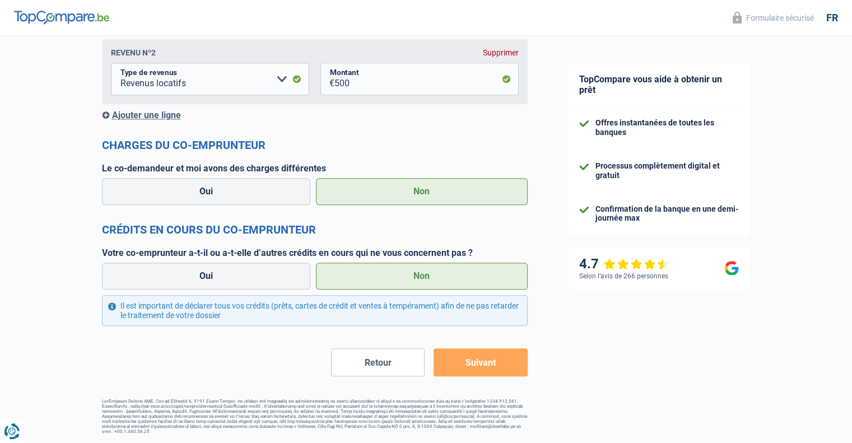
click at [470, 366] on button "Suivant" at bounding box center [479, 362] width 93 height 28
click at [416, 182] on label "Non" at bounding box center [422, 191] width 212 height 27
click at [416, 182] on input "Non" at bounding box center [422, 191] width 212 height 27
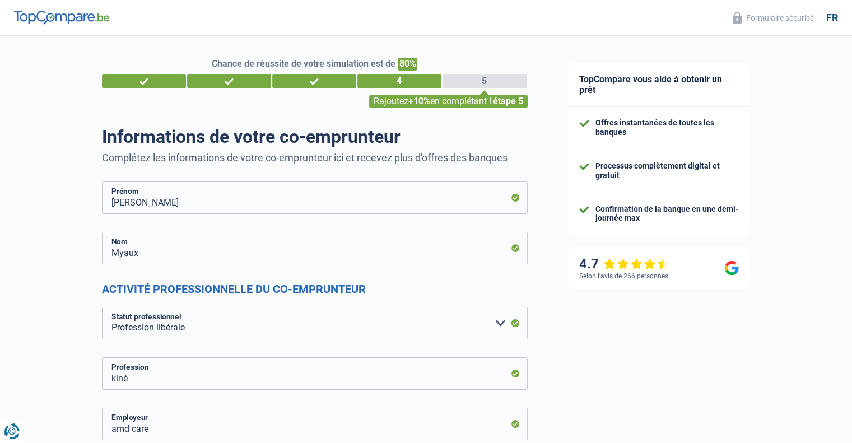
scroll to position [0, 0]
drag, startPoint x: 425, startPoint y: 102, endPoint x: 452, endPoint y: 88, distance: 30.3
click at [443, 93] on div "Chance de réussite de votre simulation est de 80% 1 2 3 4 5 Rajoutez +10% en co…" at bounding box center [314, 83] width 442 height 50
click at [451, 103] on div "Rajoutez +10% en complétant l' étape 5" at bounding box center [448, 101] width 158 height 13
click at [506, 80] on div "5" at bounding box center [484, 81] width 84 height 15
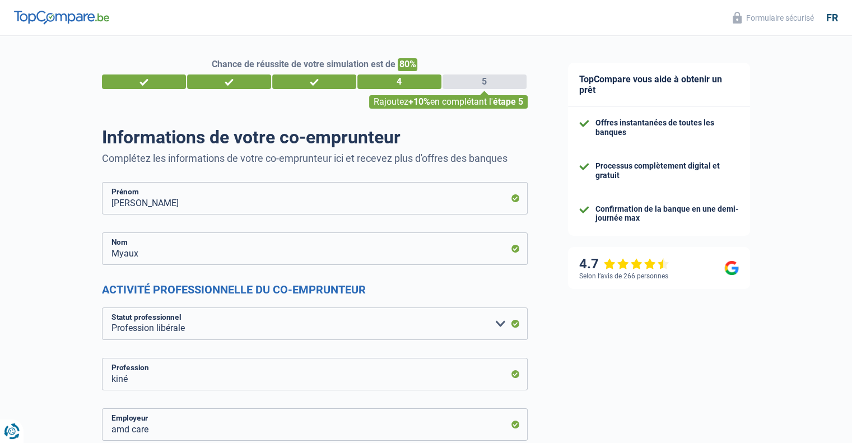
click at [487, 76] on div "5" at bounding box center [484, 81] width 84 height 15
click at [484, 77] on div "5" at bounding box center [484, 81] width 84 height 15
click at [482, 83] on div "5" at bounding box center [484, 81] width 84 height 15
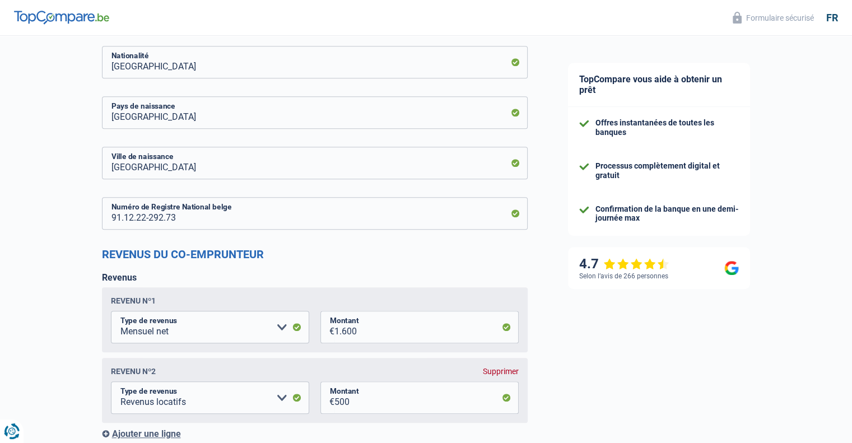
scroll to position [1182, 0]
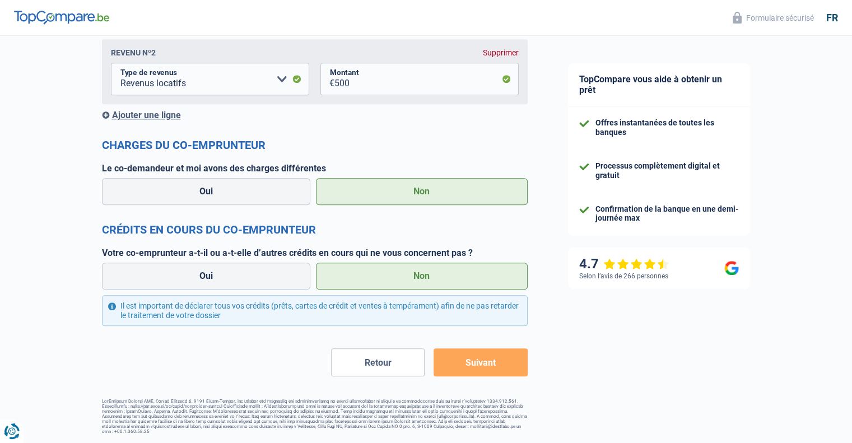
drag, startPoint x: 479, startPoint y: 96, endPoint x: 458, endPoint y: 302, distance: 207.1
click at [275, 304] on div "Il est important de déclarer tous vos crédits (prêts, cartes de crédit et vente…" at bounding box center [314, 310] width 425 height 31
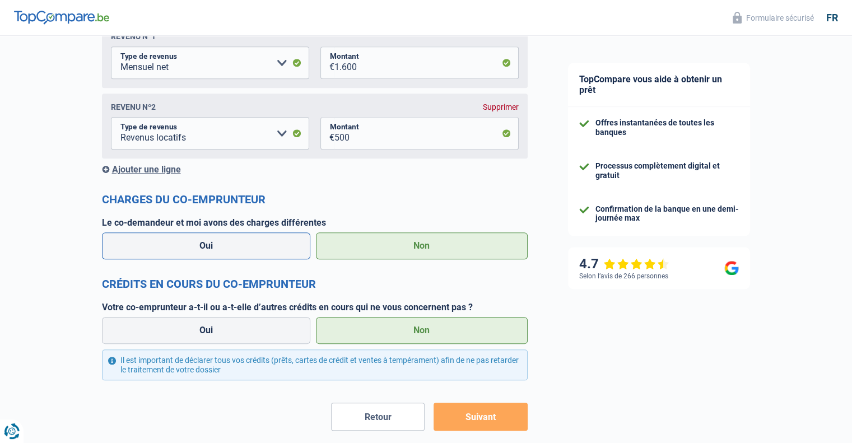
scroll to position [1126, 0]
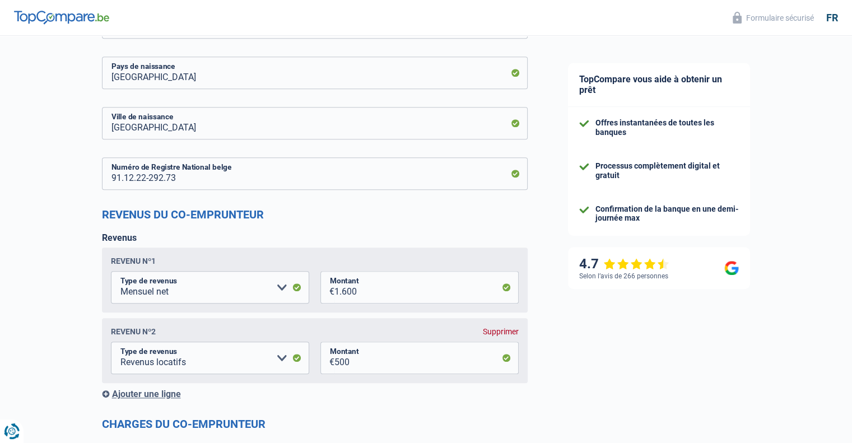
click at [211, 213] on h2 "Revenus du co-emprunteur" at bounding box center [314, 214] width 425 height 13
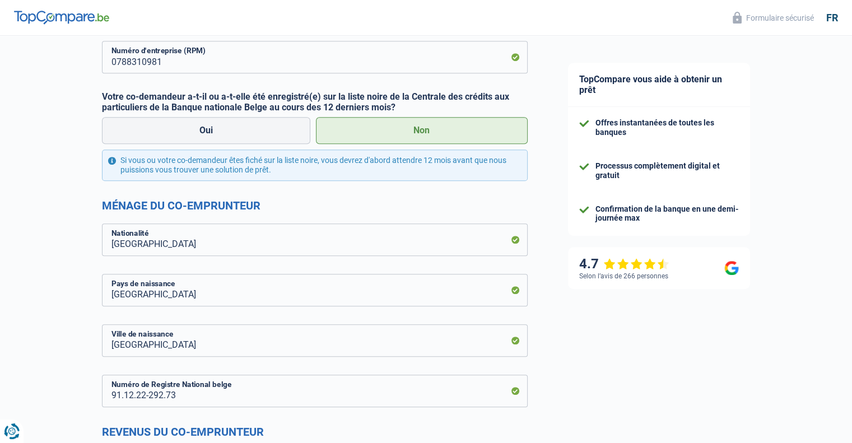
scroll to position [678, 0]
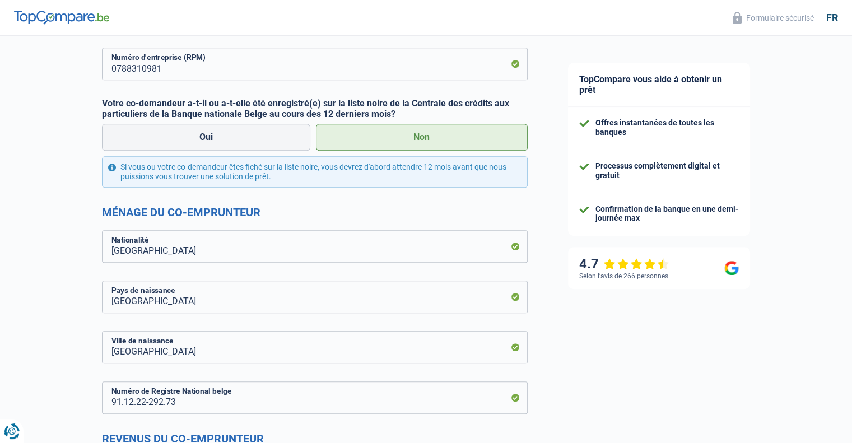
click at [231, 169] on div "Si vous ou votre co-demandeur êtes fiché sur la liste noire, vous devrez d'abor…" at bounding box center [314, 171] width 425 height 31
drag, startPoint x: 238, startPoint y: 175, endPoint x: 245, endPoint y: 180, distance: 8.9
click at [245, 180] on div "Si vous ou votre co-demandeur êtes fiché sur la liste noire, vous devrez d'abor…" at bounding box center [314, 171] width 425 height 31
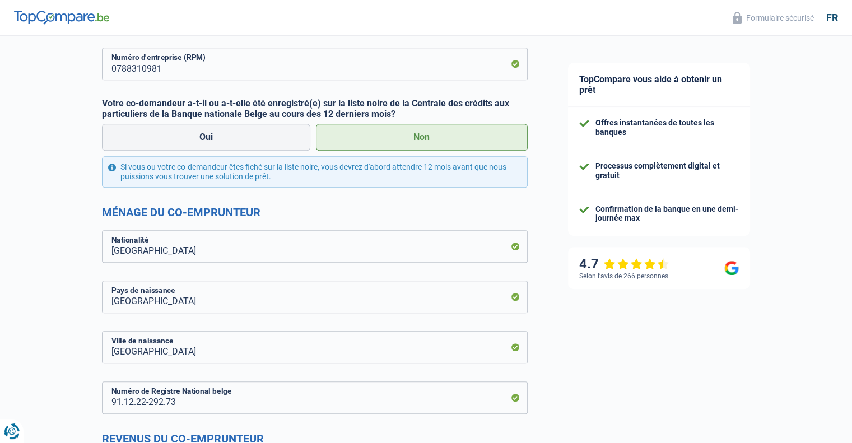
click at [371, 143] on label "Non" at bounding box center [422, 137] width 212 height 27
click at [371, 143] on input "Non" at bounding box center [422, 137] width 212 height 27
click at [368, 143] on label "Non" at bounding box center [422, 137] width 212 height 27
click at [368, 143] on input "Non" at bounding box center [422, 137] width 212 height 27
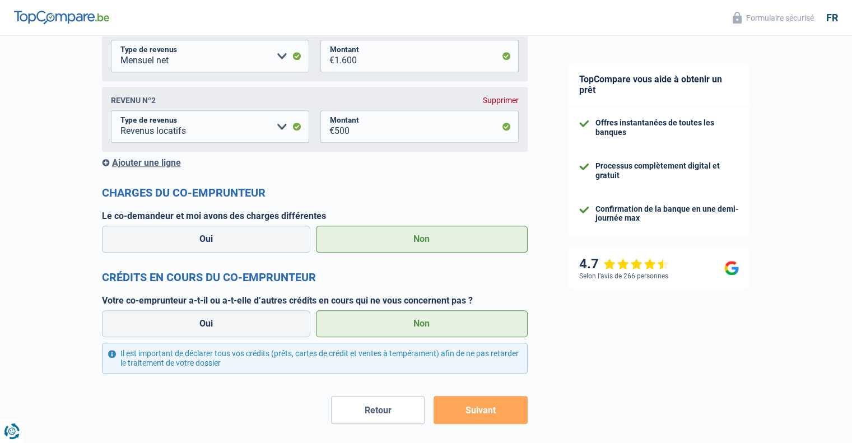
scroll to position [1182, 0]
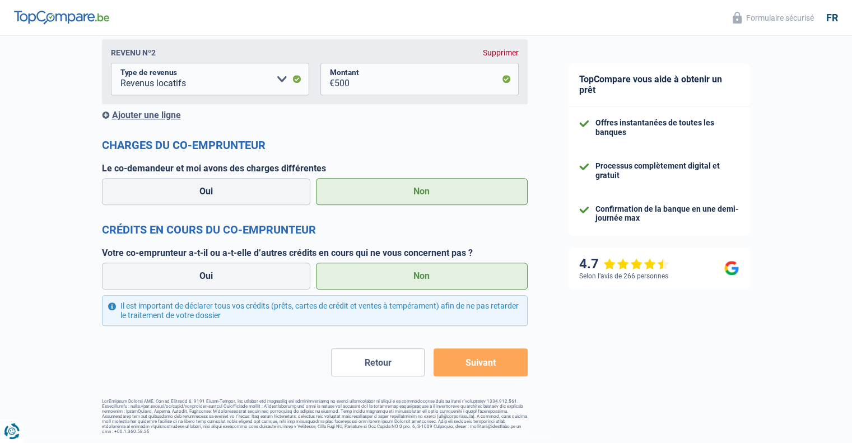
drag, startPoint x: 395, startPoint y: 184, endPoint x: 397, endPoint y: 223, distance: 39.8
click at [393, 188] on label "Non" at bounding box center [422, 191] width 212 height 27
click at [393, 188] on input "Non" at bounding box center [422, 191] width 212 height 27
click at [434, 286] on label "Non" at bounding box center [422, 276] width 212 height 27
click at [434, 286] on input "Non" at bounding box center [422, 276] width 212 height 27
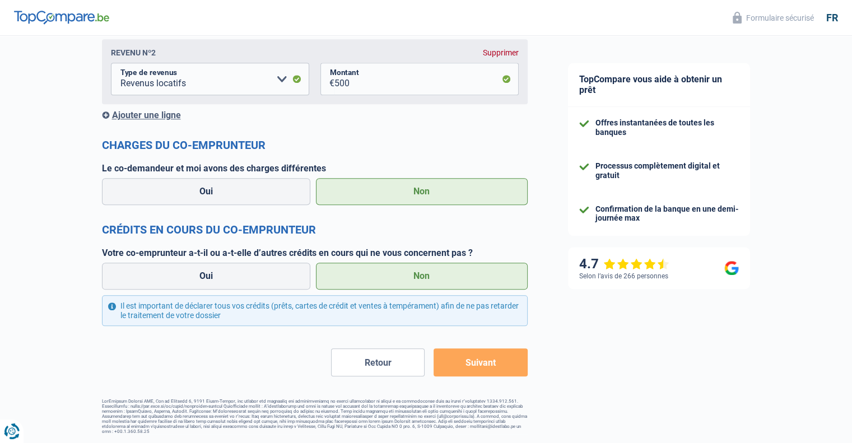
click at [448, 326] on div "Il est important de déclarer tous vos crédits (prêts, cartes de crédit et vente…" at bounding box center [314, 310] width 425 height 31
click at [474, 372] on button "Suivant" at bounding box center [479, 362] width 93 height 28
click at [478, 357] on button "Suivant" at bounding box center [479, 362] width 93 height 28
drag, startPoint x: 473, startPoint y: 345, endPoint x: 473, endPoint y: 357, distance: 11.2
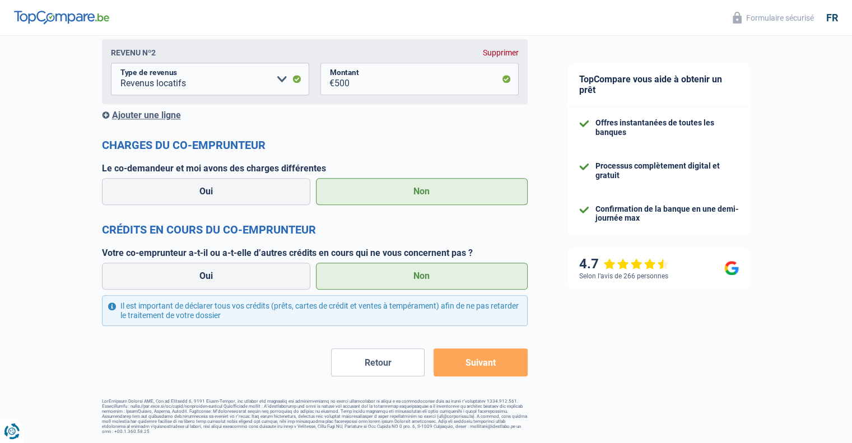
click at [473, 357] on button "Suivant" at bounding box center [479, 362] width 93 height 28
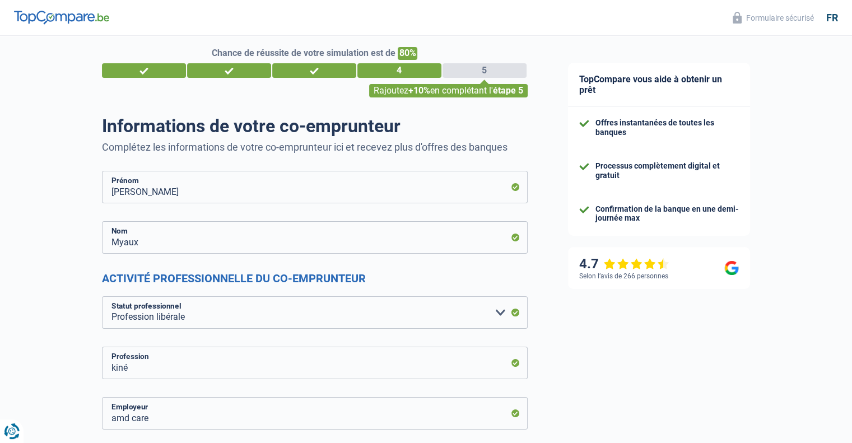
scroll to position [0, 0]
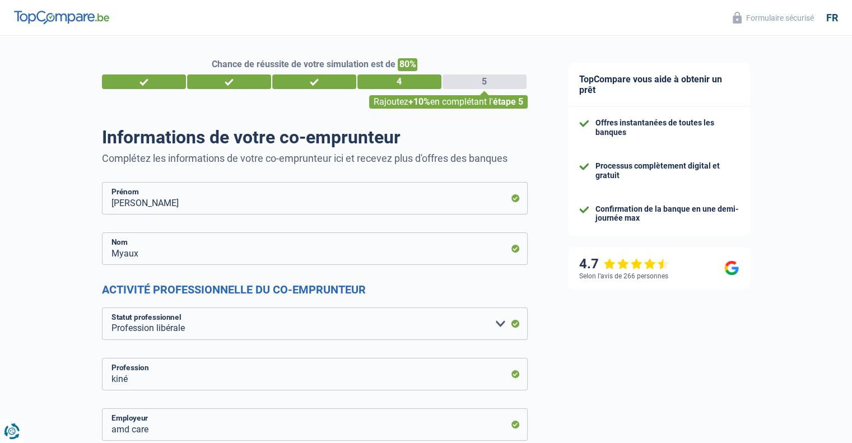
click at [598, 97] on div "TopCompare vous aide à obtenir un prêt" at bounding box center [659, 85] width 182 height 44
drag, startPoint x: 592, startPoint y: 76, endPoint x: 560, endPoint y: 60, distance: 35.8
click at [592, 76] on div "TopCompare vous aide à obtenir un prêt" at bounding box center [659, 85] width 182 height 44
